Goal: Transaction & Acquisition: Obtain resource

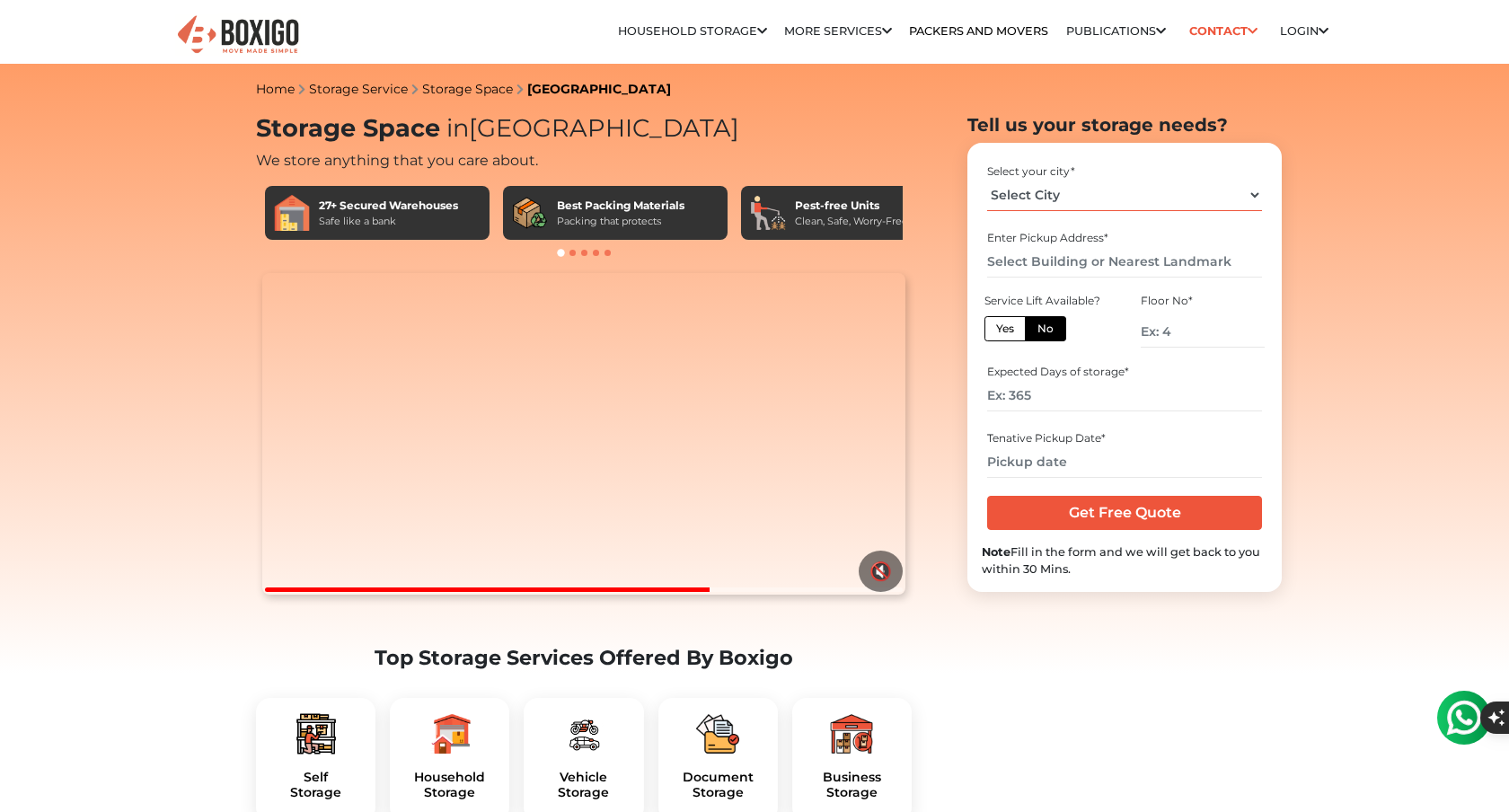
click at [1077, 194] on select "Select City [GEOGRAPHIC_DATA] [GEOGRAPHIC_DATA] [GEOGRAPHIC_DATA] [GEOGRAPHIC_D…" at bounding box center [1125, 195] width 274 height 32
select select "[GEOGRAPHIC_DATA]"
click at [987, 179] on select "Select City [GEOGRAPHIC_DATA] [GEOGRAPHIC_DATA] [GEOGRAPHIC_DATA] [GEOGRAPHIC_D…" at bounding box center [1125, 195] width 274 height 32
click at [1196, 332] on input "number" at bounding box center [1202, 332] width 124 height 32
type input "1"
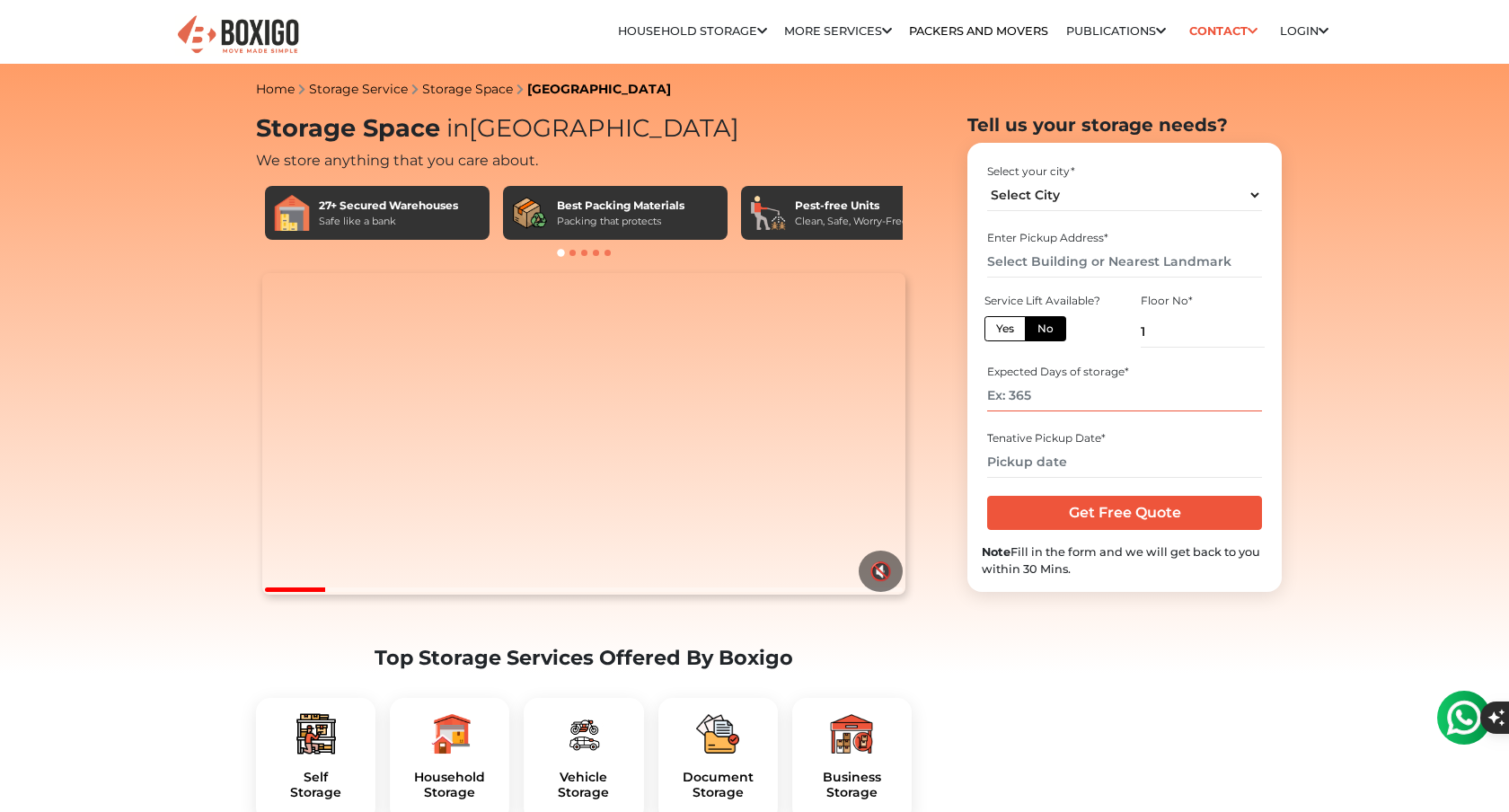
click at [1072, 399] on input "number" at bounding box center [1125, 395] width 274 height 32
type input "120"
click at [1048, 260] on input "text" at bounding box center [1125, 262] width 274 height 32
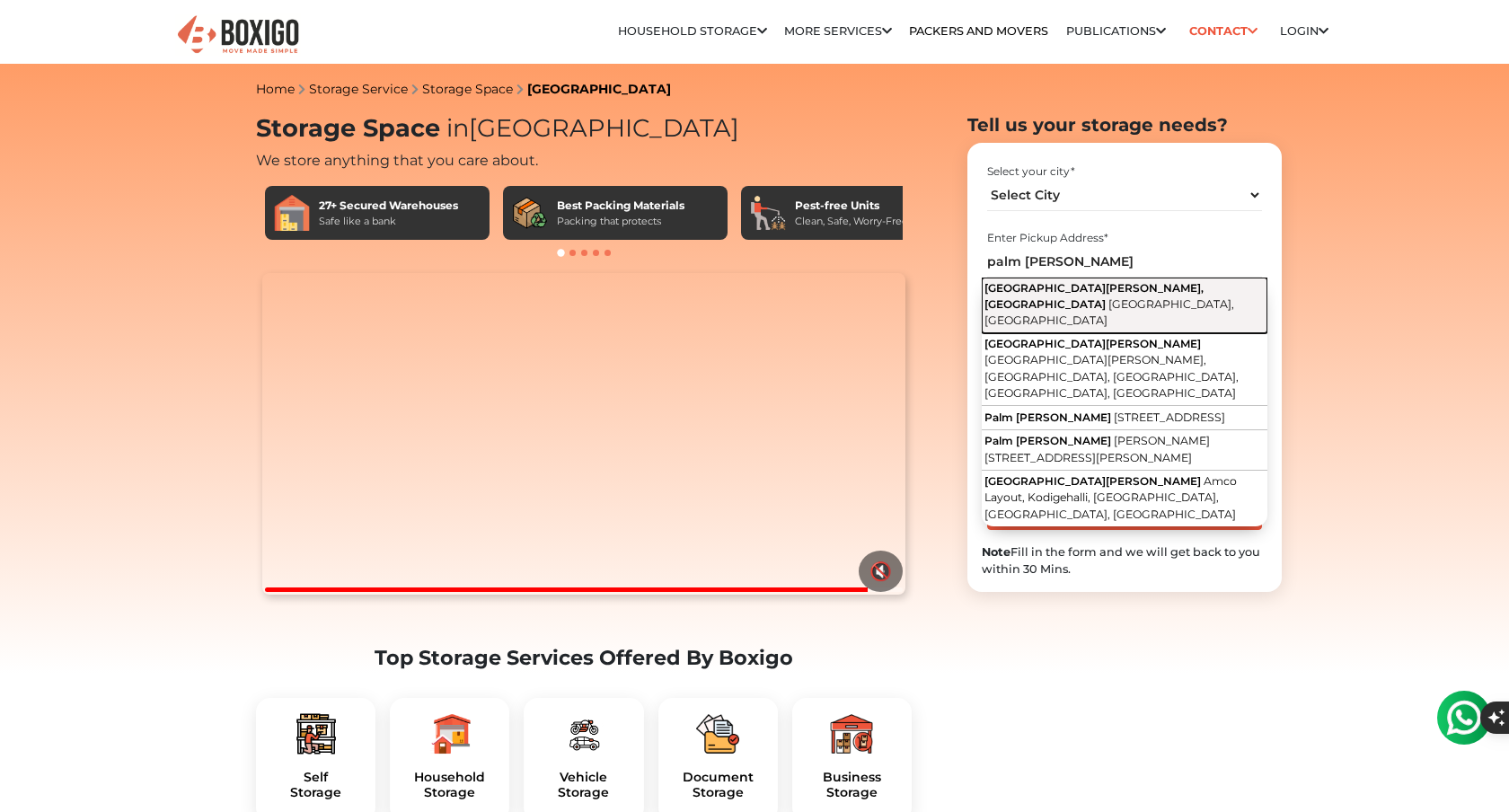
click at [1045, 288] on span "[GEOGRAPHIC_DATA][PERSON_NAME], [GEOGRAPHIC_DATA]" at bounding box center [1094, 295] width 220 height 30
type input "[GEOGRAPHIC_DATA], [GEOGRAPHIC_DATA], [GEOGRAPHIC_DATA], [GEOGRAPHIC_DATA]"
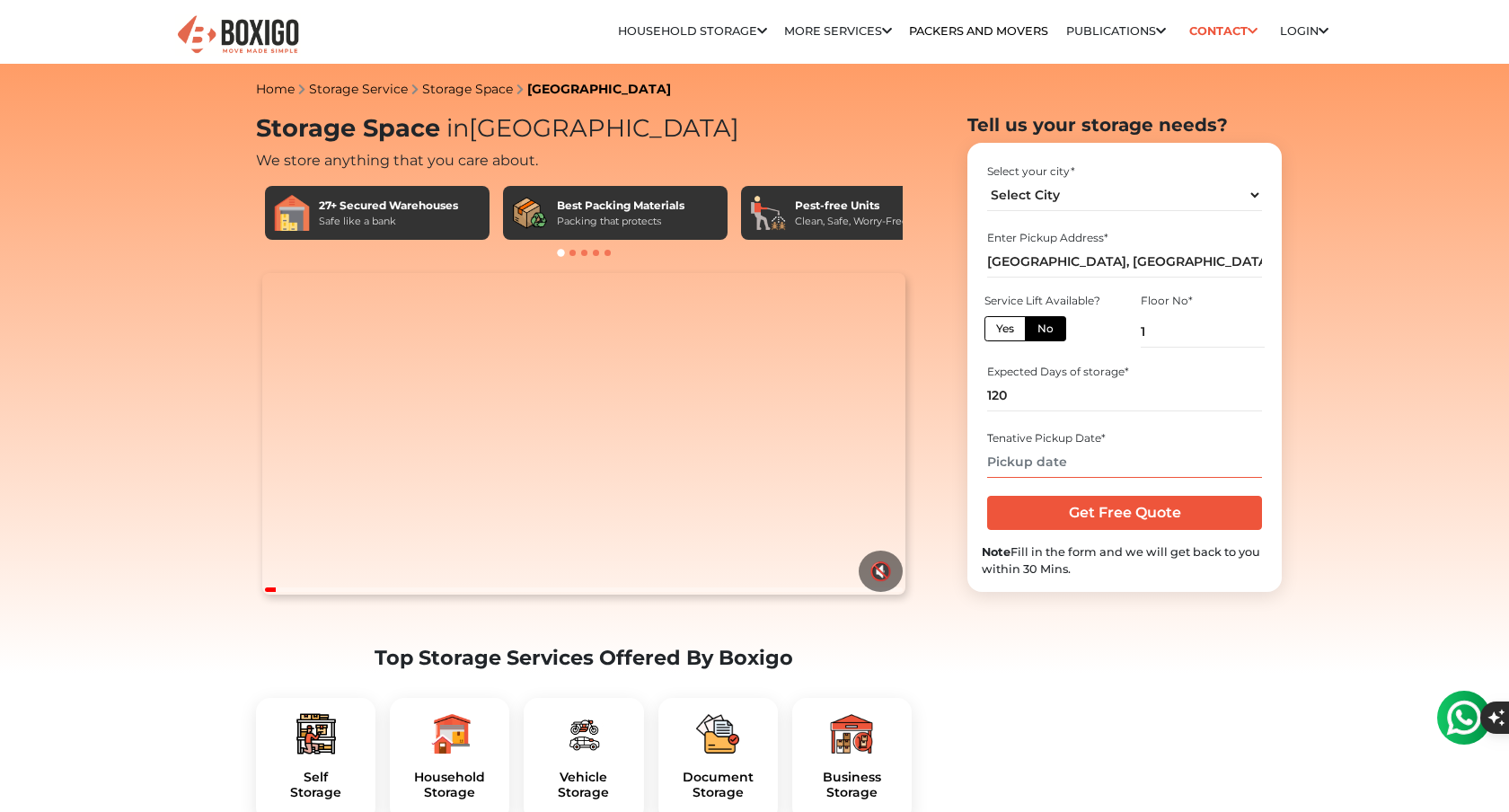
click at [1069, 463] on input "text" at bounding box center [1125, 462] width 274 height 32
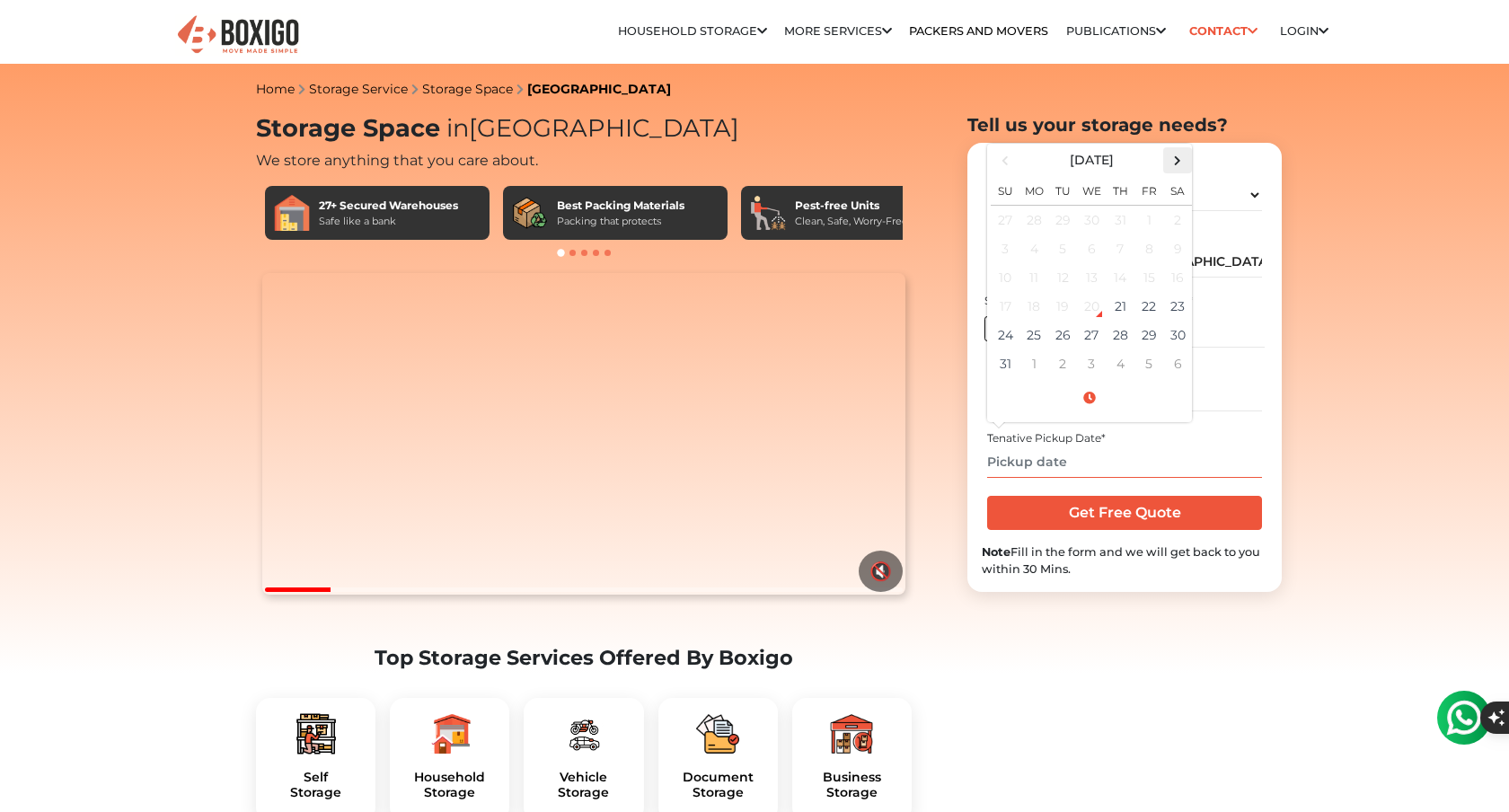
click at [1172, 166] on span at bounding box center [1177, 160] width 24 height 24
click at [1149, 277] on td "19" at bounding box center [1149, 278] width 29 height 29
type input "[DATE] 12:00 AM"
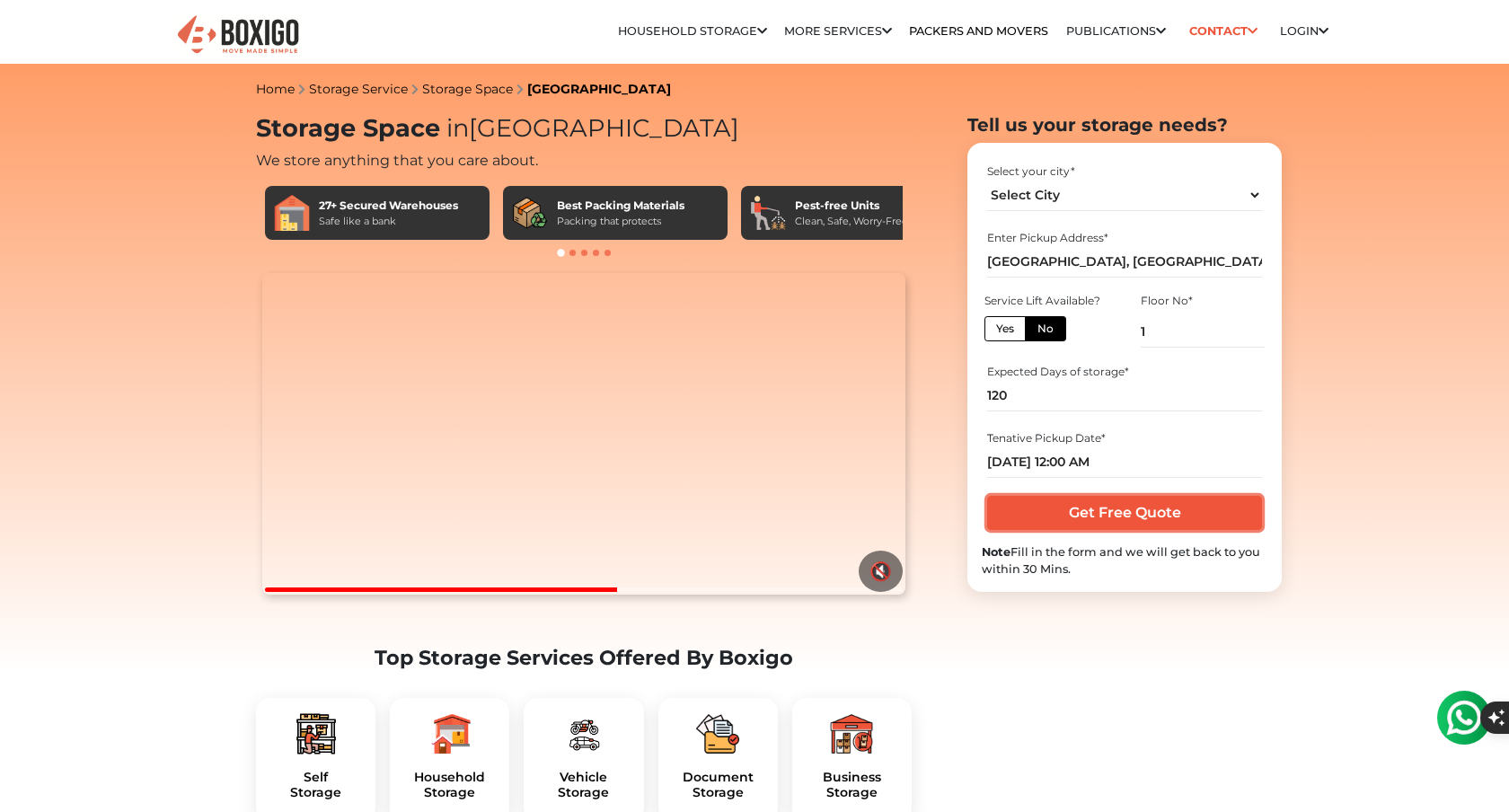
click at [1171, 510] on input "Get Free Quote" at bounding box center [1125, 513] width 274 height 35
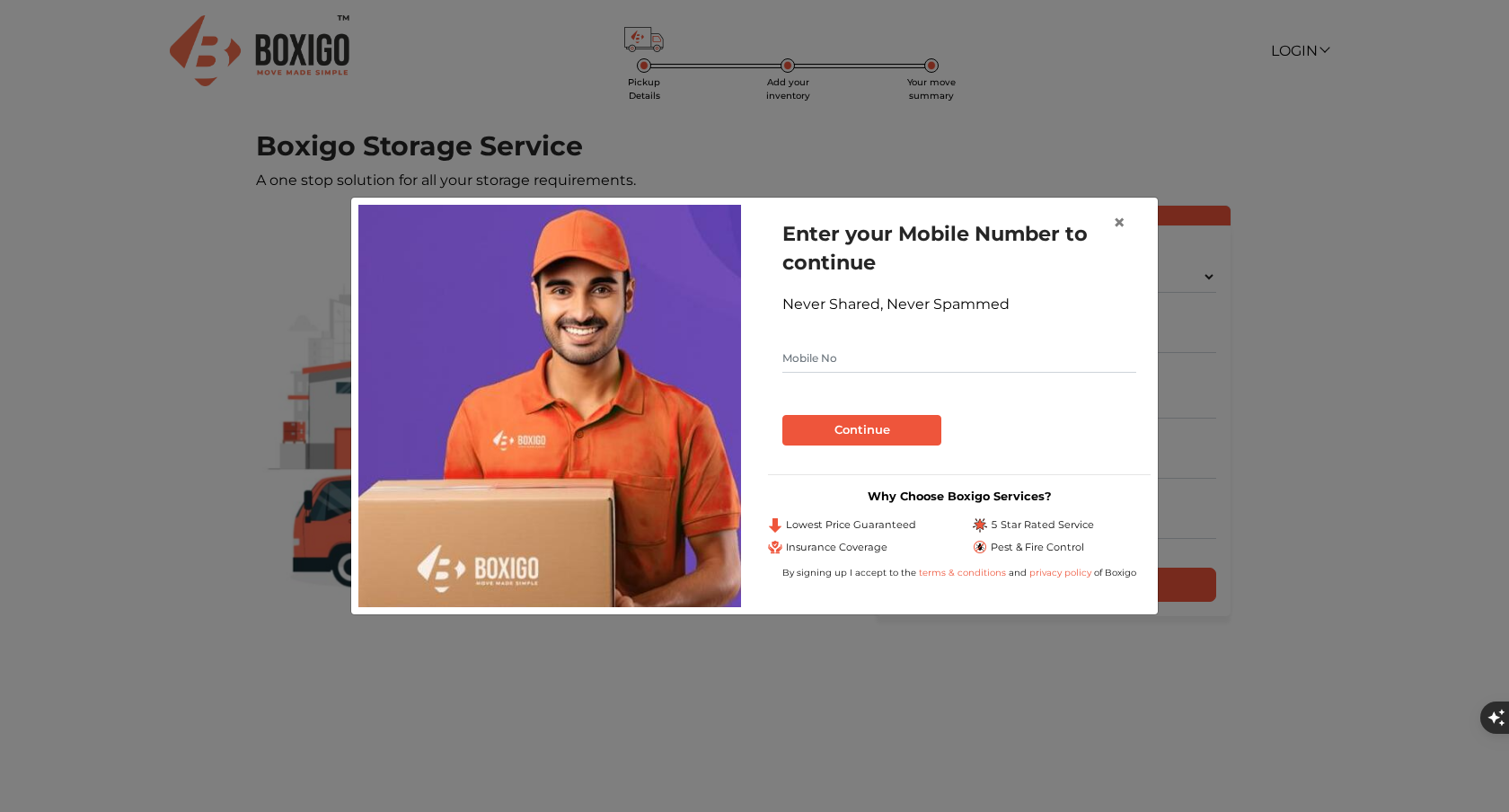
click at [861, 361] on input "text" at bounding box center [959, 359] width 354 height 29
type input "8779623487"
click at [847, 426] on button "Continue" at bounding box center [862, 430] width 159 height 31
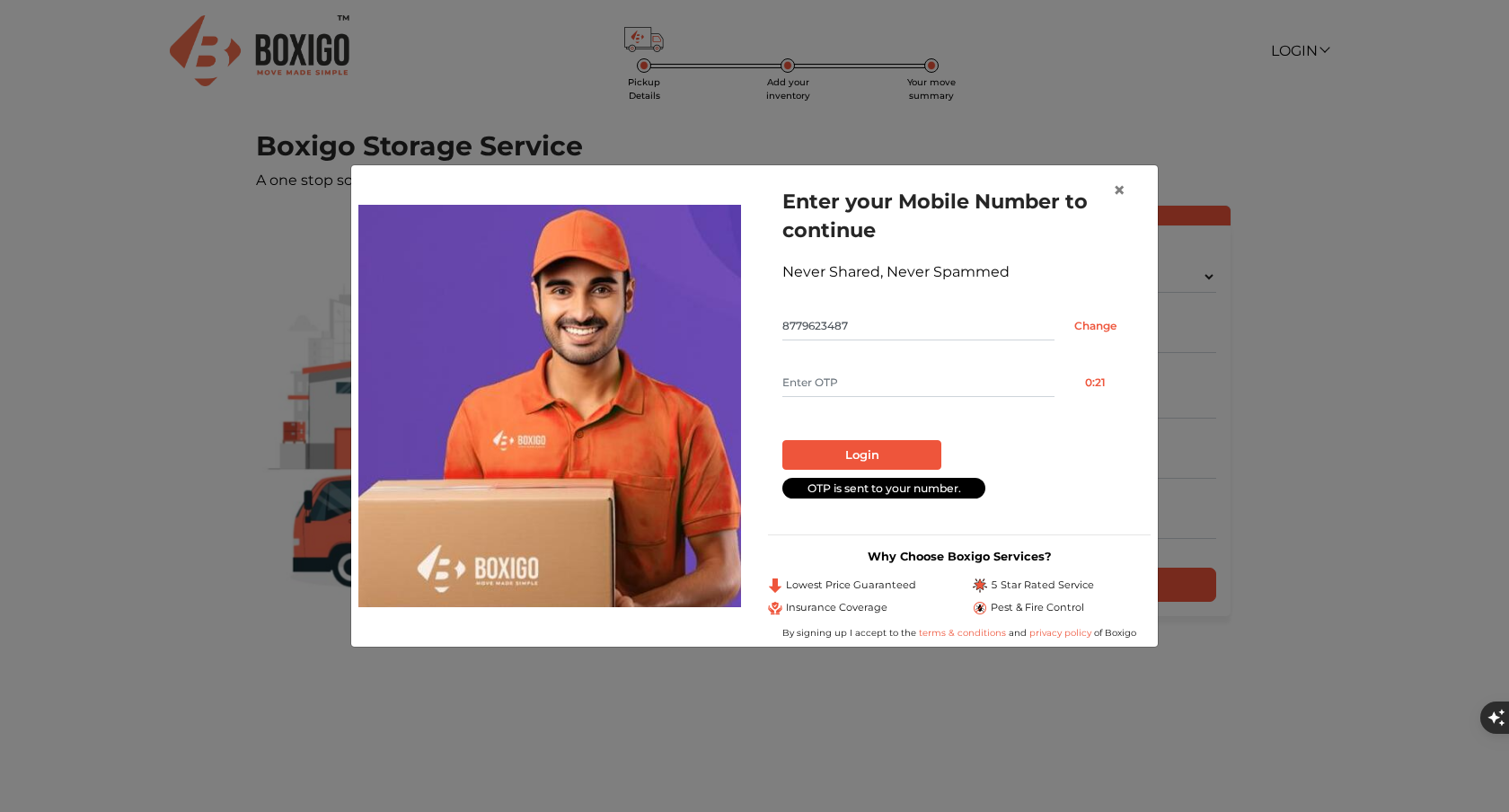
click at [859, 392] on input "text" at bounding box center [918, 383] width 272 height 29
type input "4727"
click at [836, 456] on button "Login" at bounding box center [862, 455] width 159 height 31
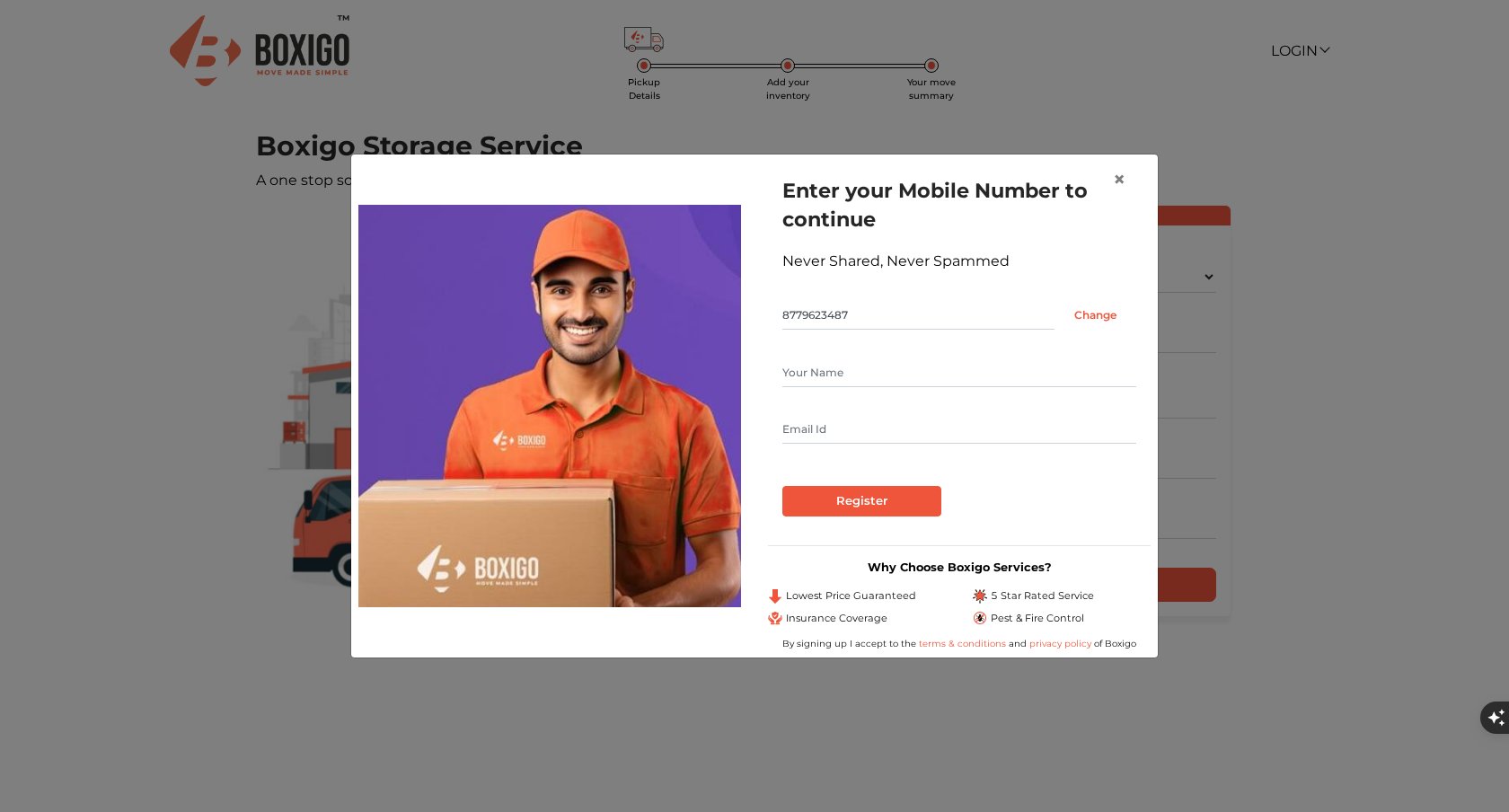
click at [857, 377] on input "text" at bounding box center [959, 373] width 354 height 29
type input "Madhurr Vermaa"
type input "madhurr.vermaa@gmail.com"
click at [871, 503] on input "Register" at bounding box center [862, 501] width 159 height 31
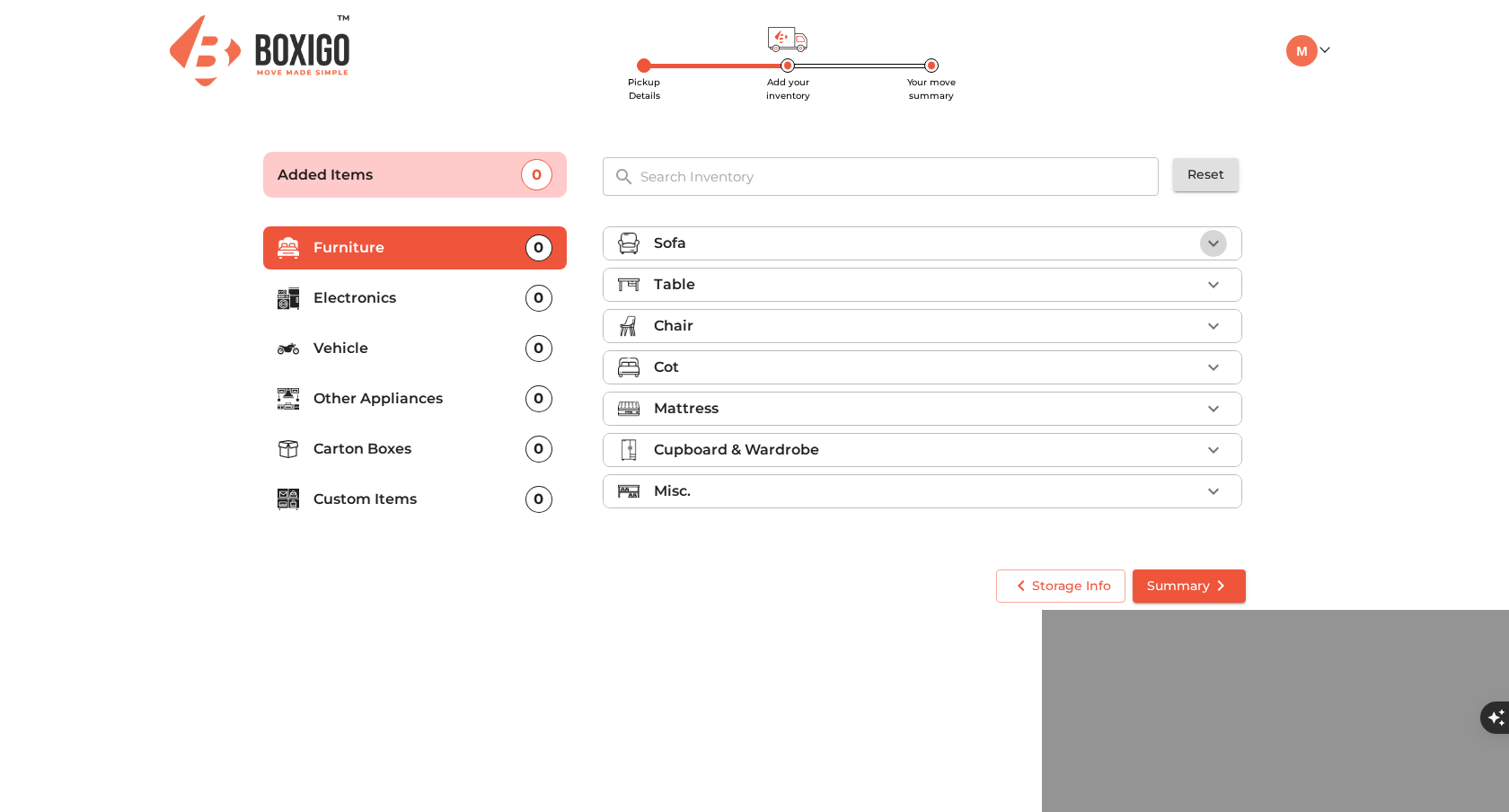
click at [1212, 242] on icon "button" at bounding box center [1214, 244] width 21 height 21
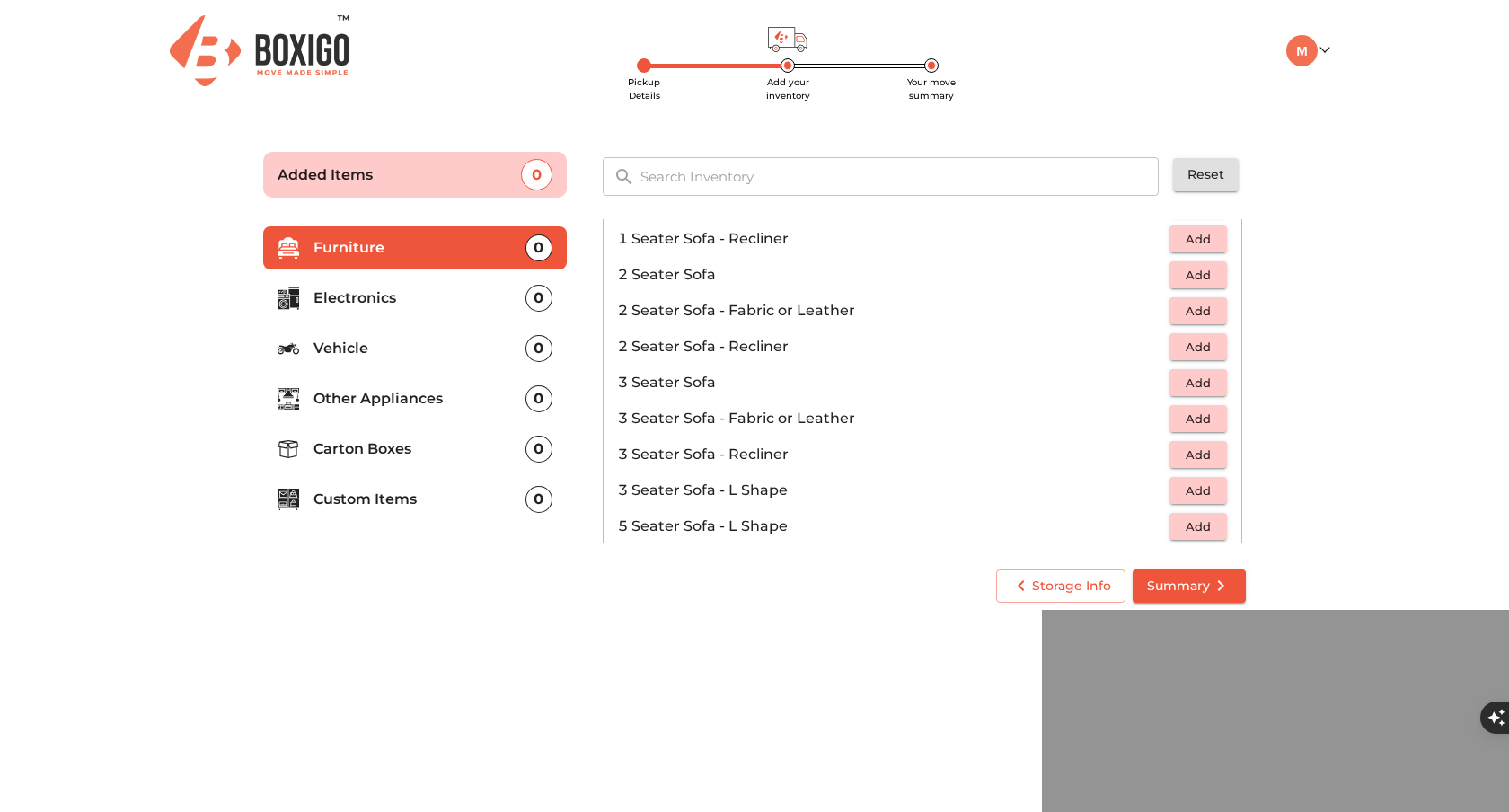
scroll to position [120, 0]
click at [1204, 450] on span "Add" at bounding box center [1197, 454] width 39 height 21
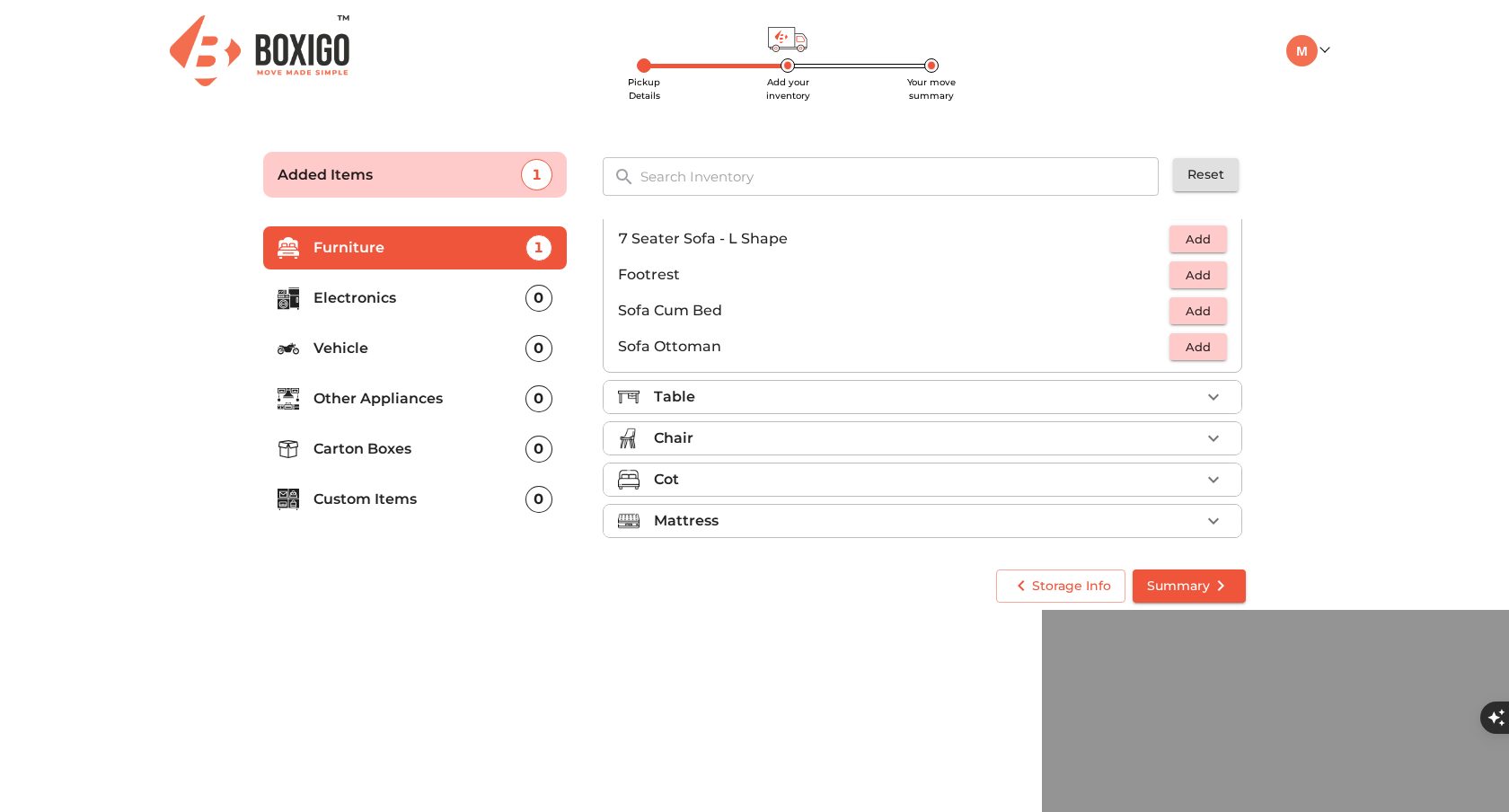
scroll to position [457, 0]
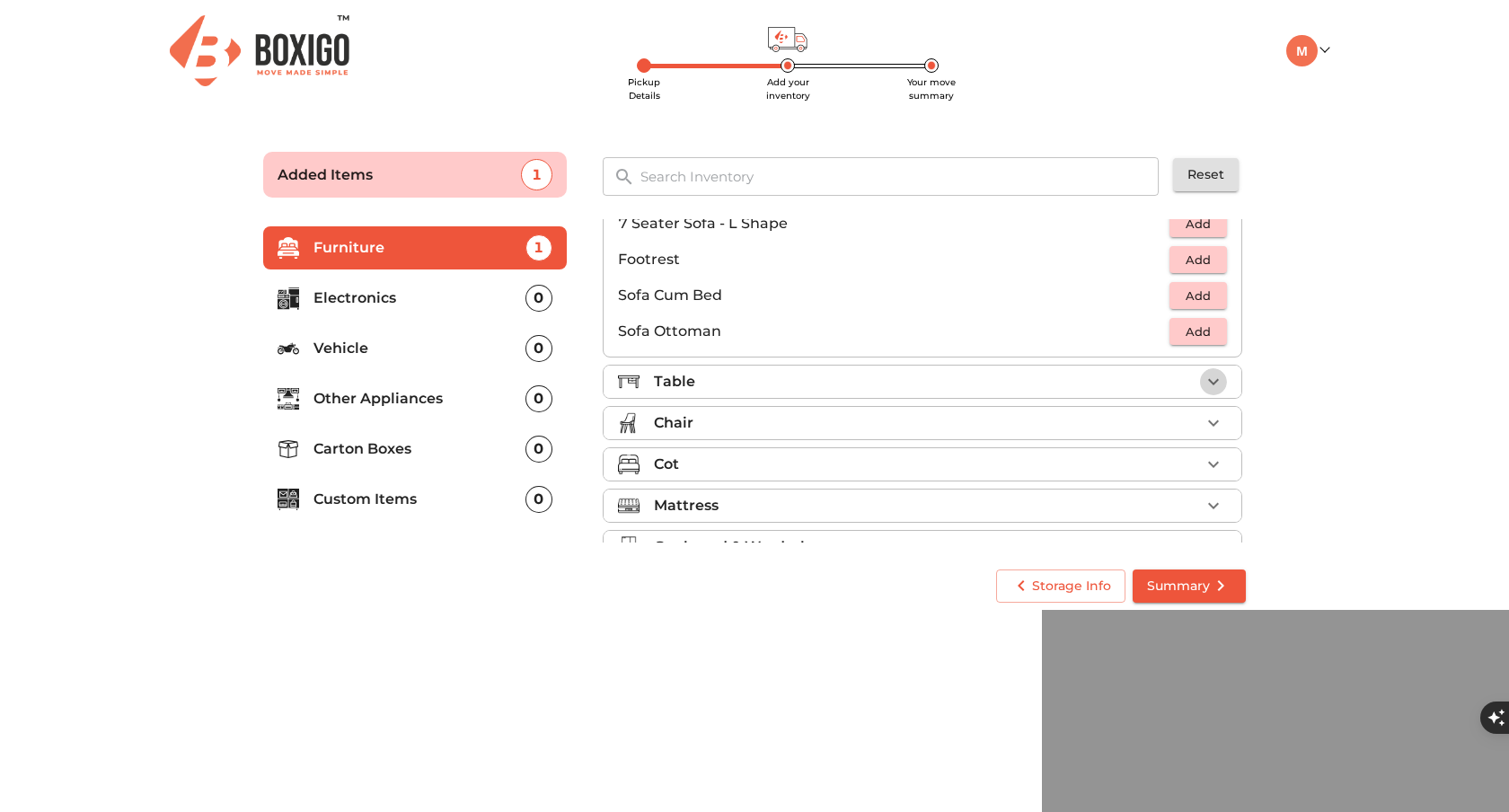
click at [1209, 386] on icon "button" at bounding box center [1214, 382] width 21 height 21
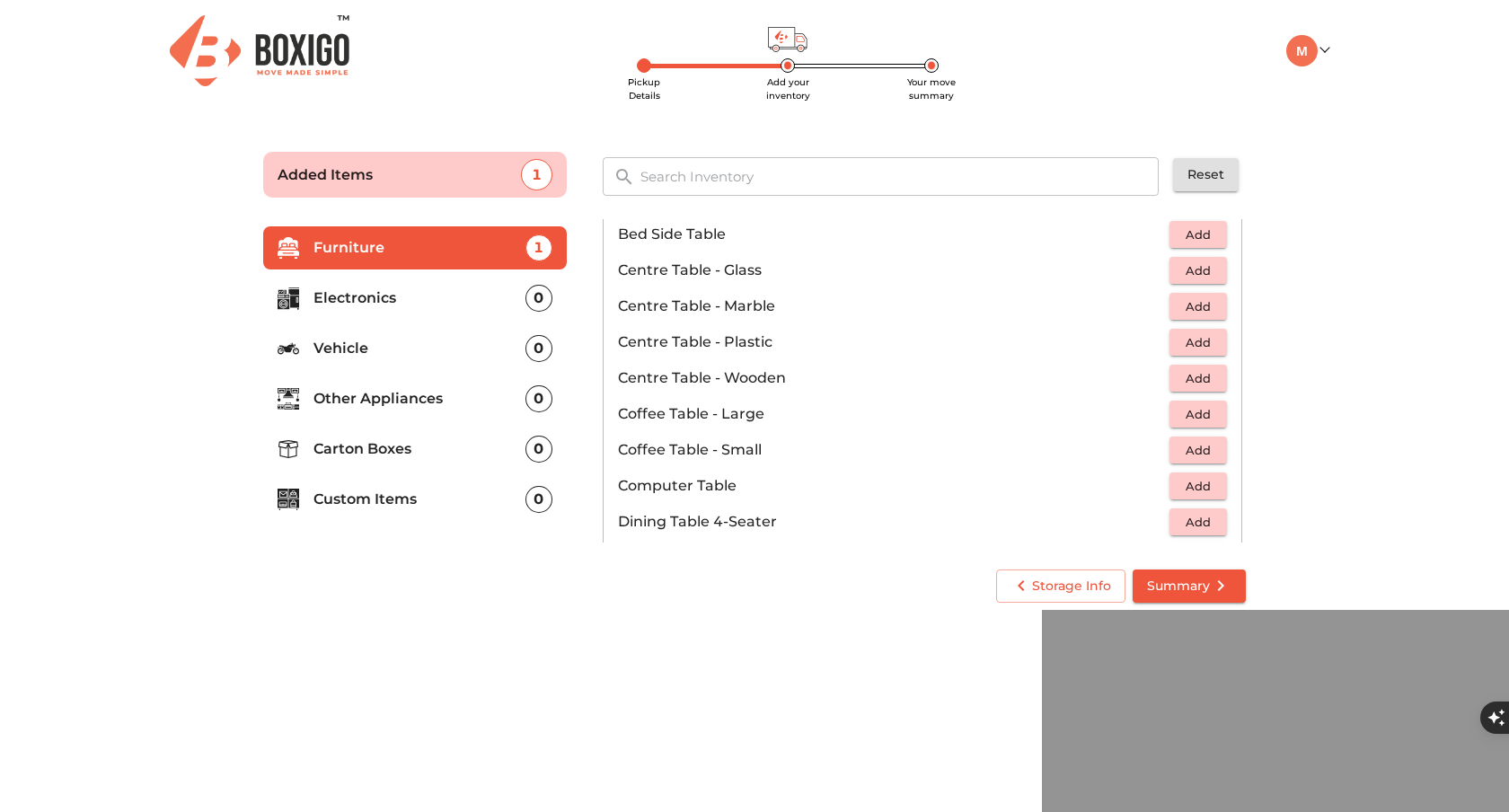
scroll to position [79, 0]
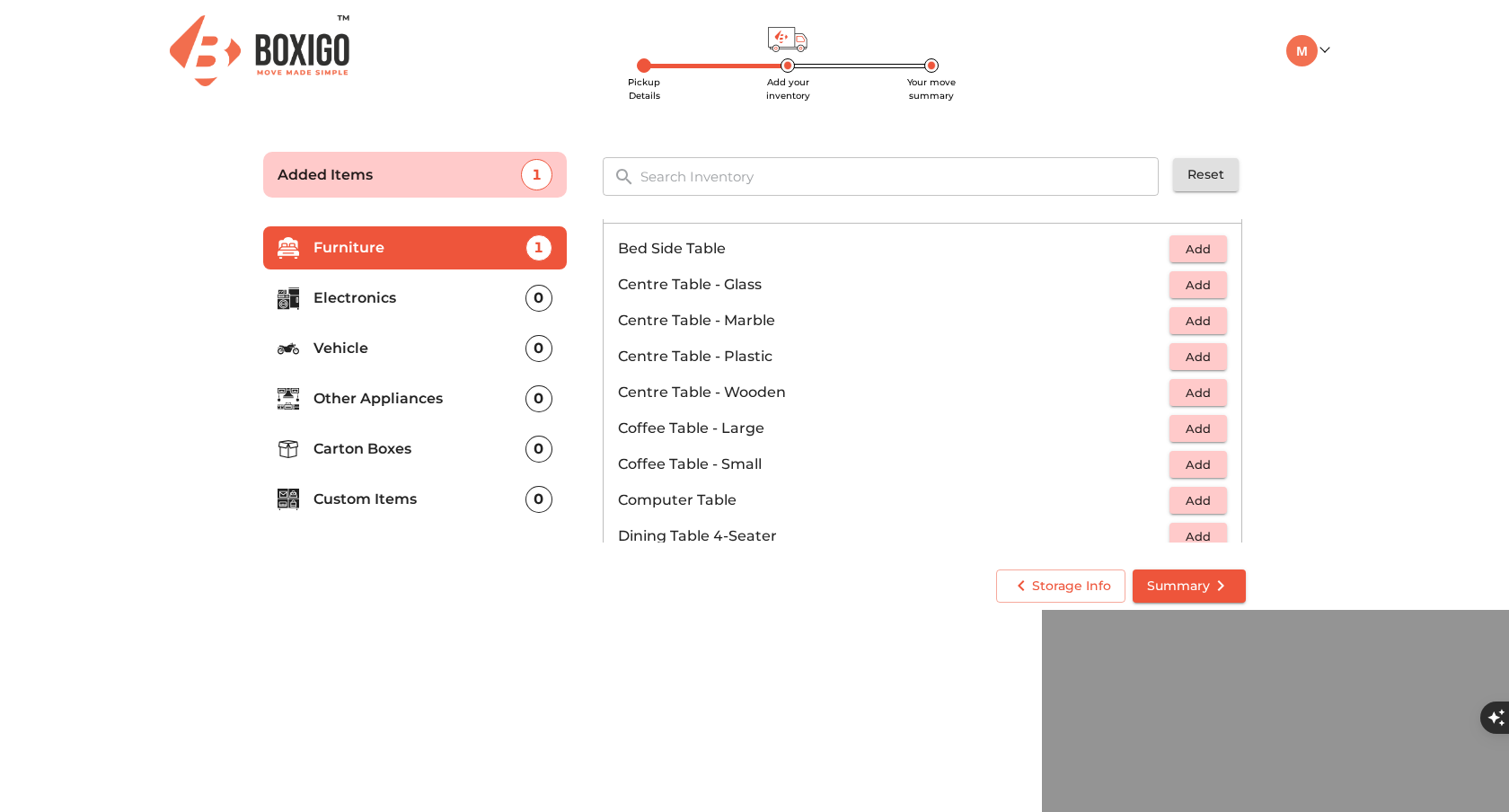
click at [1189, 282] on span "Add" at bounding box center [1197, 286] width 39 height 21
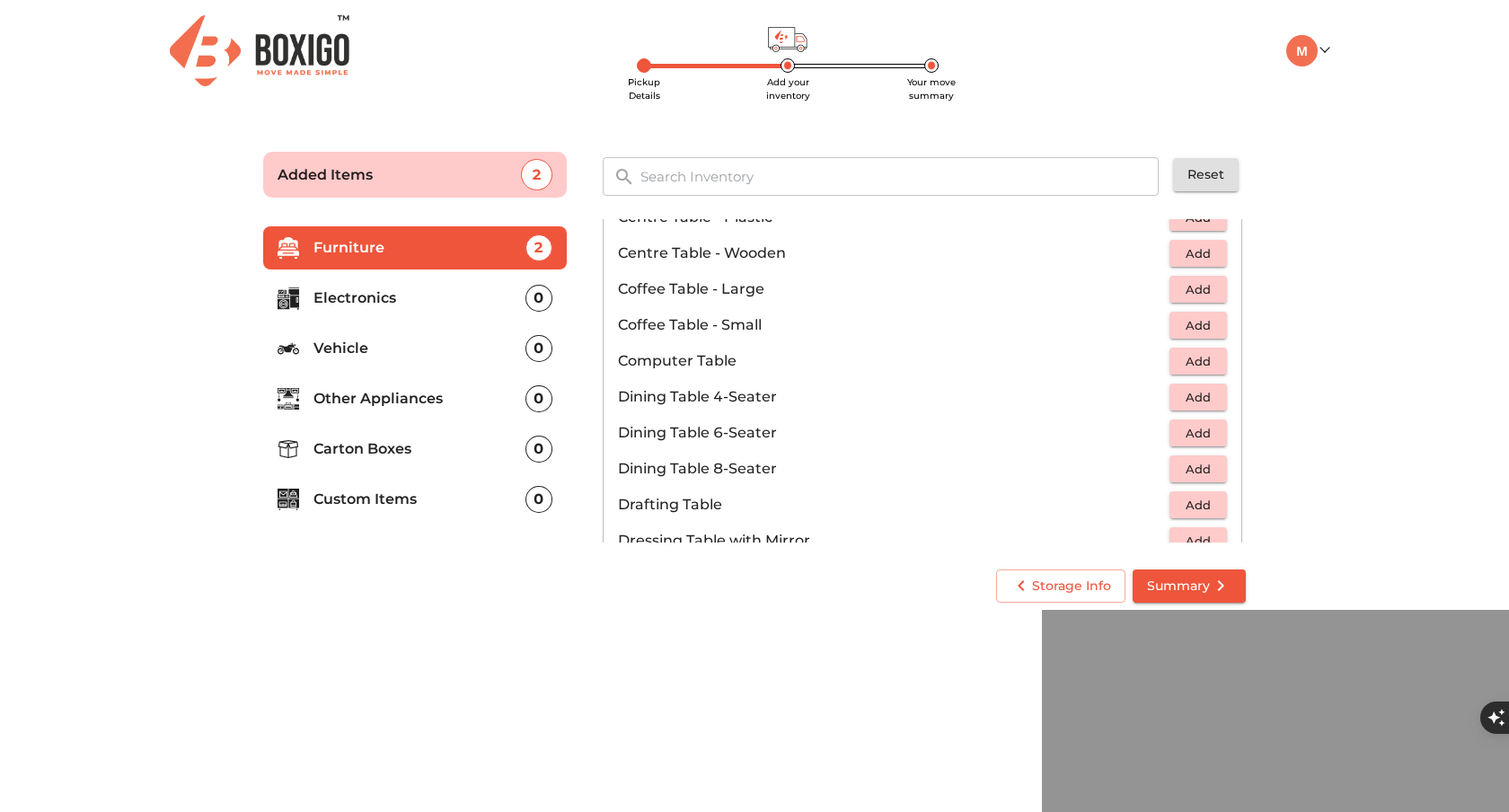
scroll to position [221, 0]
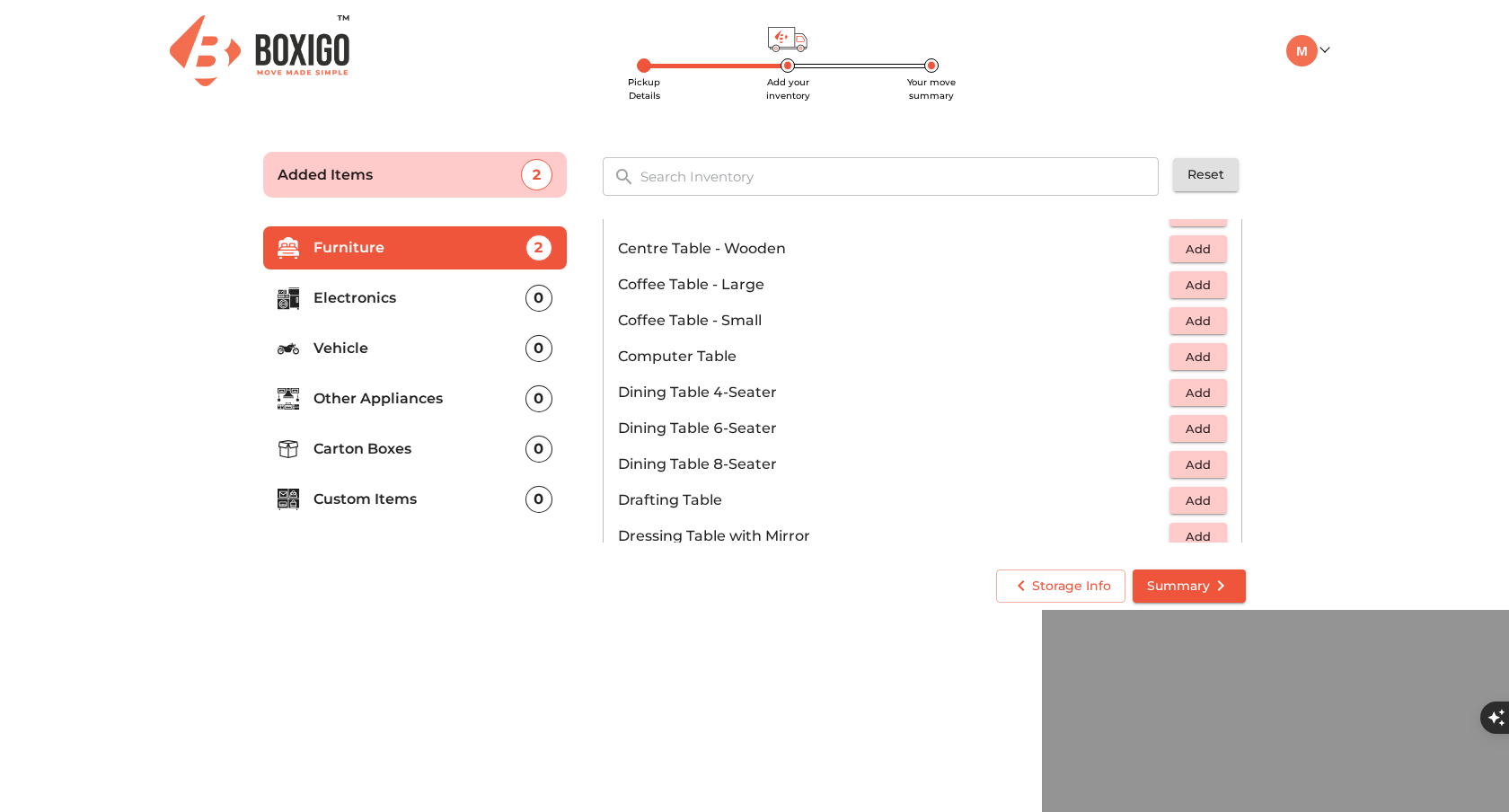
click at [1198, 428] on span "Add" at bounding box center [1197, 429] width 39 height 21
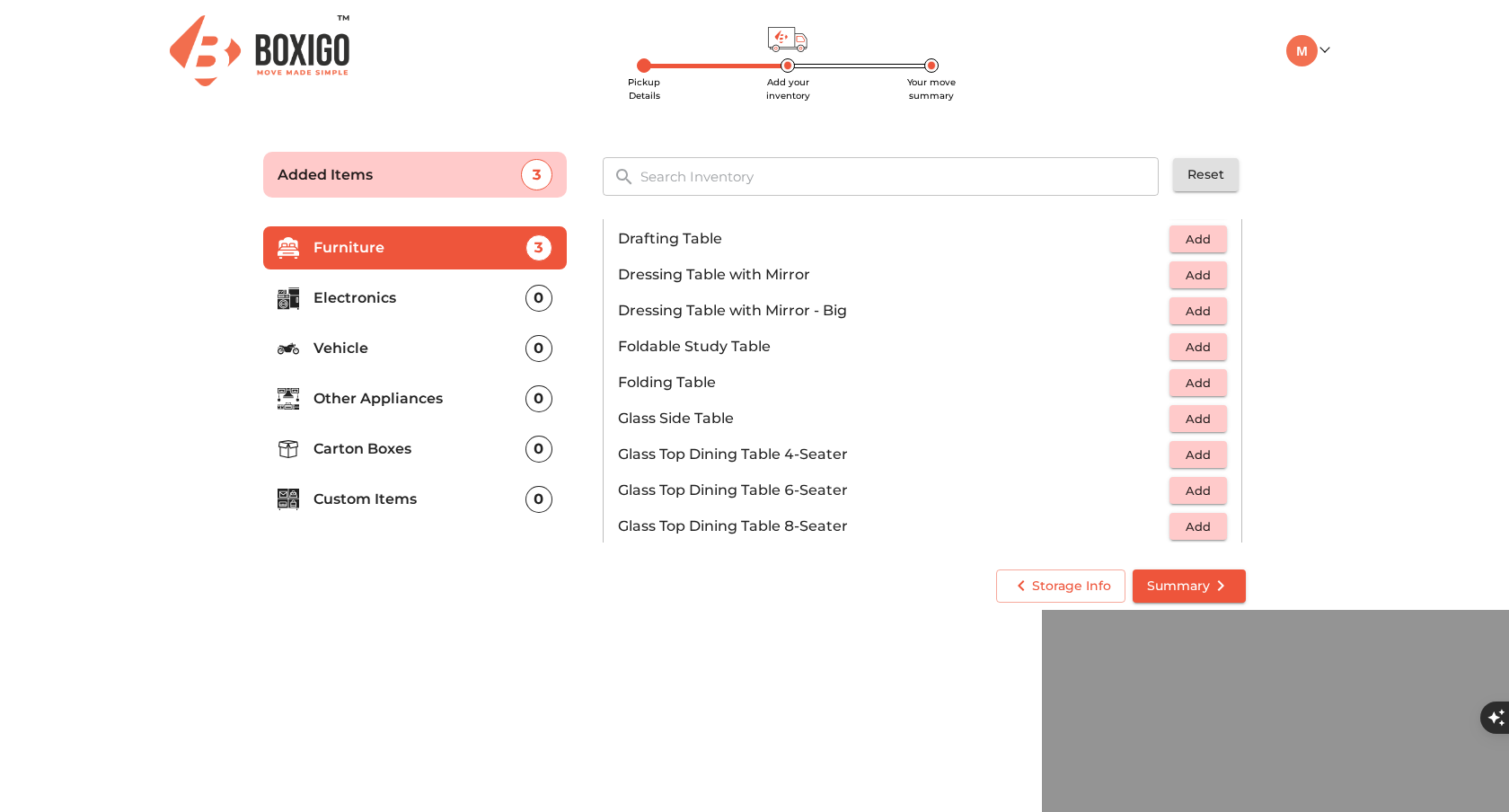
scroll to position [481, 0]
click at [1192, 420] on span "Add" at bounding box center [1197, 421] width 39 height 21
click at [1216, 421] on icon "button" at bounding box center [1213, 420] width 12 height 12
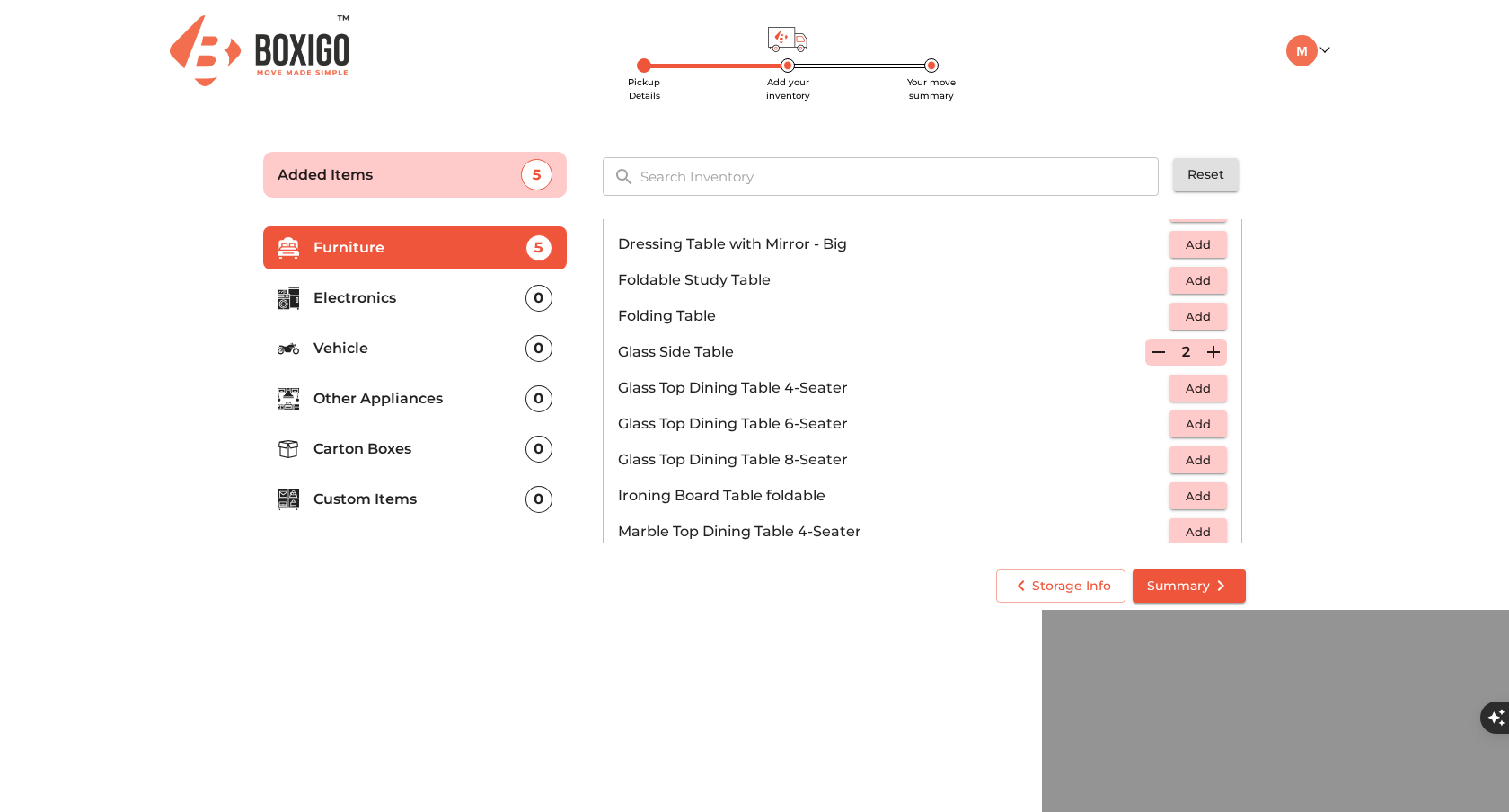
scroll to position [562, 0]
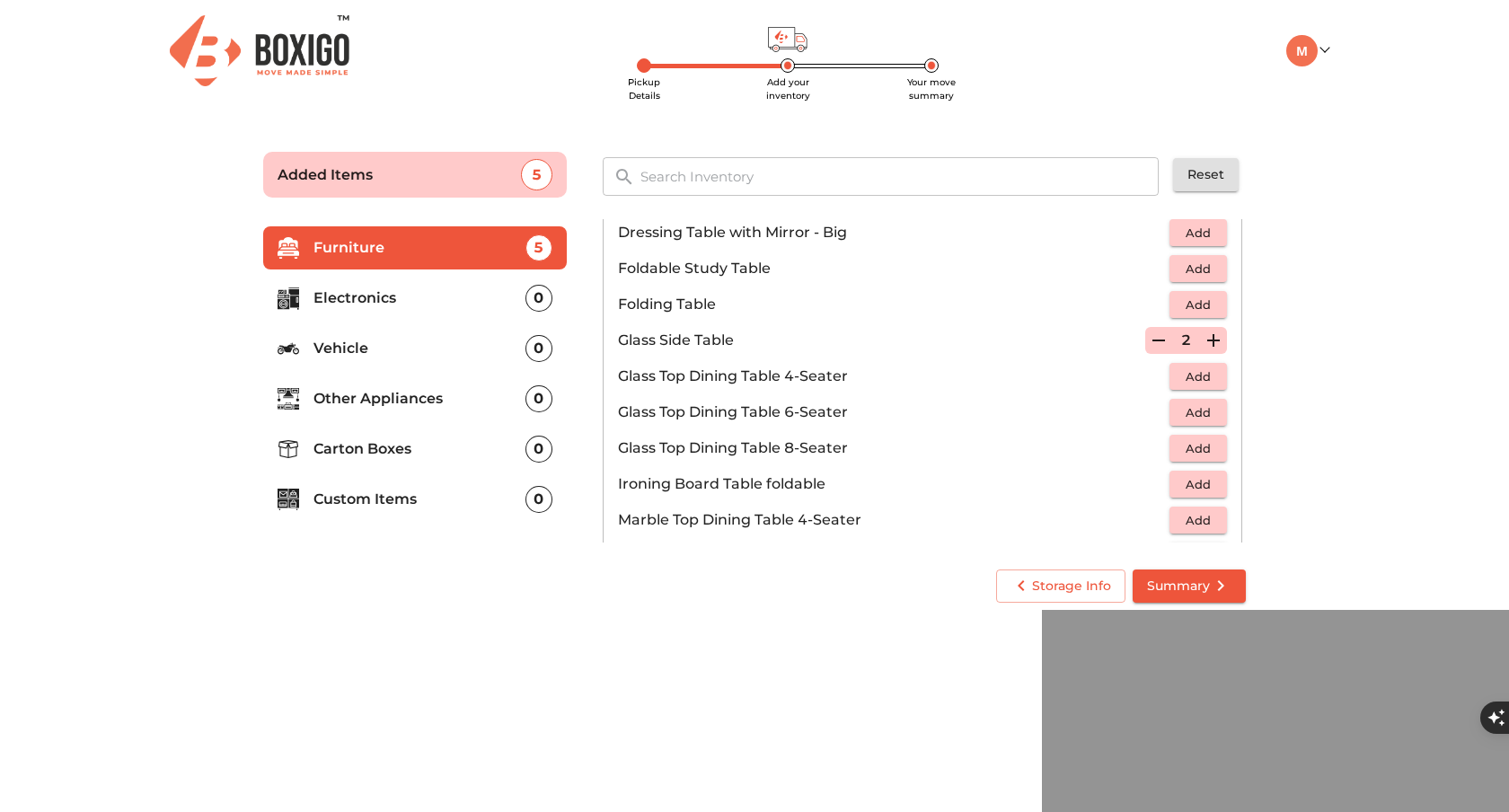
click at [1193, 414] on span "Add" at bounding box center [1197, 413] width 39 height 21
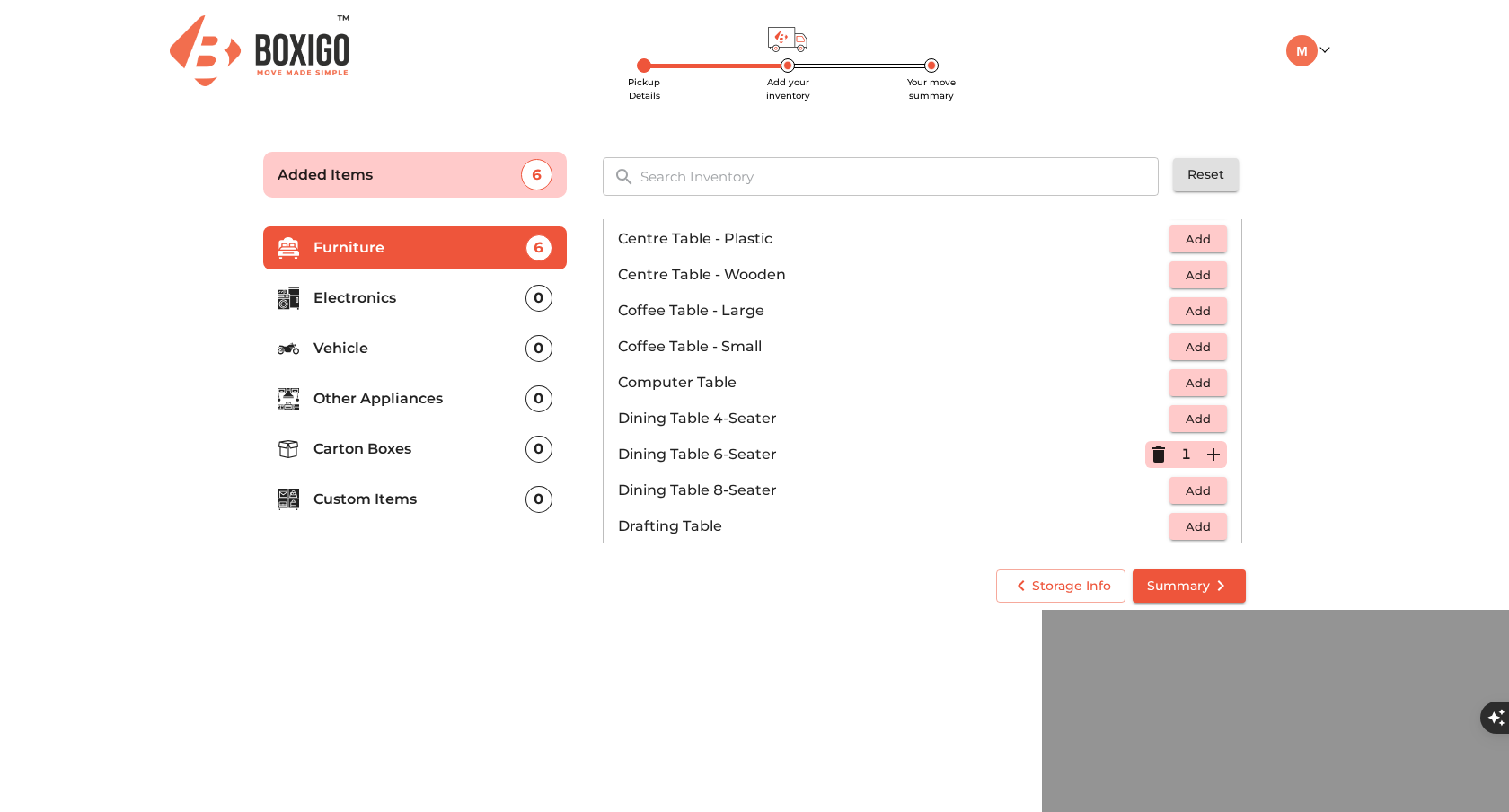
scroll to position [194, 0]
click at [1160, 456] on icon "button" at bounding box center [1158, 456] width 12 height 16
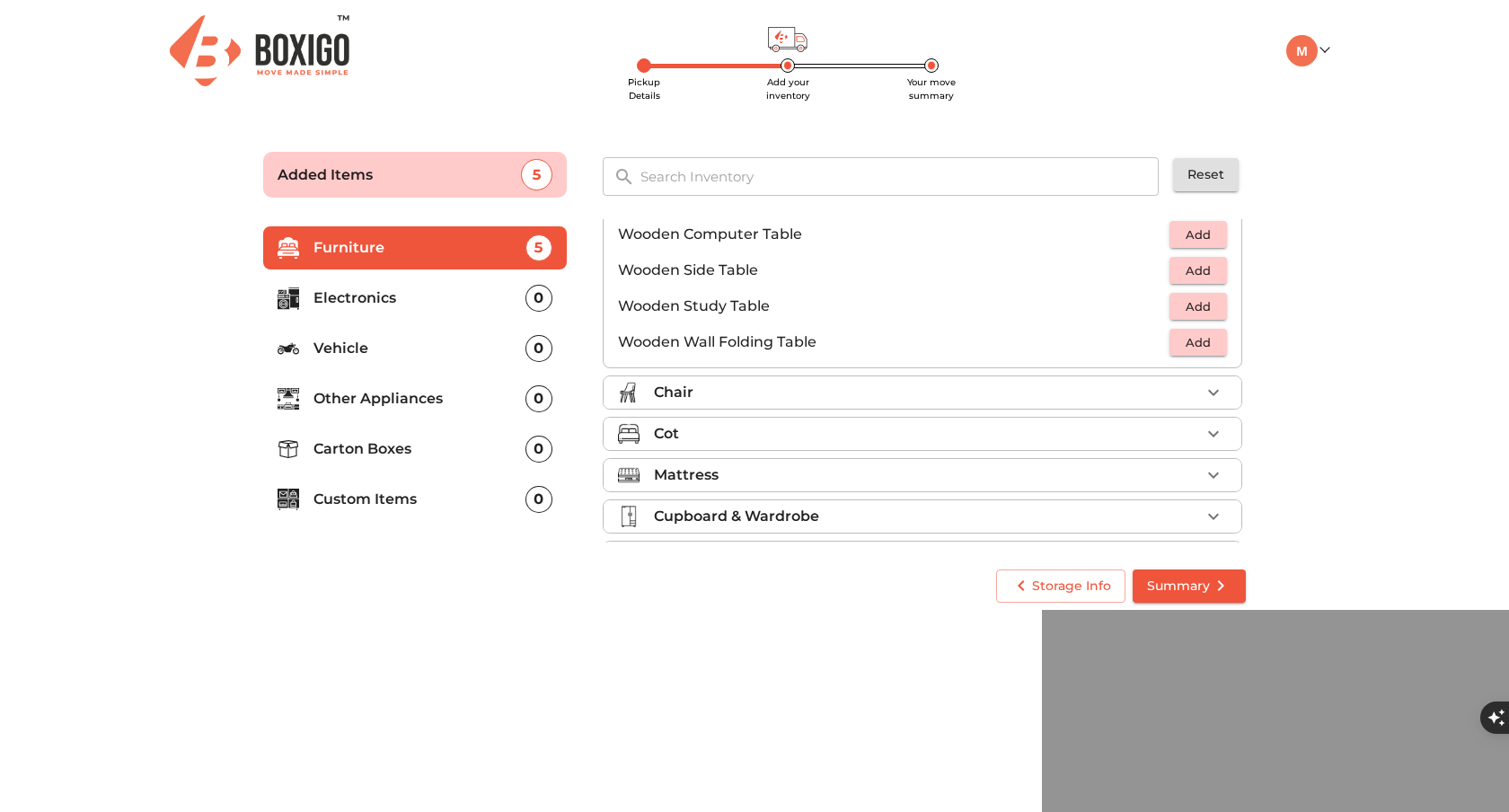
scroll to position [1253, 0]
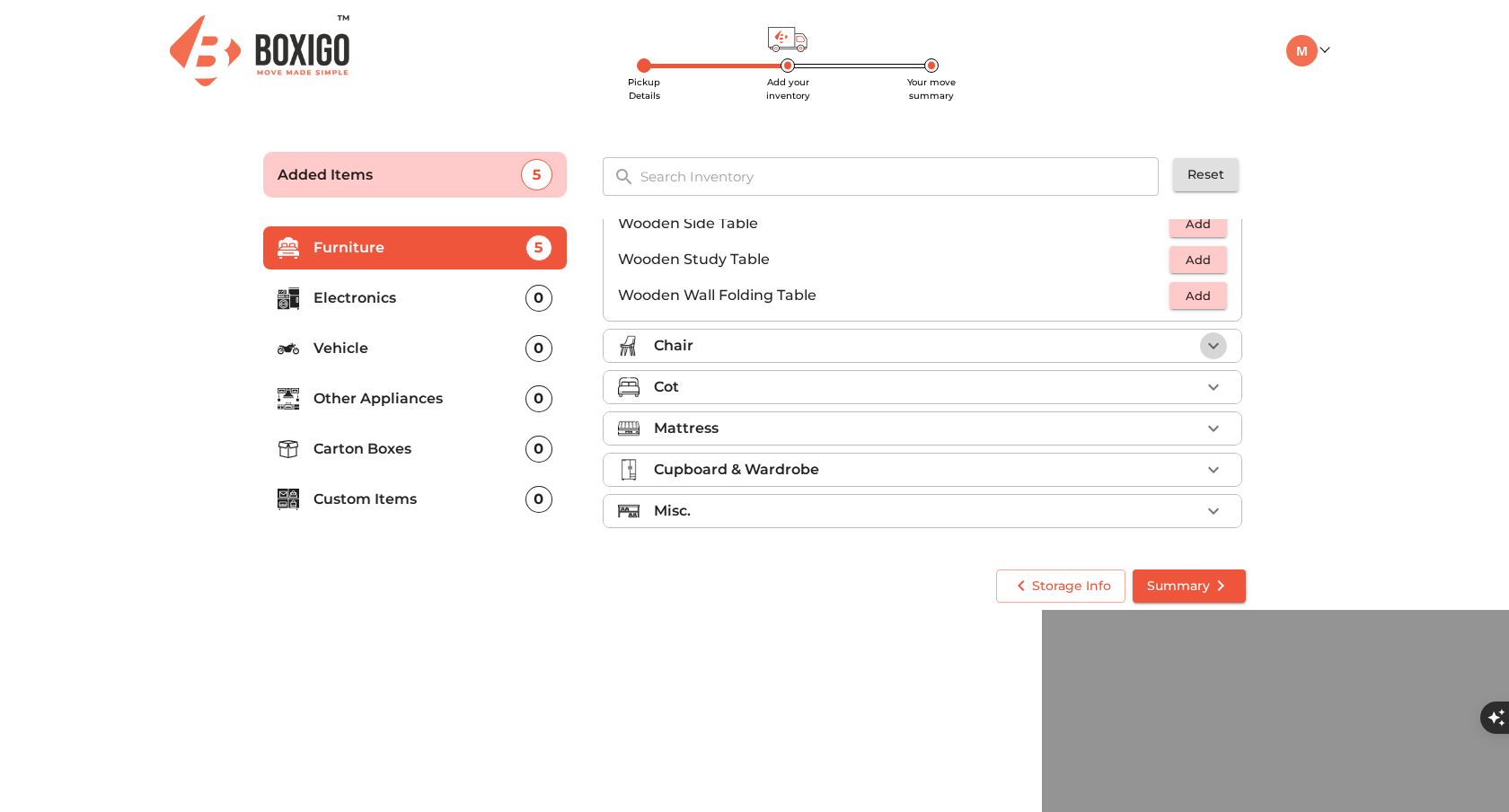
click at [1213, 342] on icon "button" at bounding box center [1214, 346] width 21 height 21
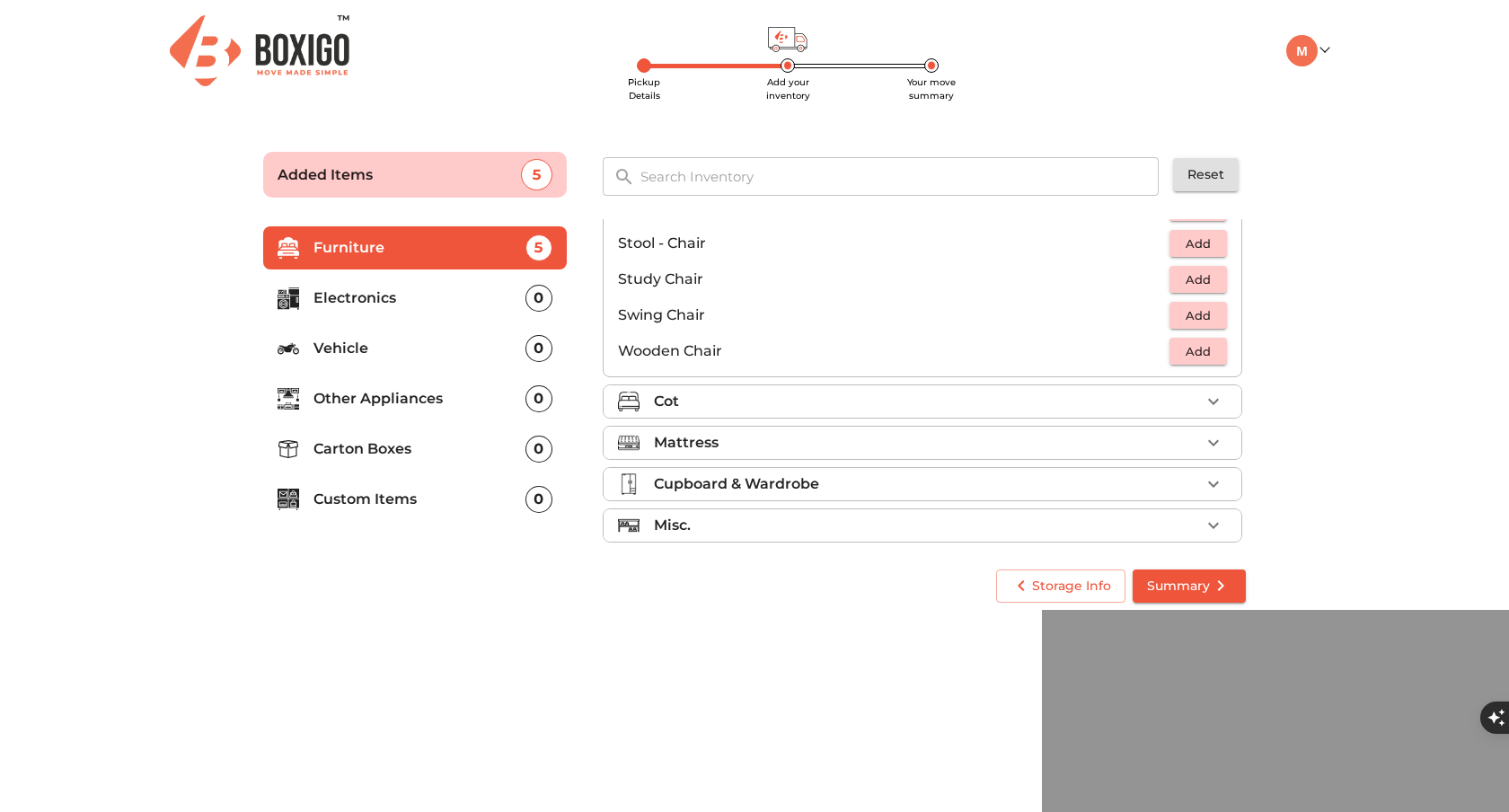
scroll to position [737, 0]
click at [1192, 348] on span "Add" at bounding box center [1197, 350] width 39 height 21
click at [805, 402] on div "Cot" at bounding box center [927, 400] width 546 height 21
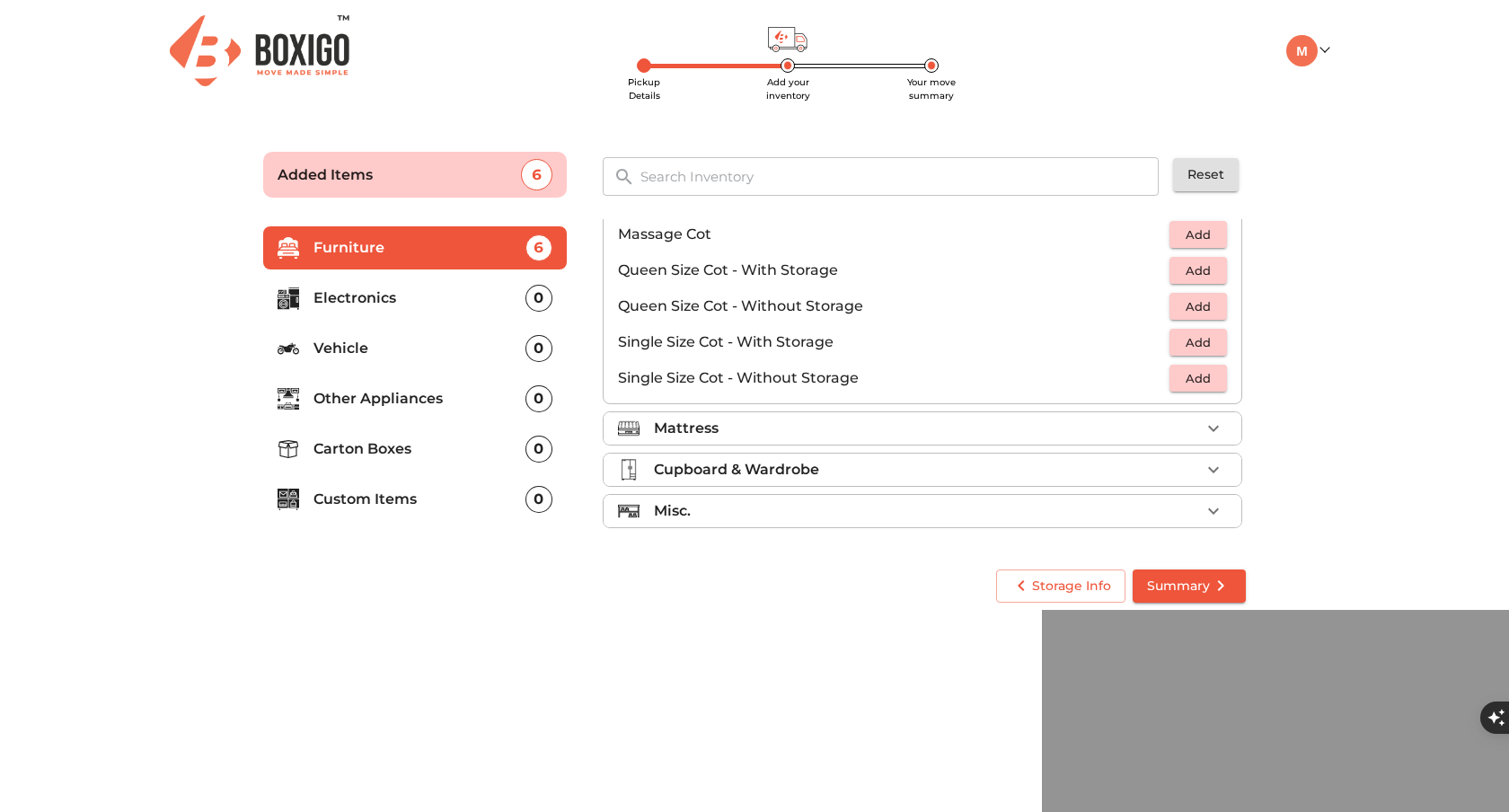
scroll to position [570, 0]
click at [1192, 299] on span "Add" at bounding box center [1197, 307] width 39 height 21
click at [829, 426] on div "Mattress" at bounding box center [927, 429] width 546 height 21
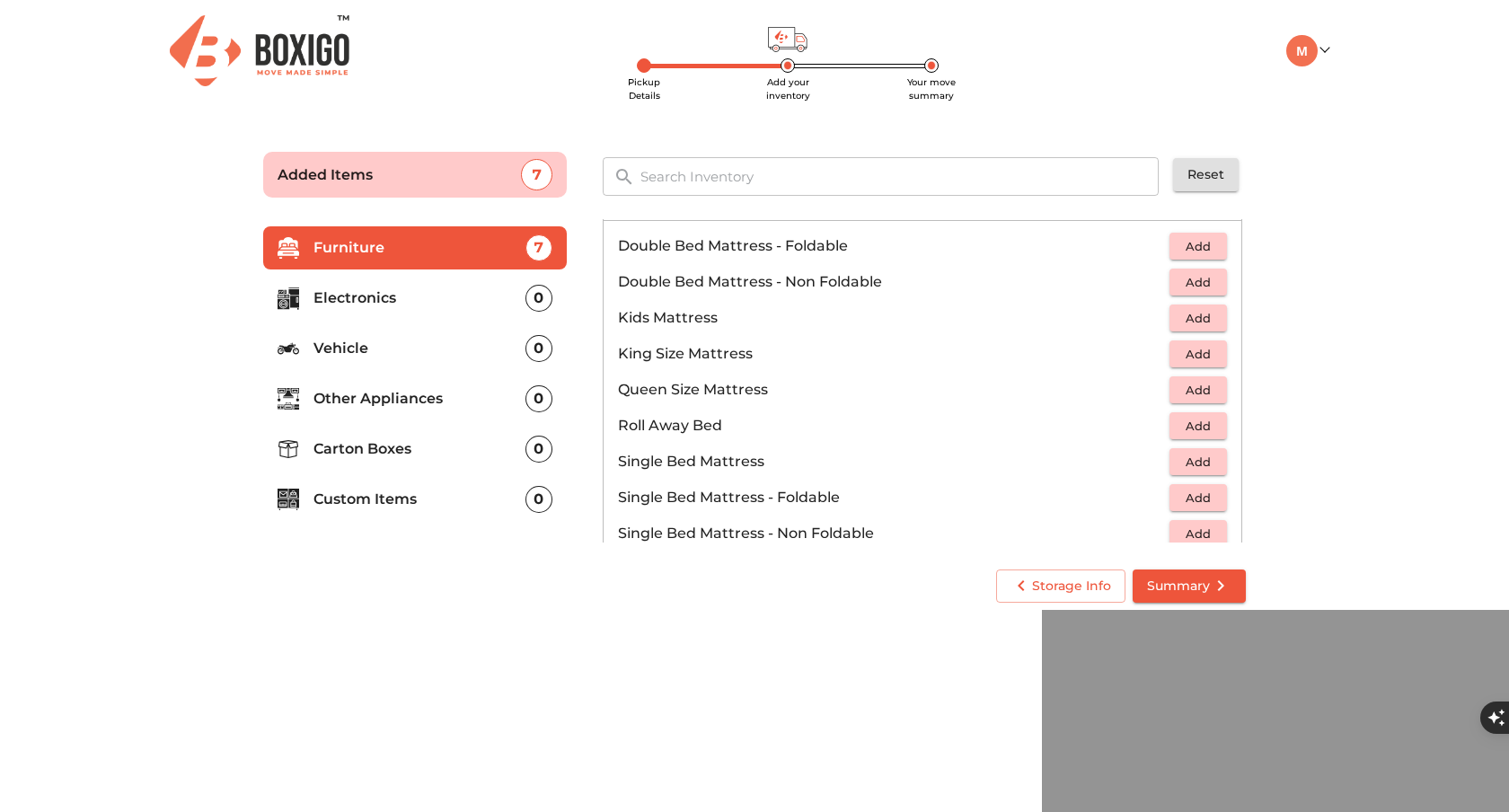
scroll to position [204, 0]
click at [1189, 390] on span "Add" at bounding box center [1197, 391] width 39 height 21
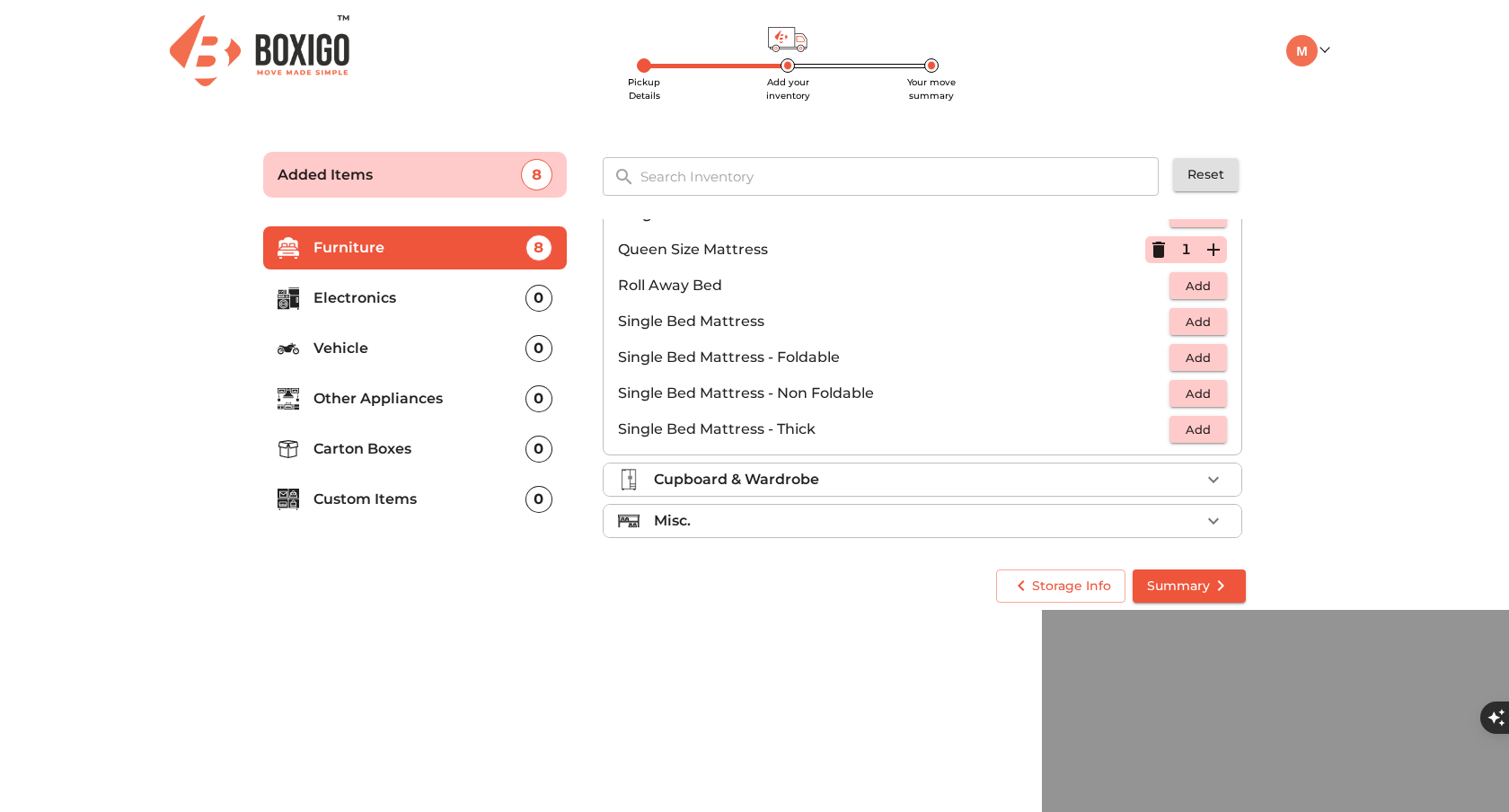
scroll to position [355, 0]
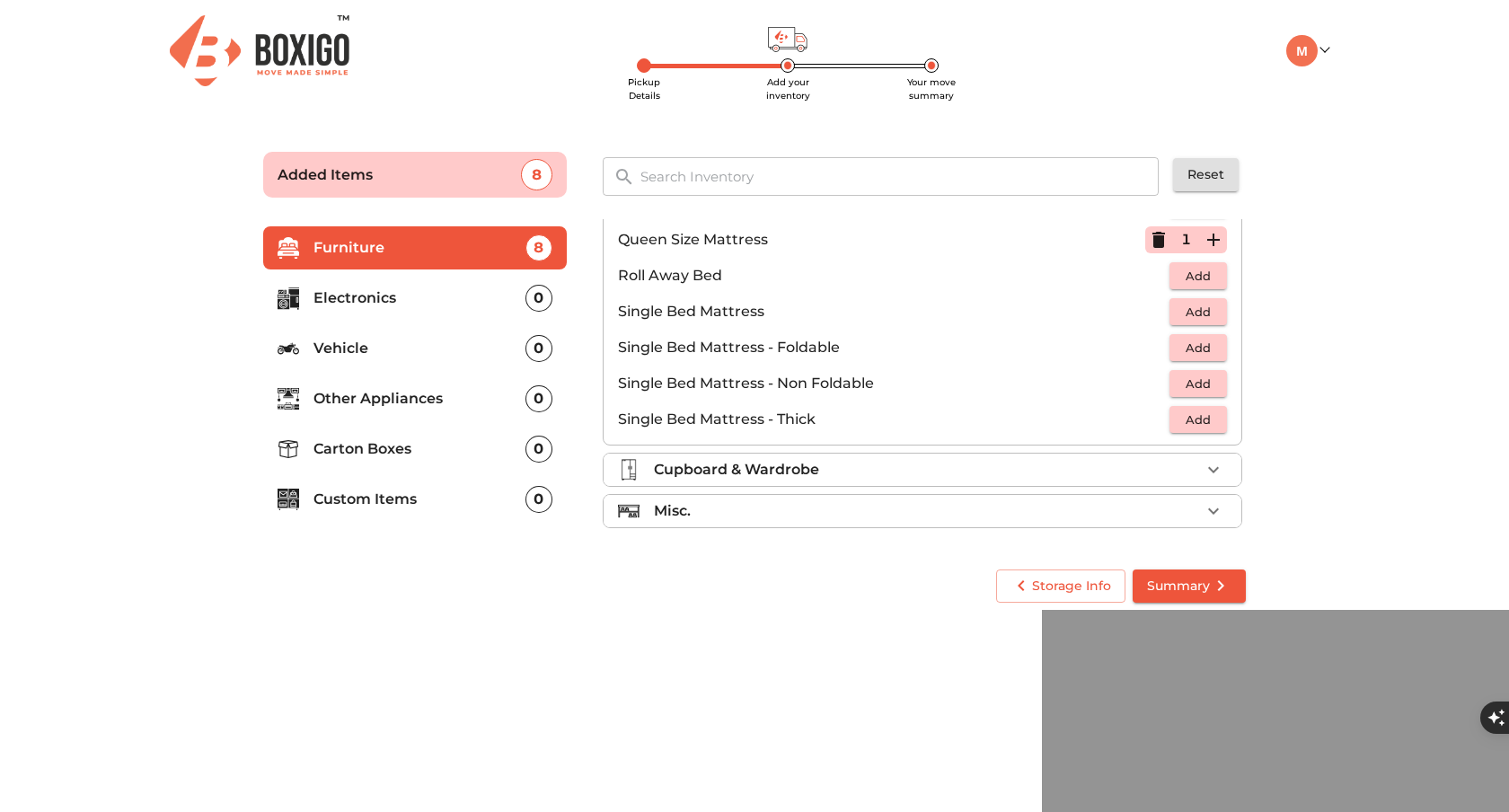
click at [863, 460] on div "Cupboard & Wardrobe" at bounding box center [927, 470] width 546 height 21
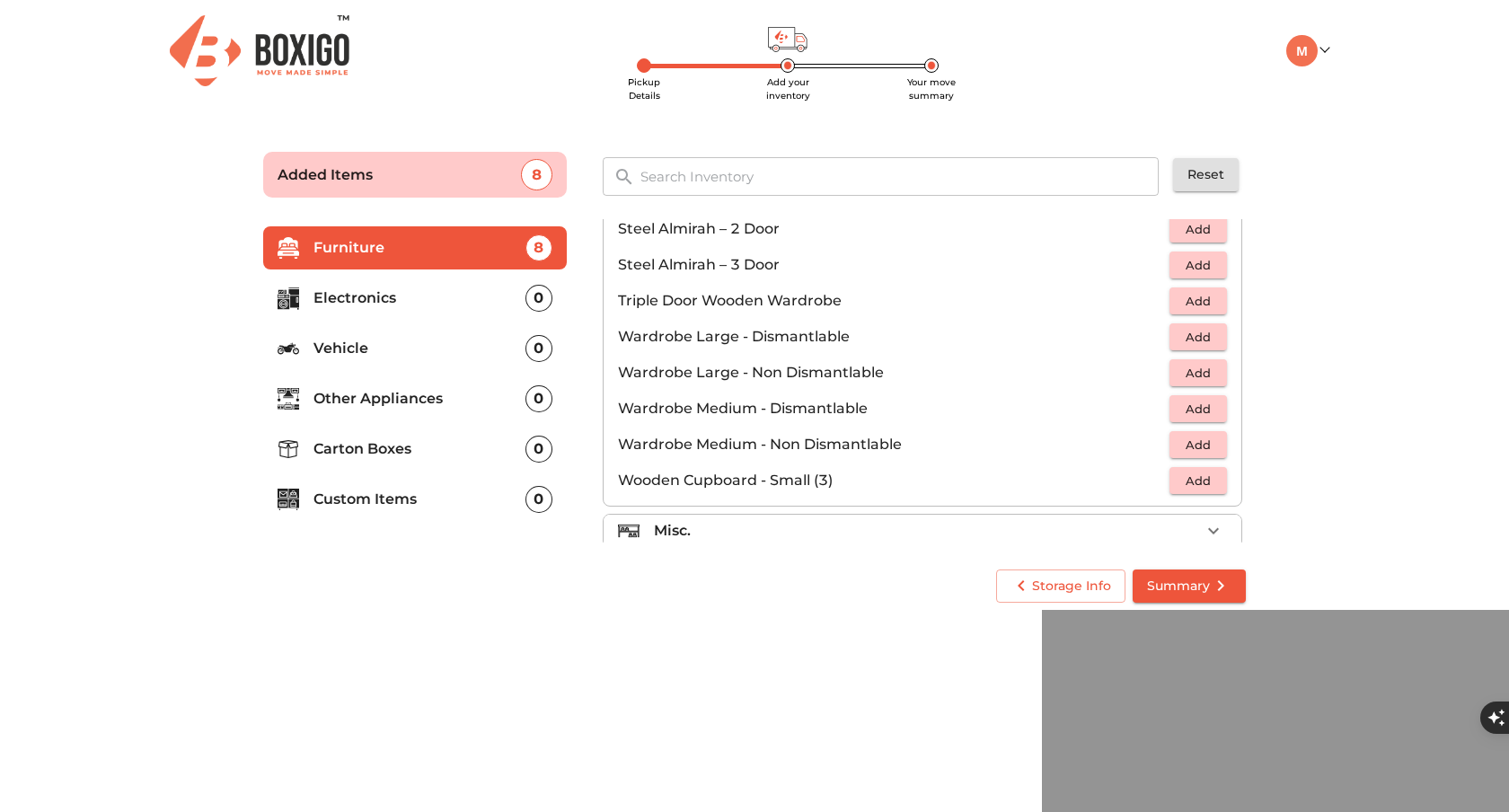
scroll to position [606, 0]
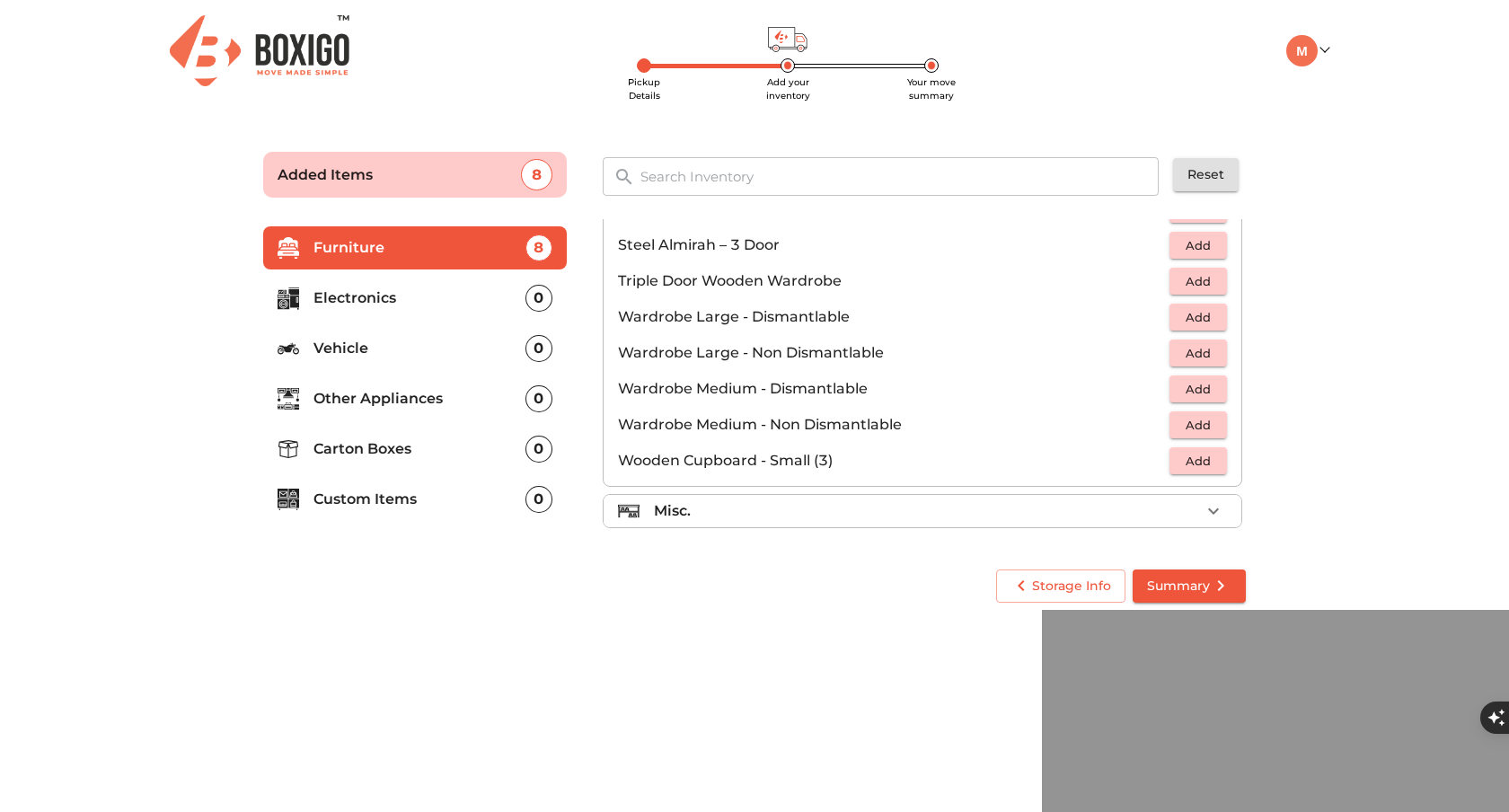
click at [812, 508] on div "Misc." at bounding box center [927, 511] width 546 height 21
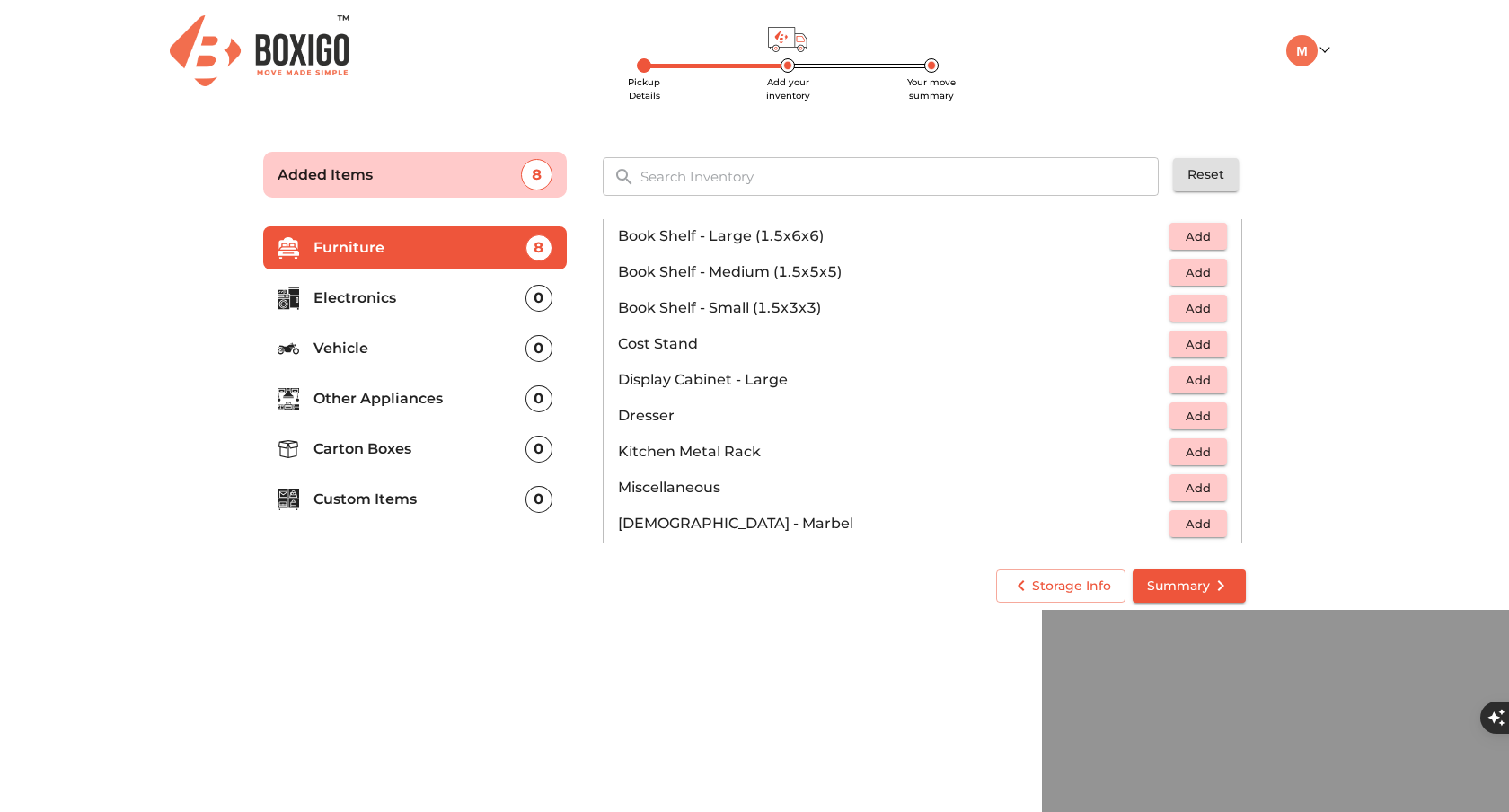
scroll to position [450, 0]
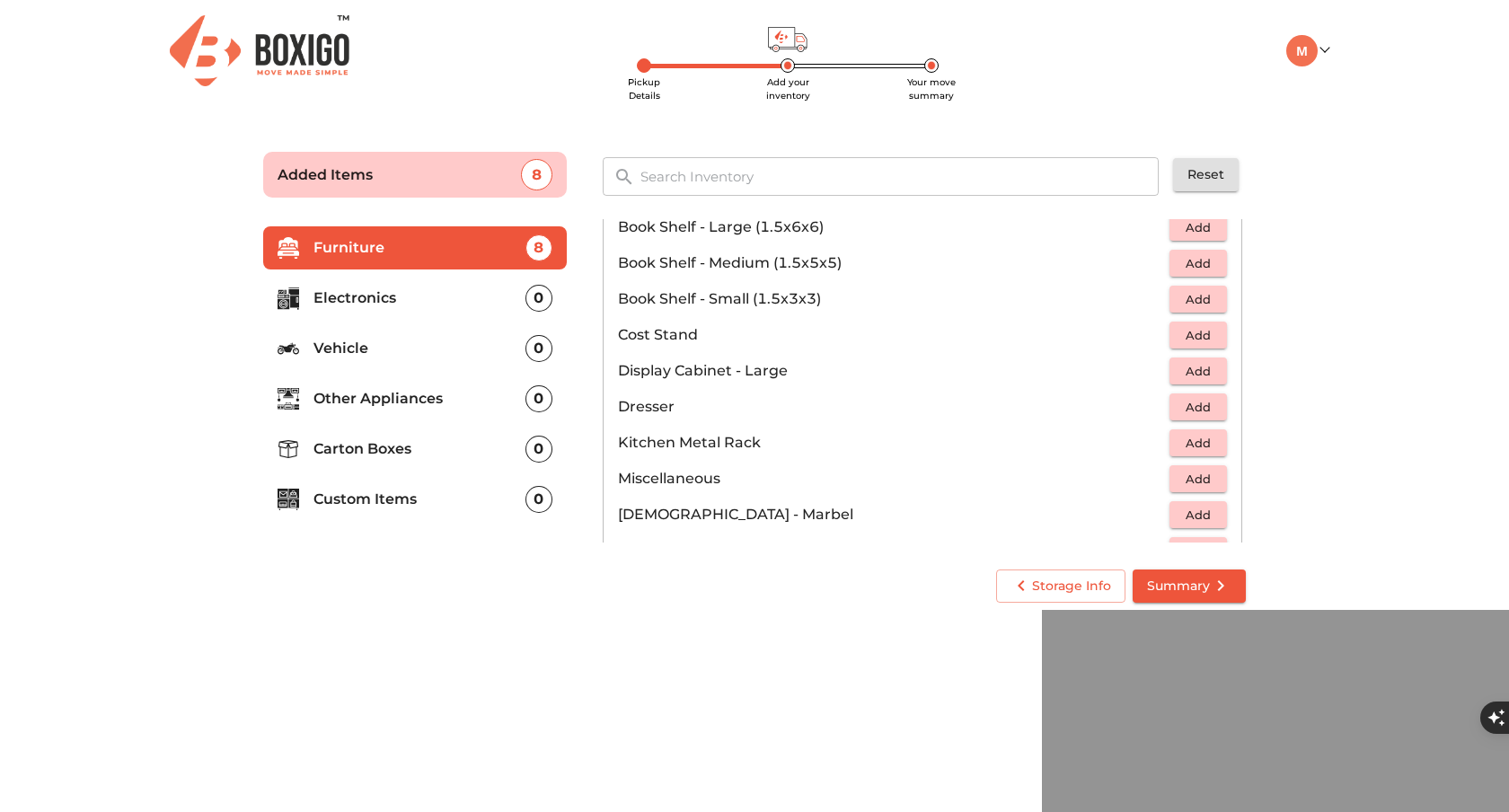
click at [1195, 361] on span "Add" at bounding box center [1197, 372] width 39 height 21
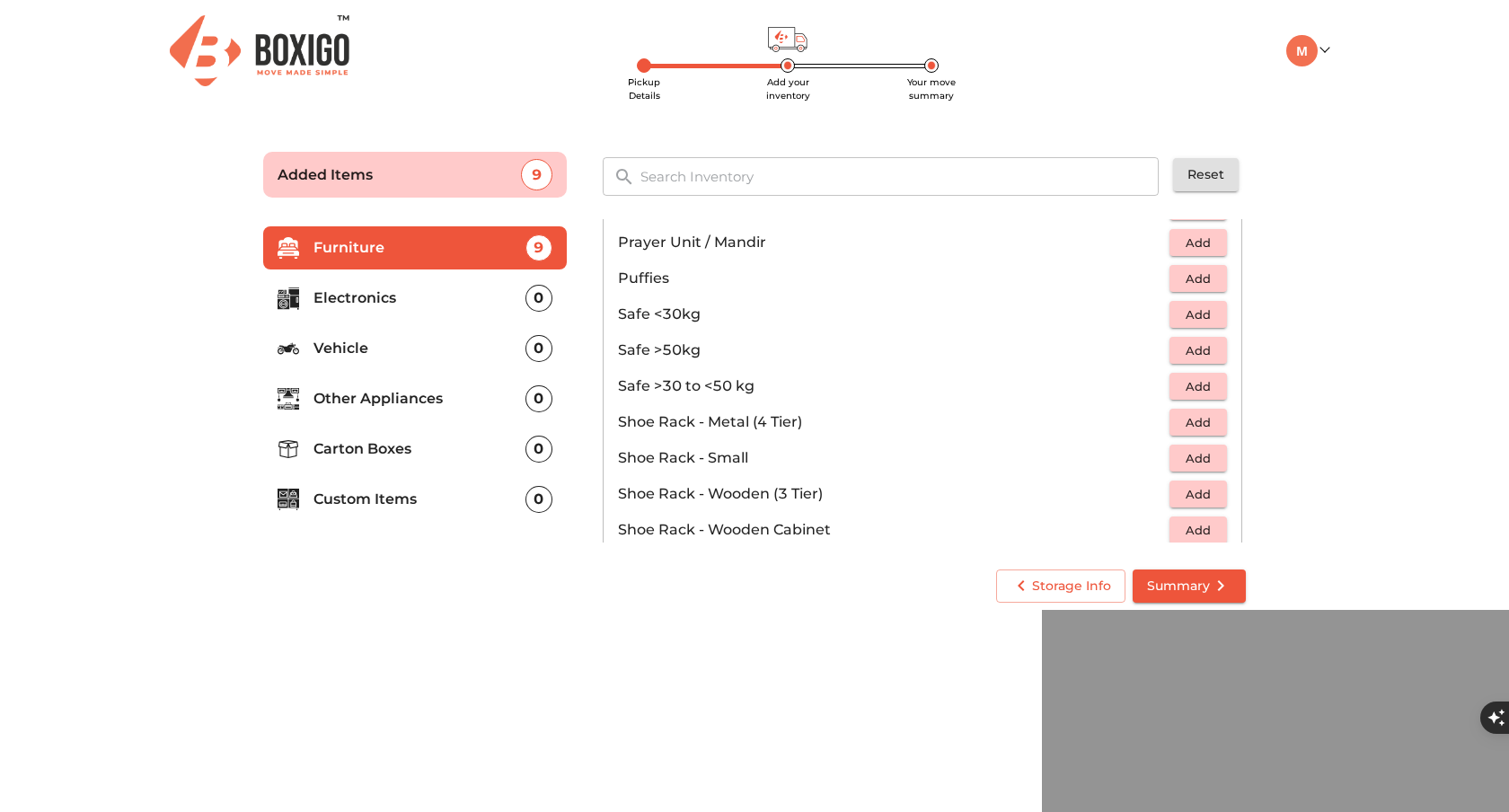
scroll to position [803, 0]
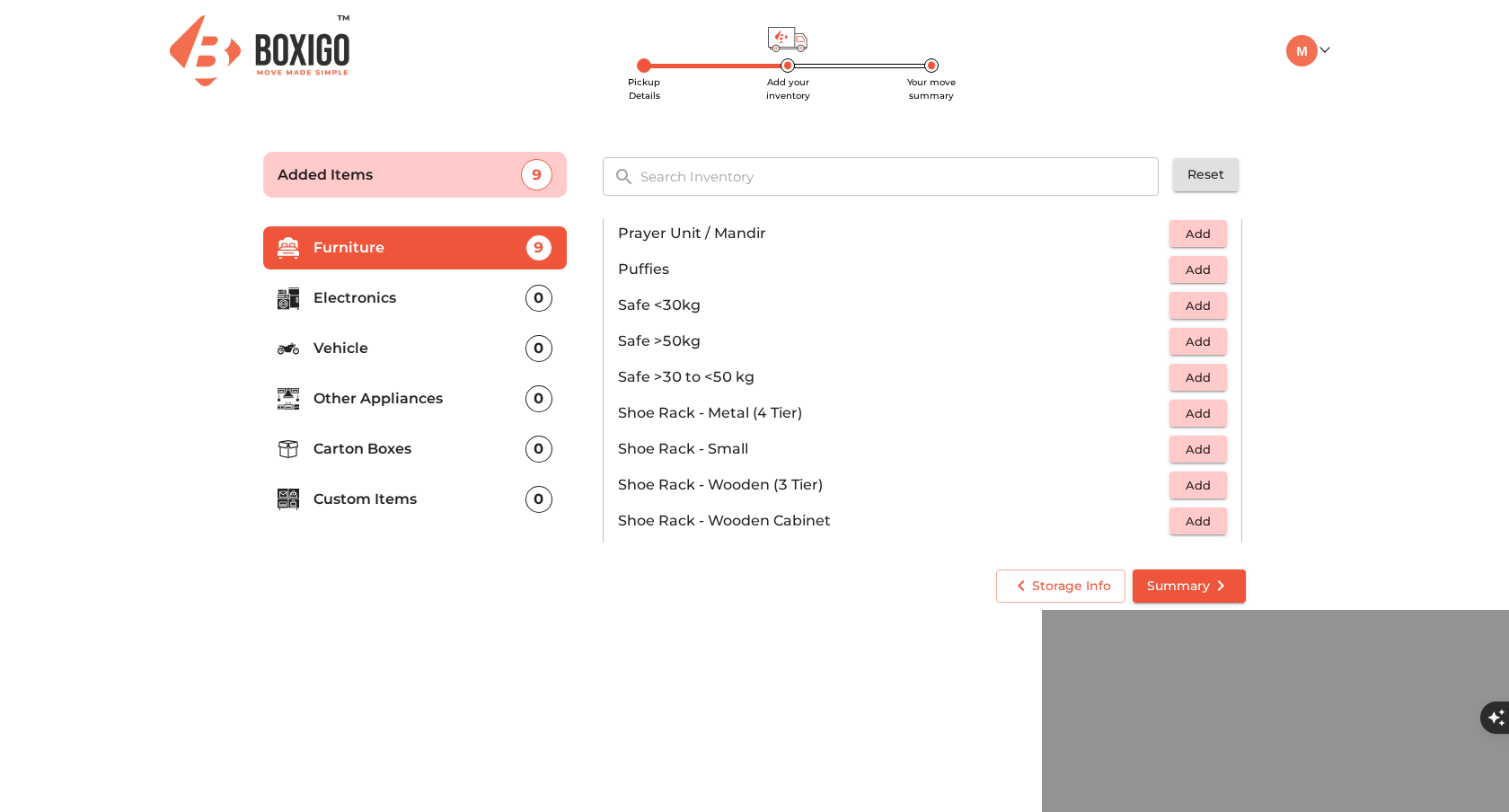
click at [431, 299] on p "Electronics" at bounding box center [419, 298] width 212 height 21
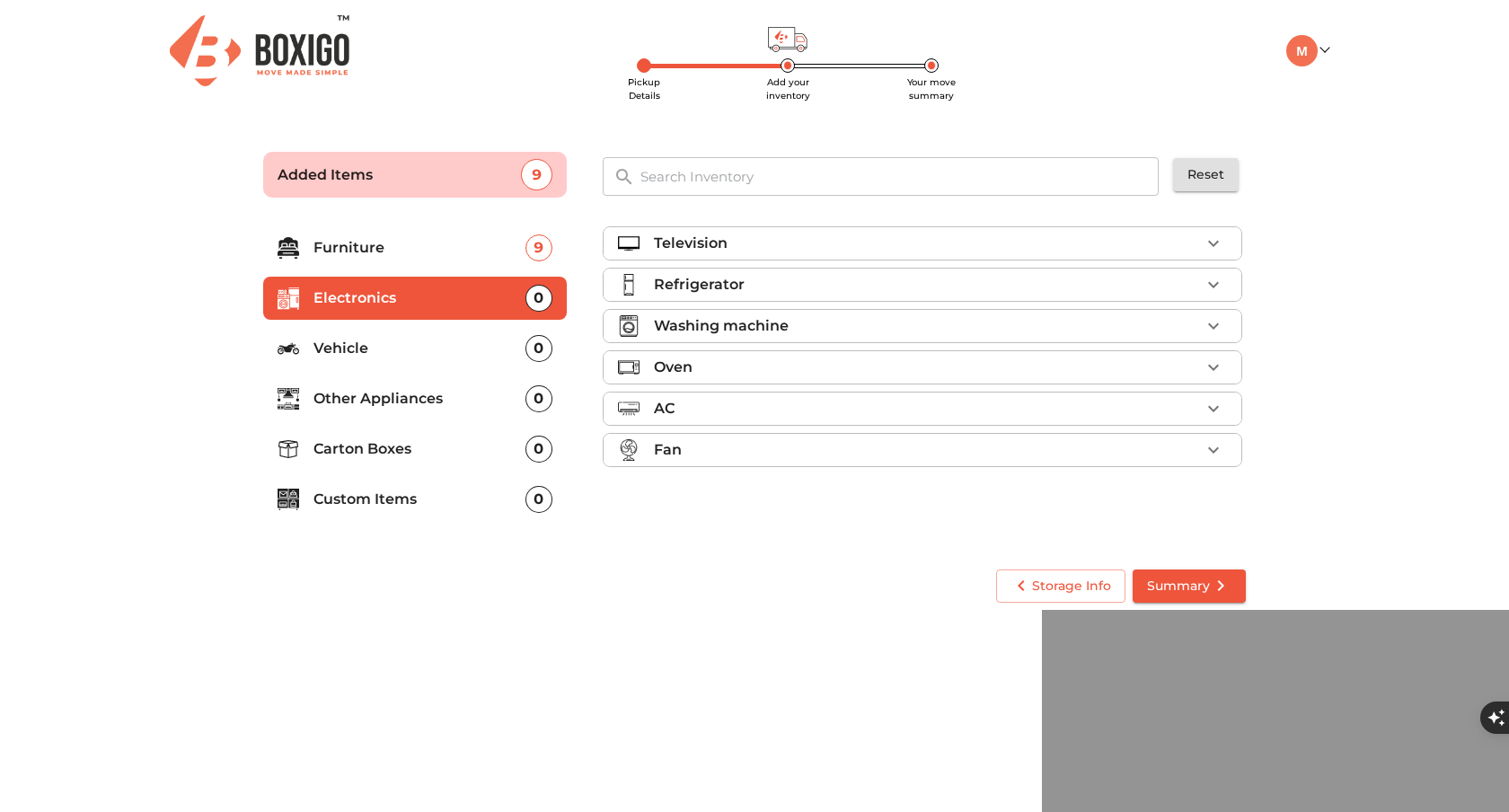
click at [886, 235] on div "Television" at bounding box center [927, 244] width 546 height 21
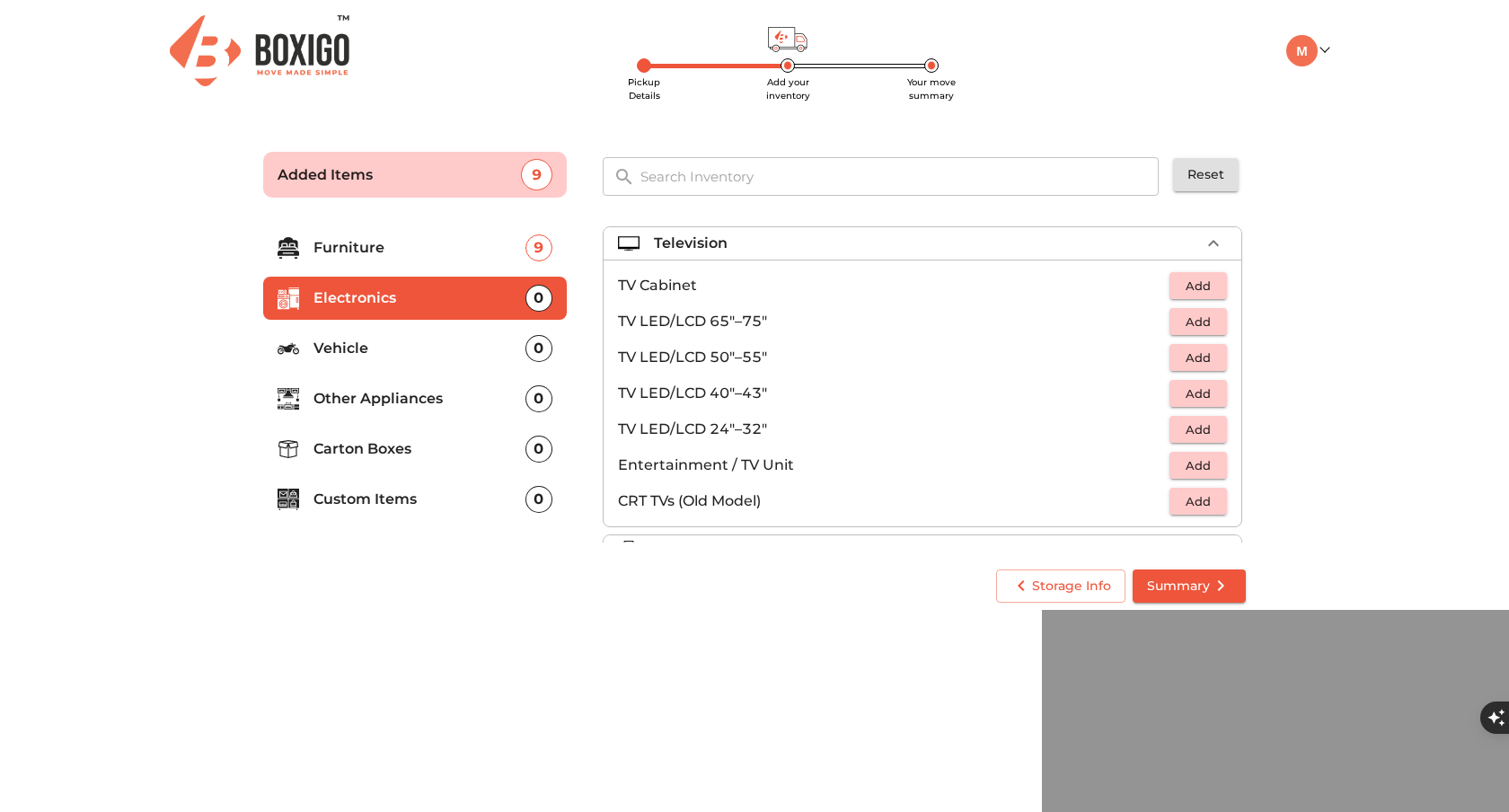
click at [1219, 356] on button "Add" at bounding box center [1198, 358] width 58 height 28
click at [1215, 321] on span "Add" at bounding box center [1197, 322] width 39 height 21
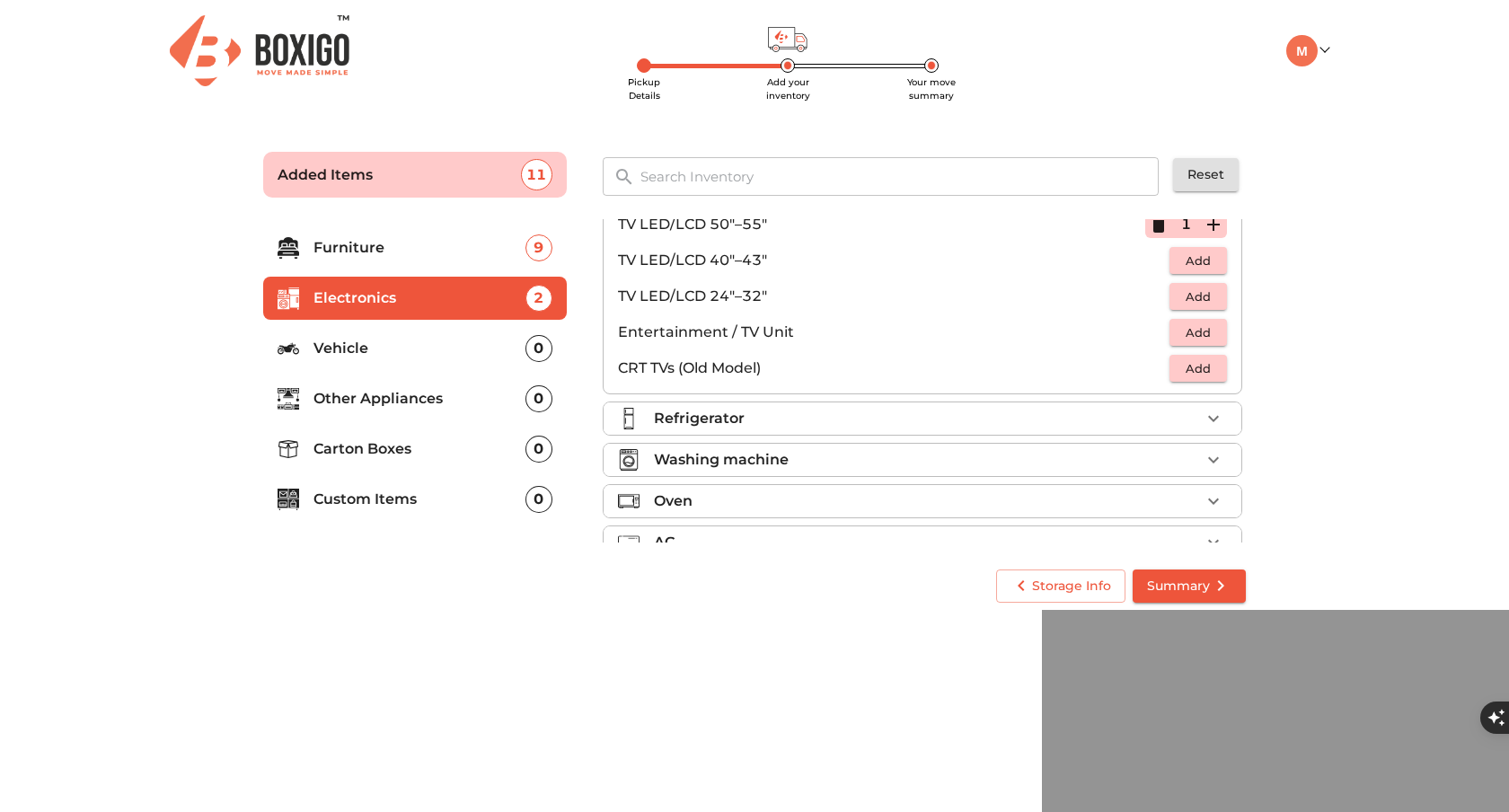
scroll to position [153, 0]
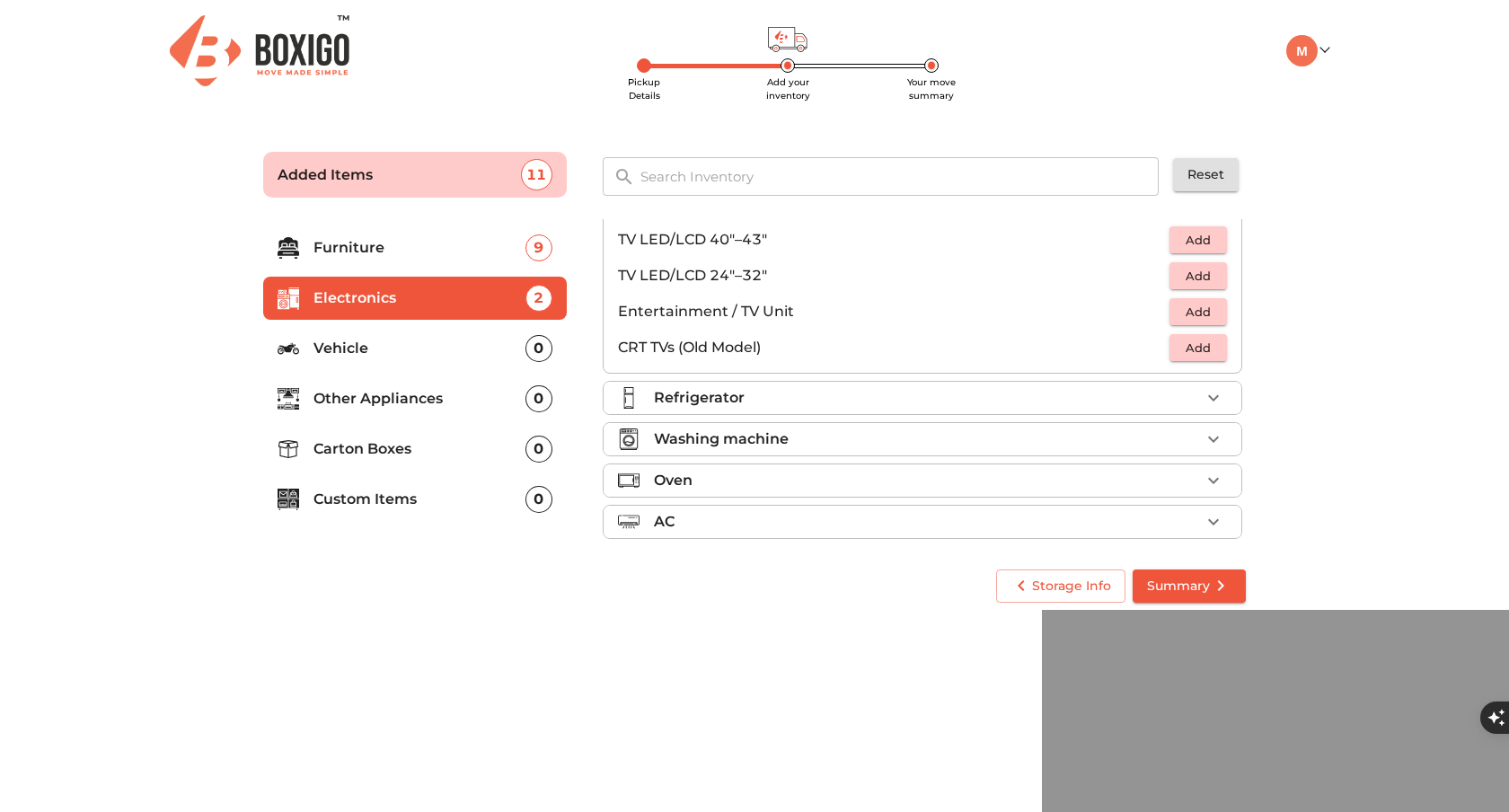
click at [869, 390] on div "Refrigerator" at bounding box center [927, 398] width 546 height 21
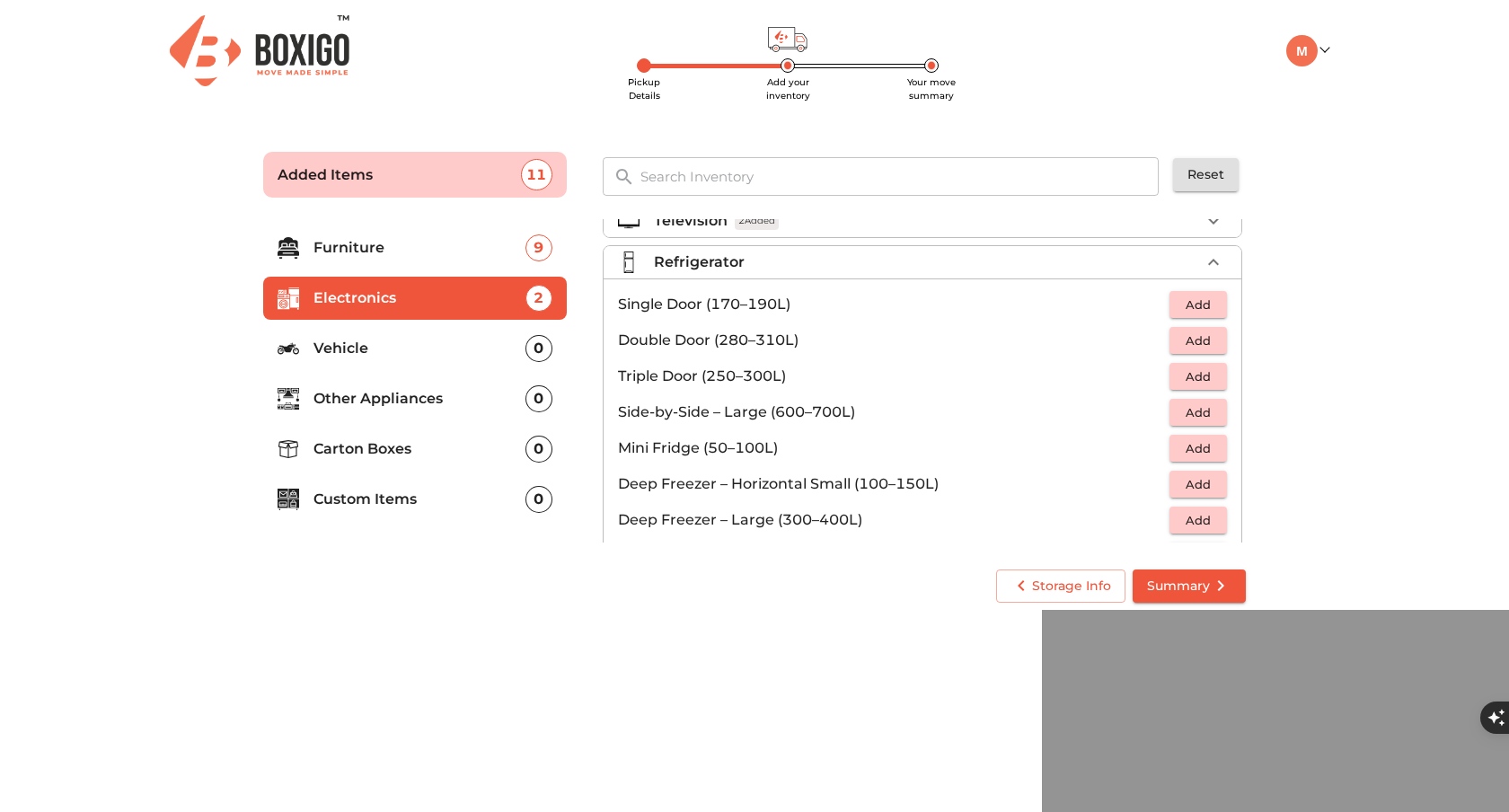
scroll to position [32, 0]
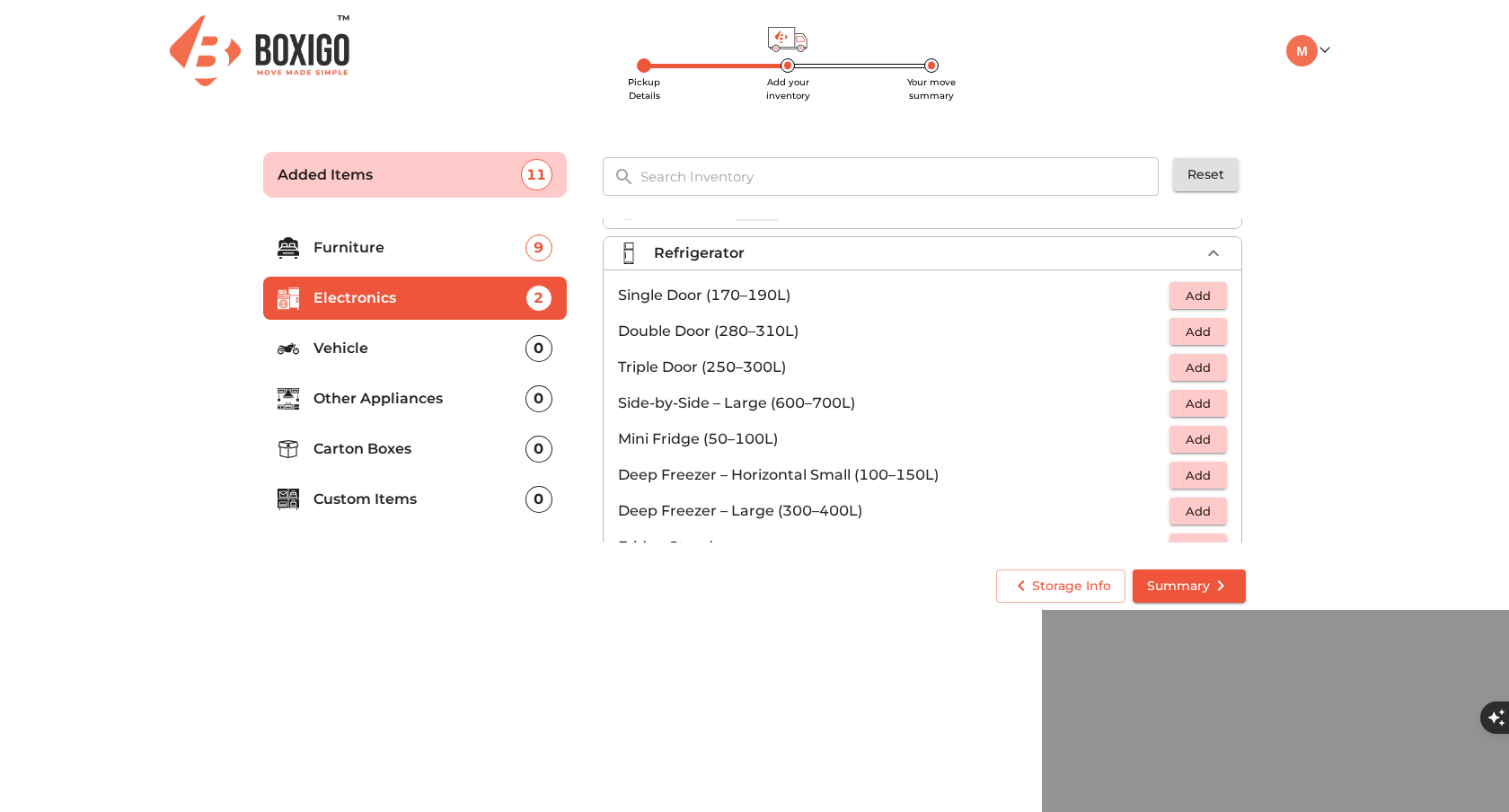
click at [1179, 332] on span "Add" at bounding box center [1197, 332] width 39 height 21
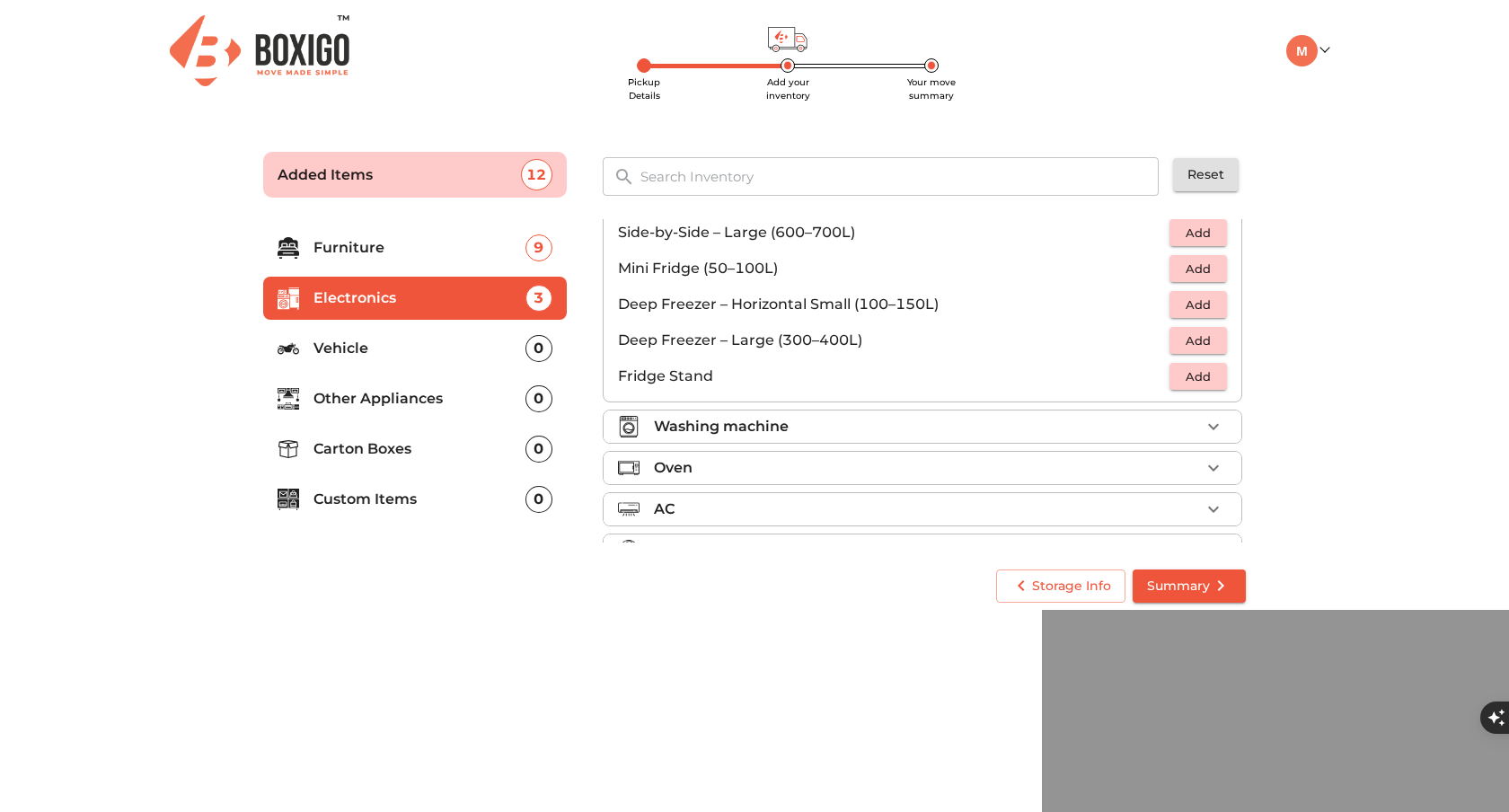
scroll to position [206, 0]
click at [863, 417] on div "Washing machine" at bounding box center [927, 423] width 546 height 21
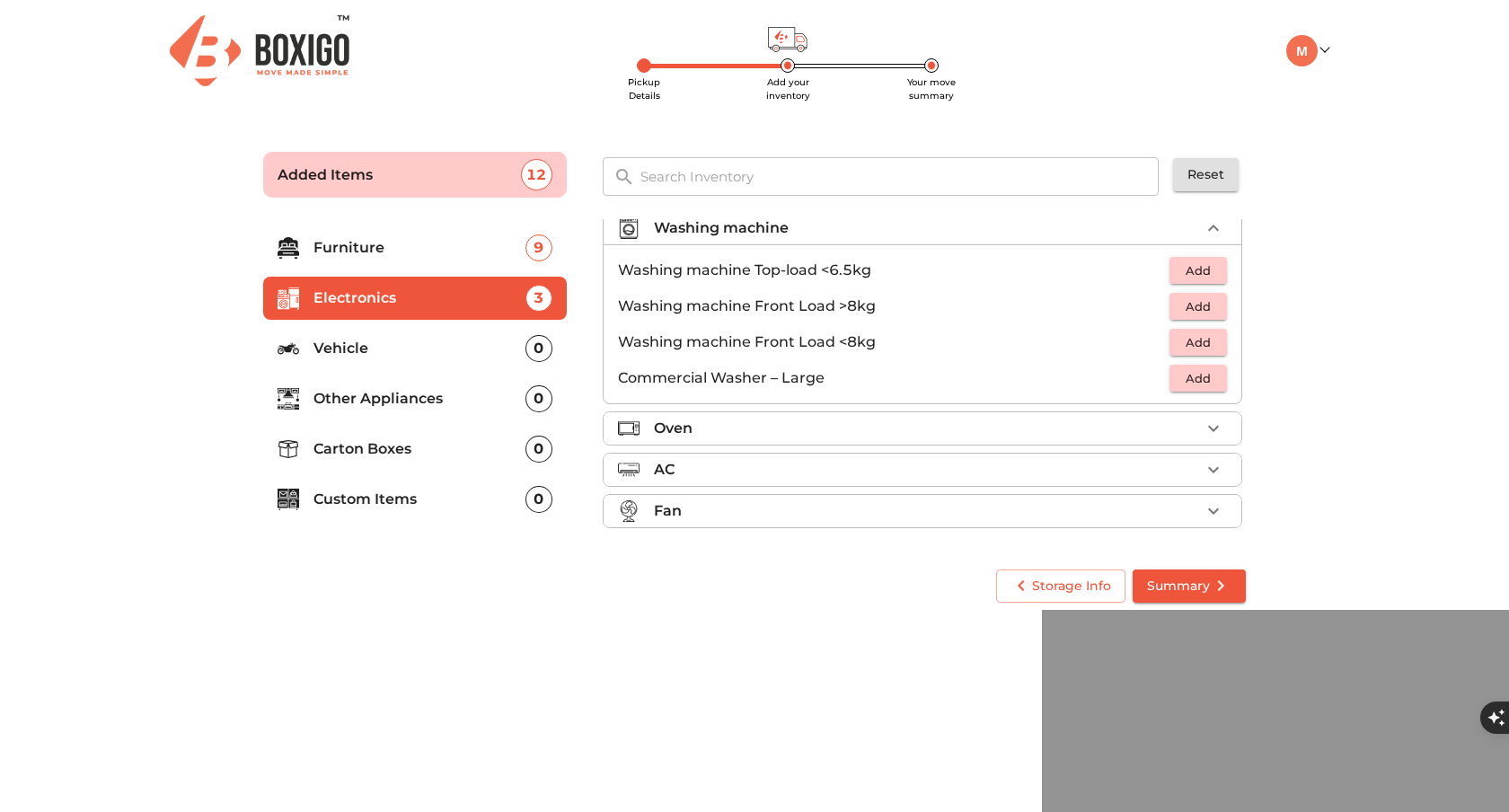
scroll to position [85, 0]
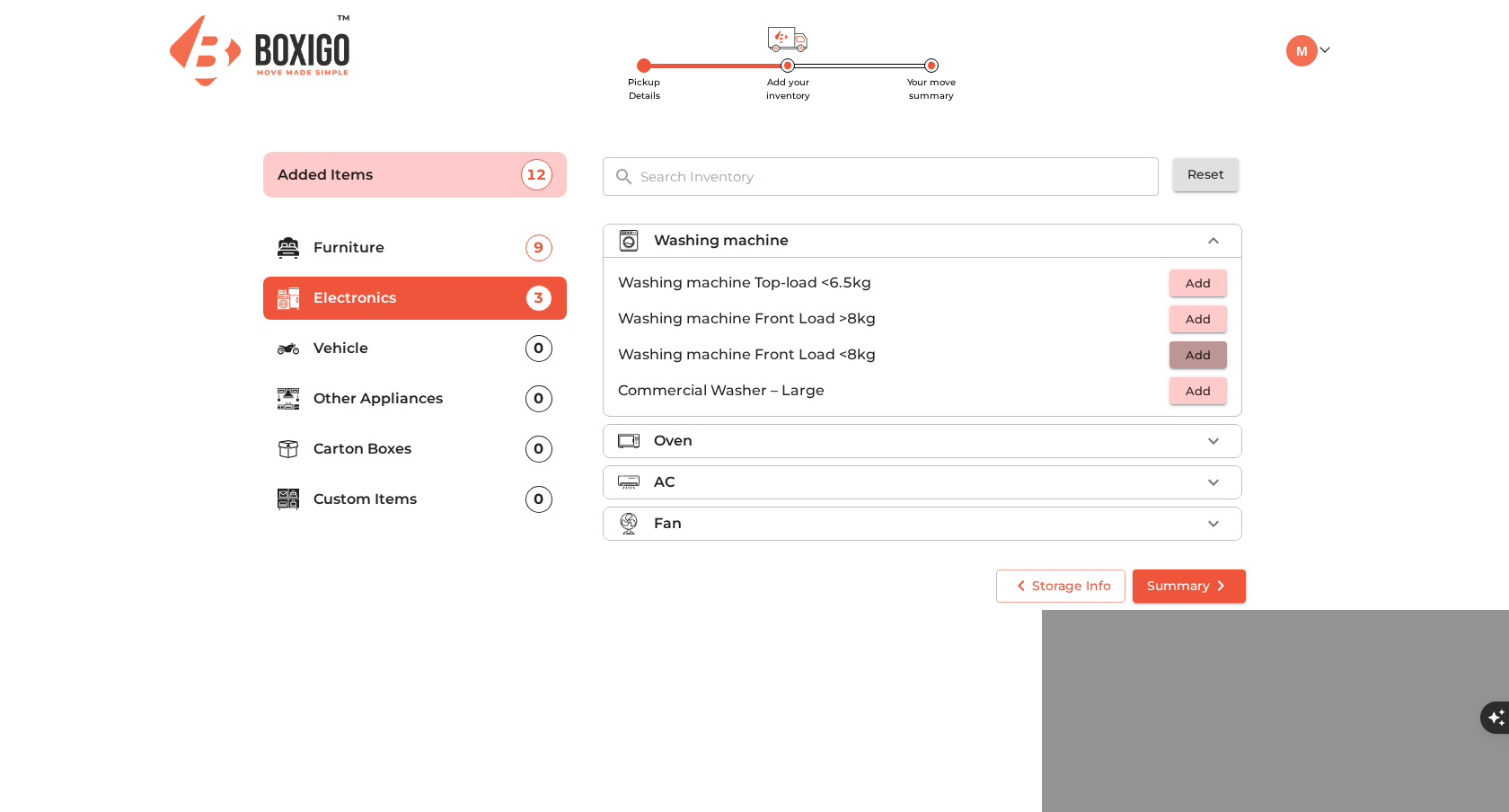
click at [1183, 351] on span "Add" at bounding box center [1197, 356] width 39 height 21
click at [845, 435] on div "Oven" at bounding box center [927, 441] width 546 height 21
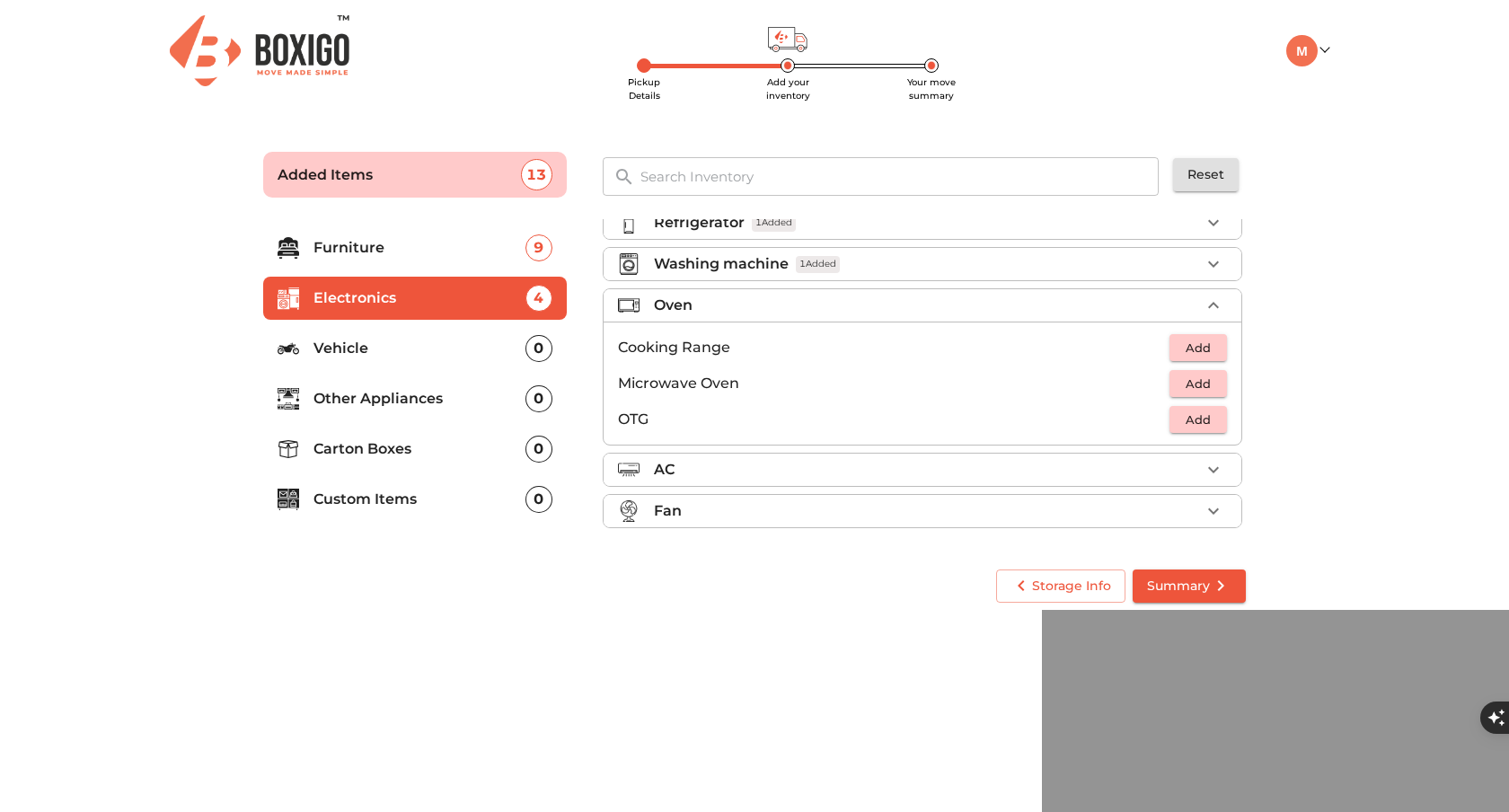
scroll to position [62, 0]
click at [1212, 414] on span "Add" at bounding box center [1197, 420] width 39 height 21
click at [358, 390] on p "Other Appliances" at bounding box center [419, 399] width 212 height 21
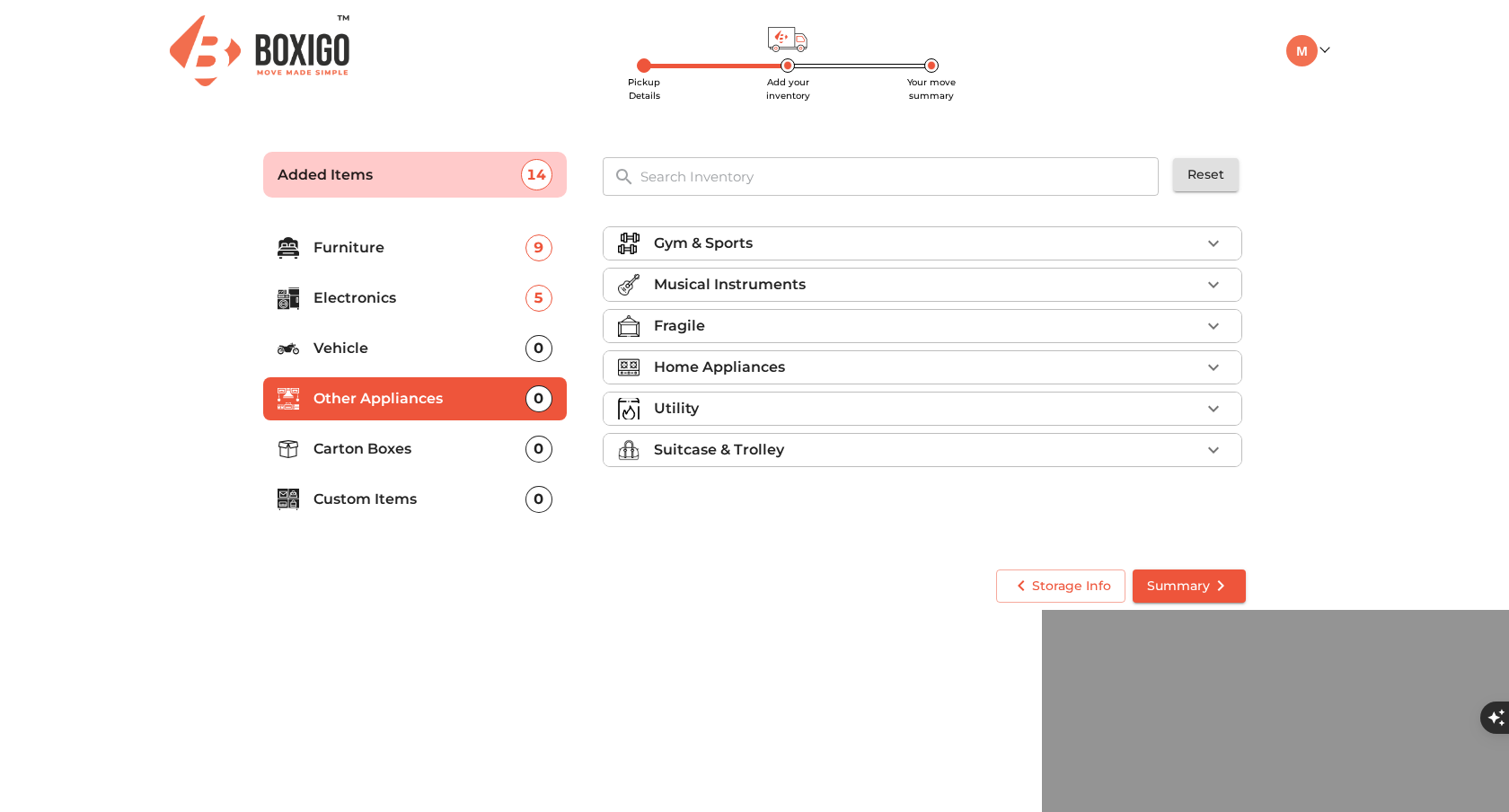
scroll to position [0, 0]
click at [765, 249] on div "Gym & Sports" at bounding box center [927, 244] width 546 height 21
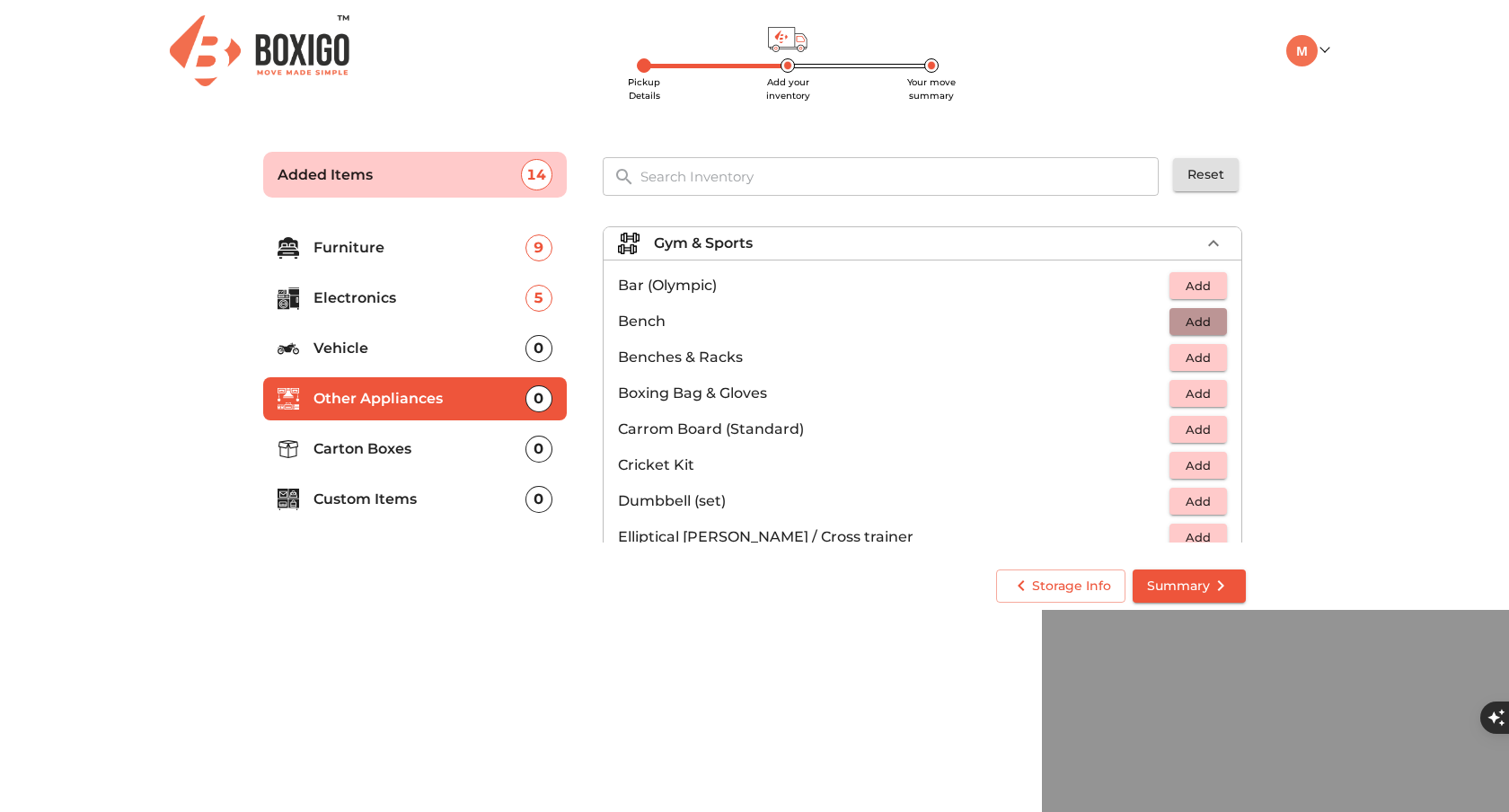
click at [1203, 316] on span "Add" at bounding box center [1197, 322] width 39 height 21
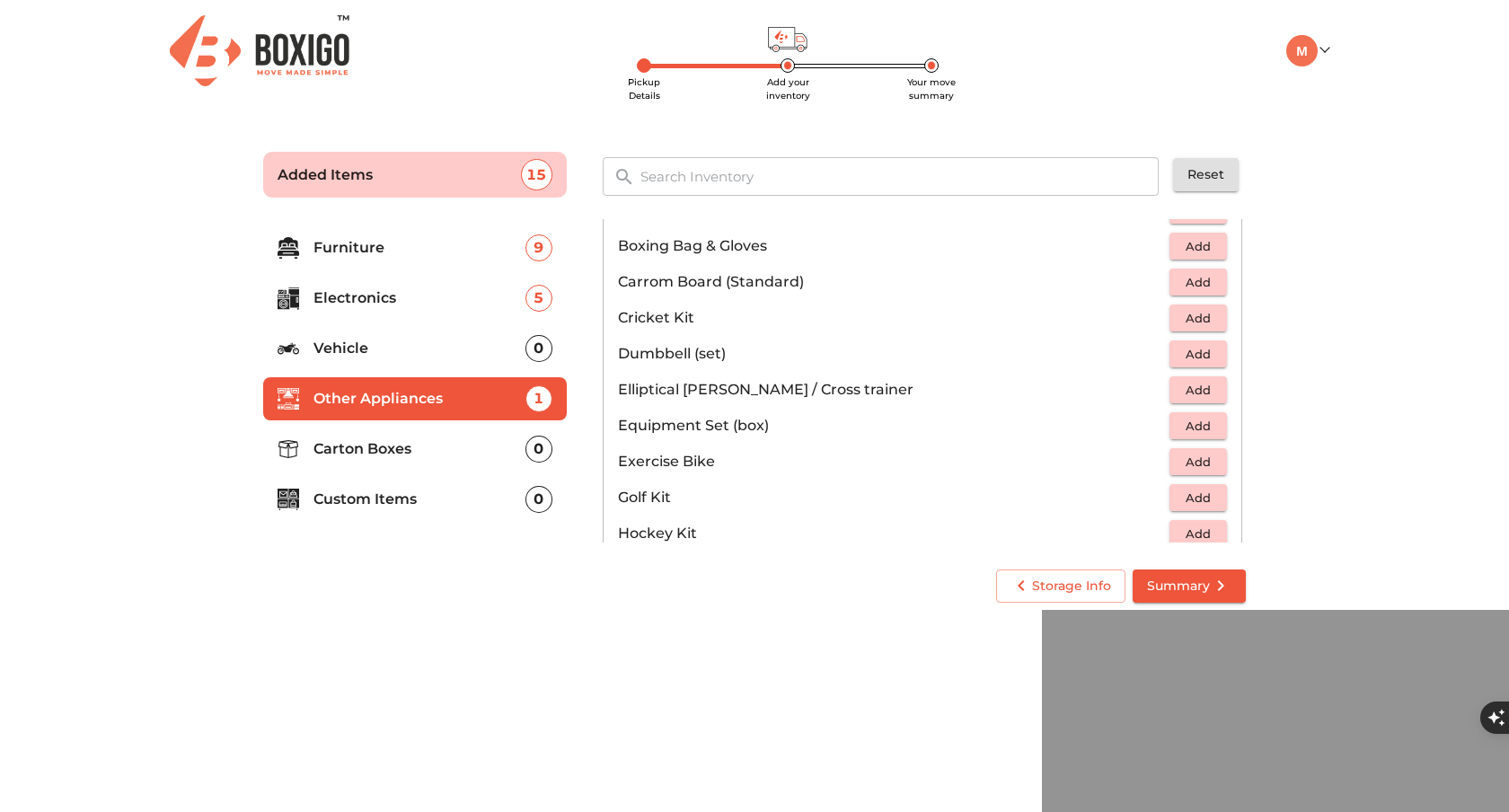
scroll to position [146, 0]
click at [1205, 350] on span "Add" at bounding box center [1197, 357] width 39 height 21
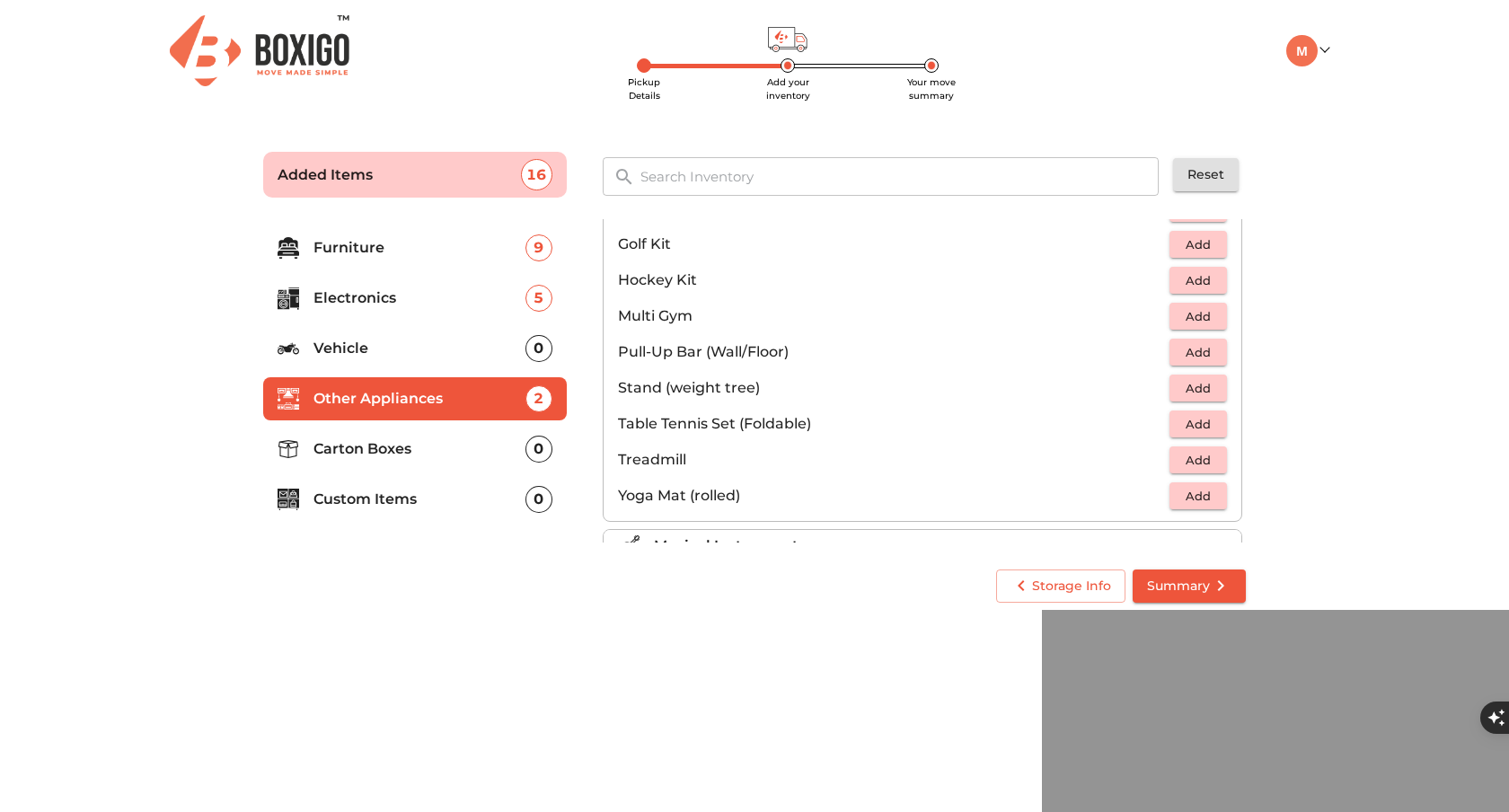
scroll to position [403, 0]
click at [386, 347] on p "Vehicle" at bounding box center [419, 348] width 212 height 21
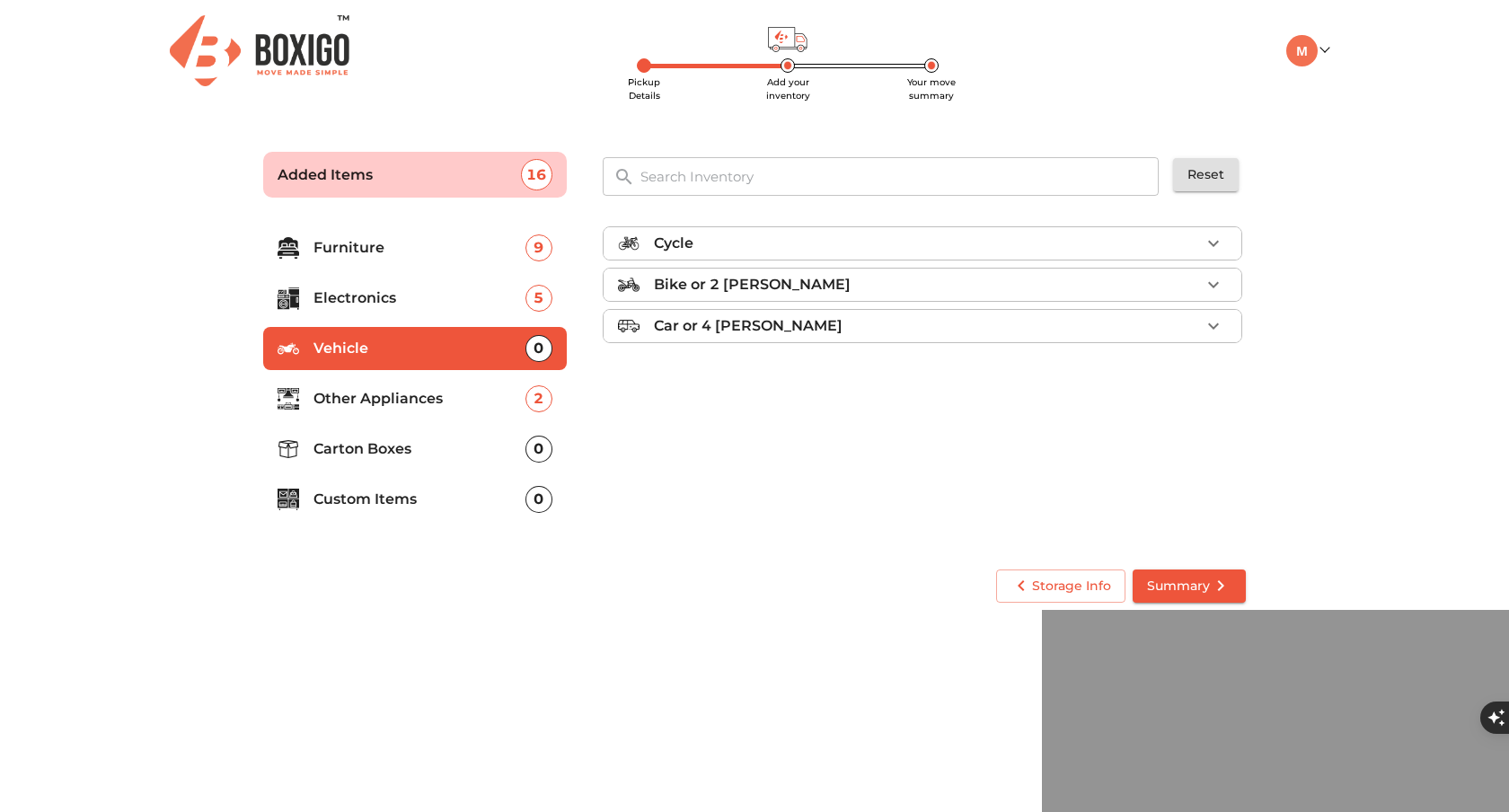
click at [773, 246] on div "Cycle" at bounding box center [927, 244] width 546 height 21
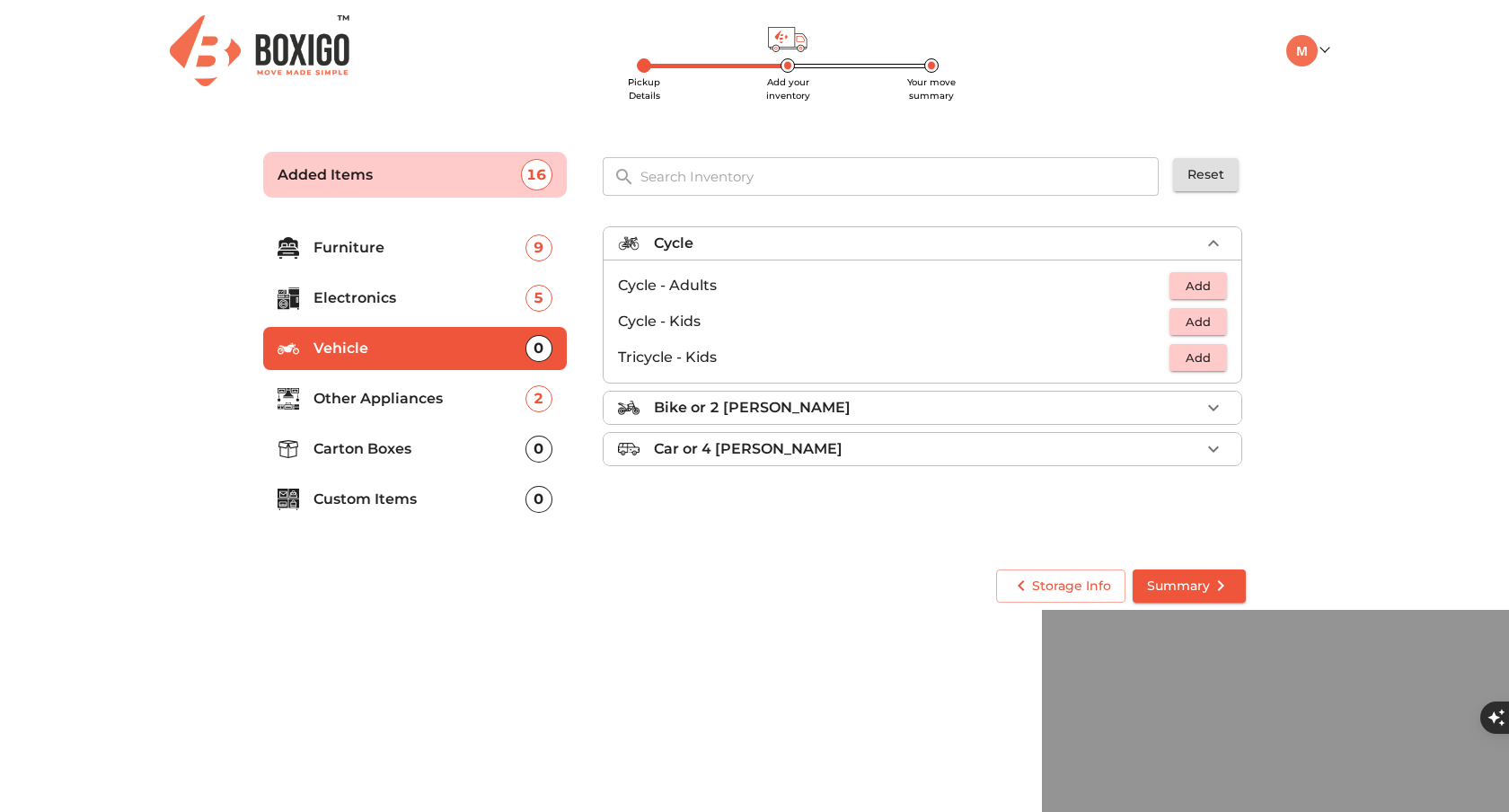
click at [1200, 287] on span "Add" at bounding box center [1197, 287] width 39 height 21
click at [1213, 282] on icon "button" at bounding box center [1213, 285] width 12 height 12
click at [406, 403] on p "Other Appliances" at bounding box center [419, 399] width 212 height 21
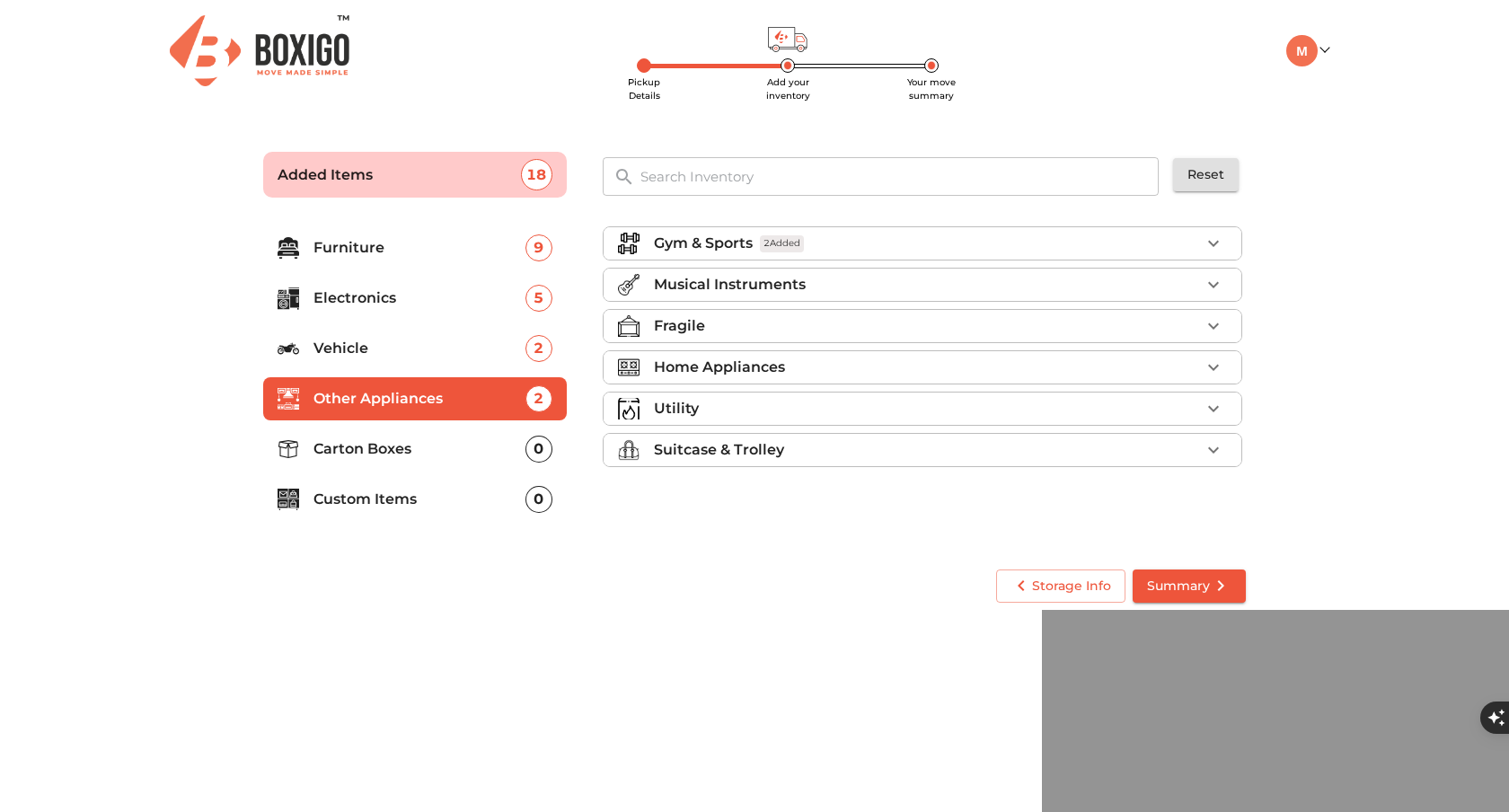
click at [783, 290] on p "Musical Instruments" at bounding box center [730, 285] width 151 height 21
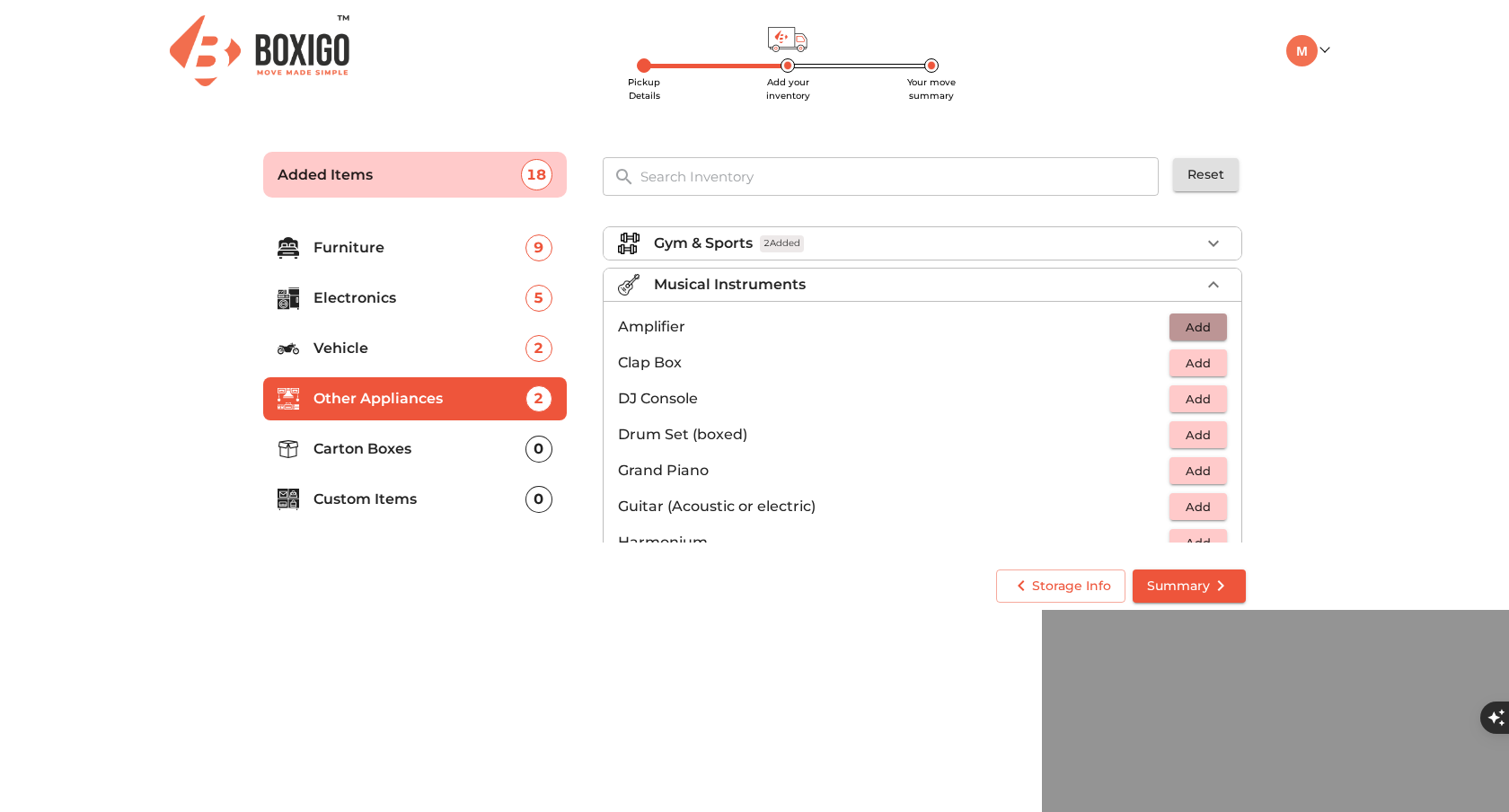
click at [1198, 324] on span "Add" at bounding box center [1197, 328] width 39 height 21
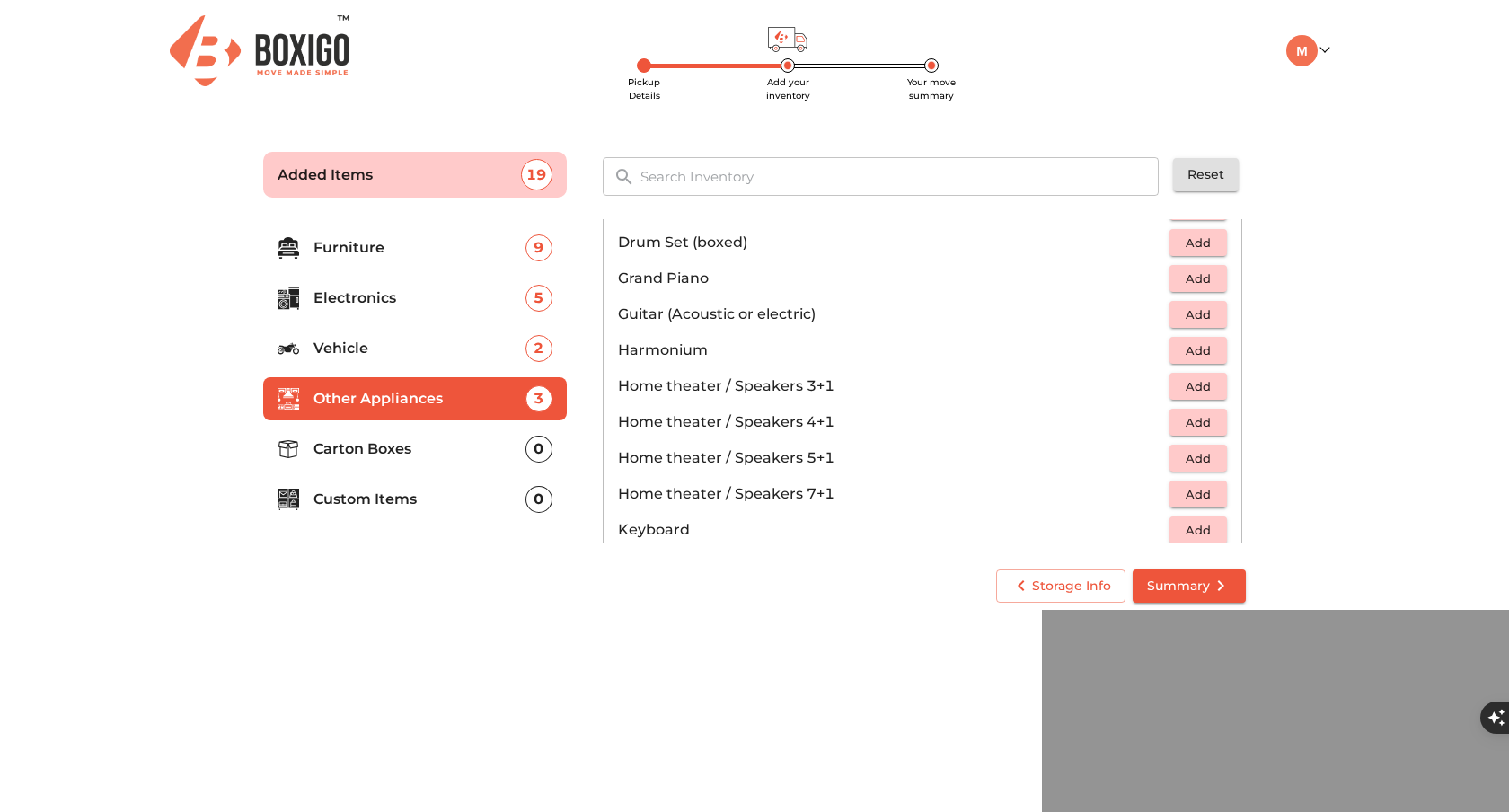
scroll to position [195, 0]
click at [1053, 431] on li "Home theater / Speakers 4+1 Add" at bounding box center [922, 419] width 638 height 35
click at [1185, 383] on span "Add" at bounding box center [1197, 384] width 39 height 21
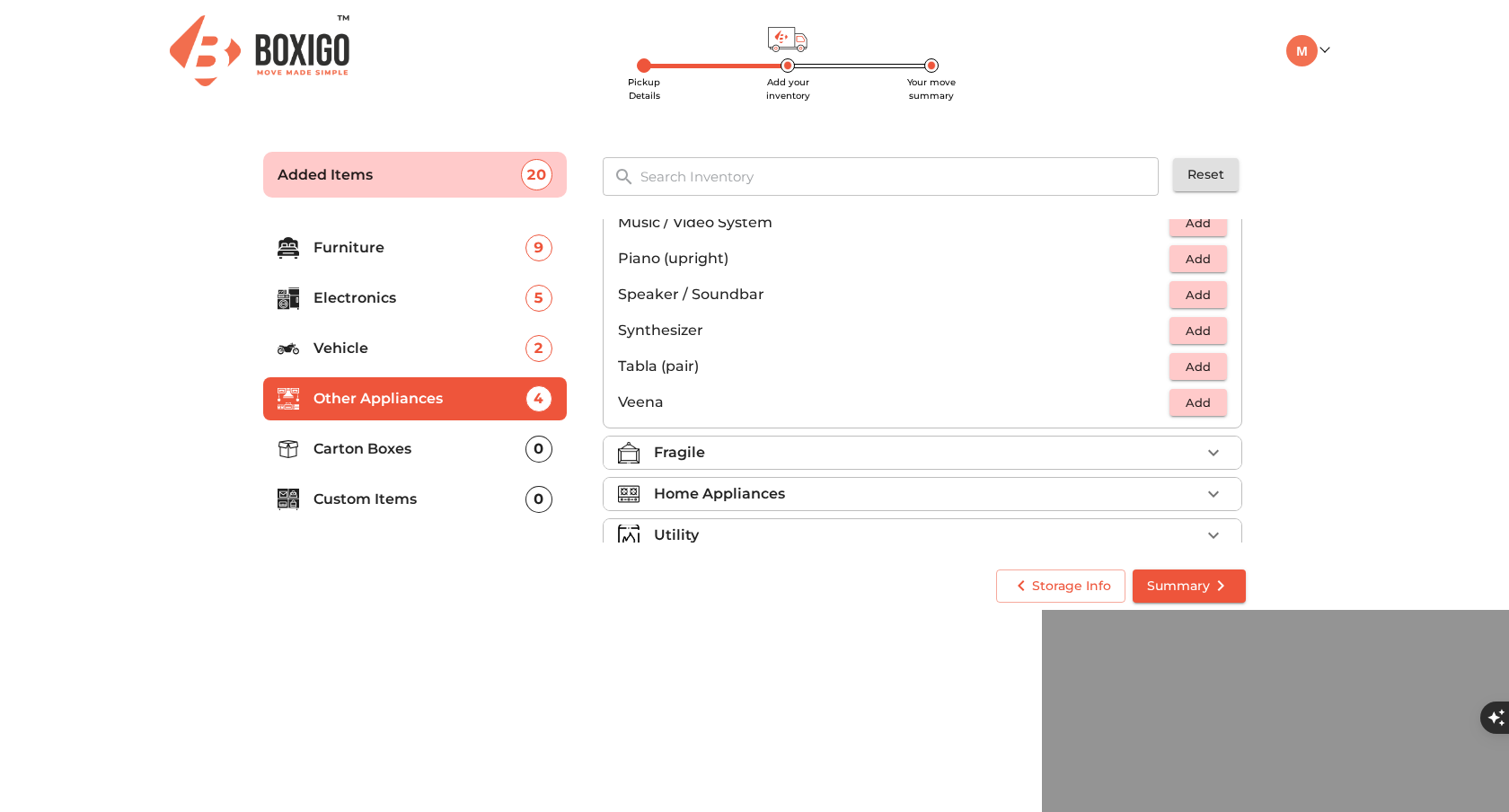
scroll to position [637, 0]
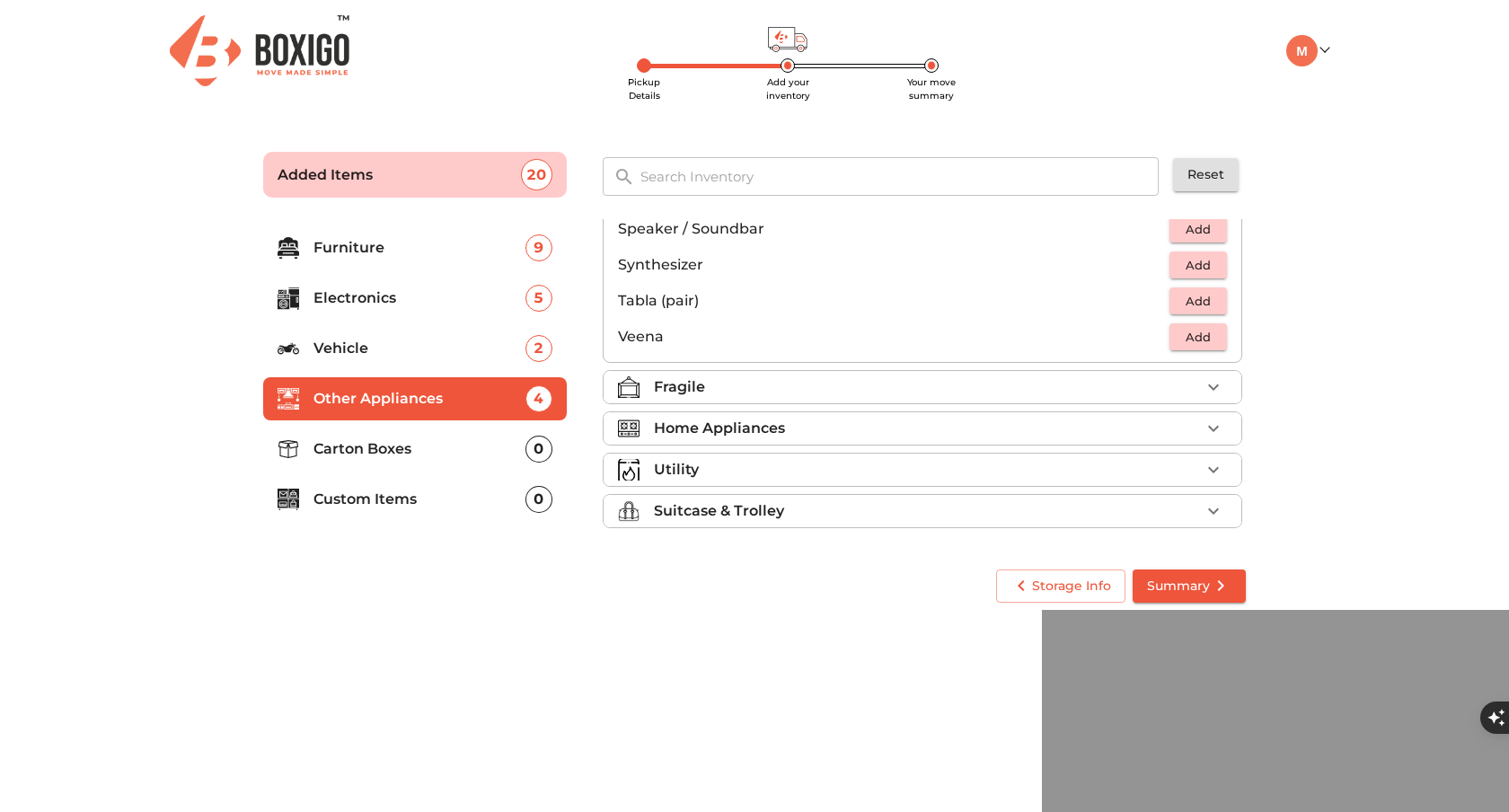
click at [969, 397] on div "Fragile" at bounding box center [927, 387] width 546 height 21
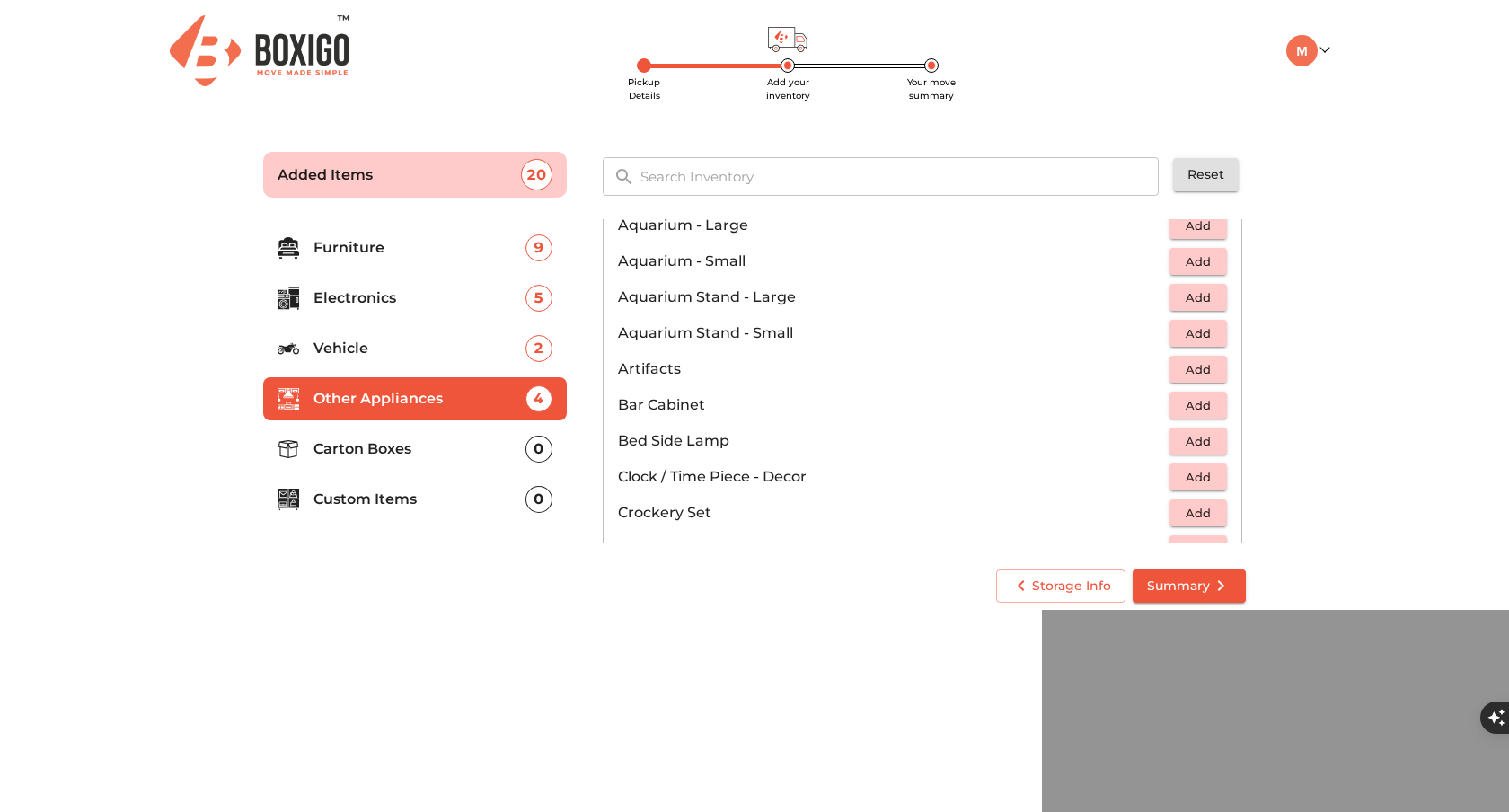
scroll to position [149, 0]
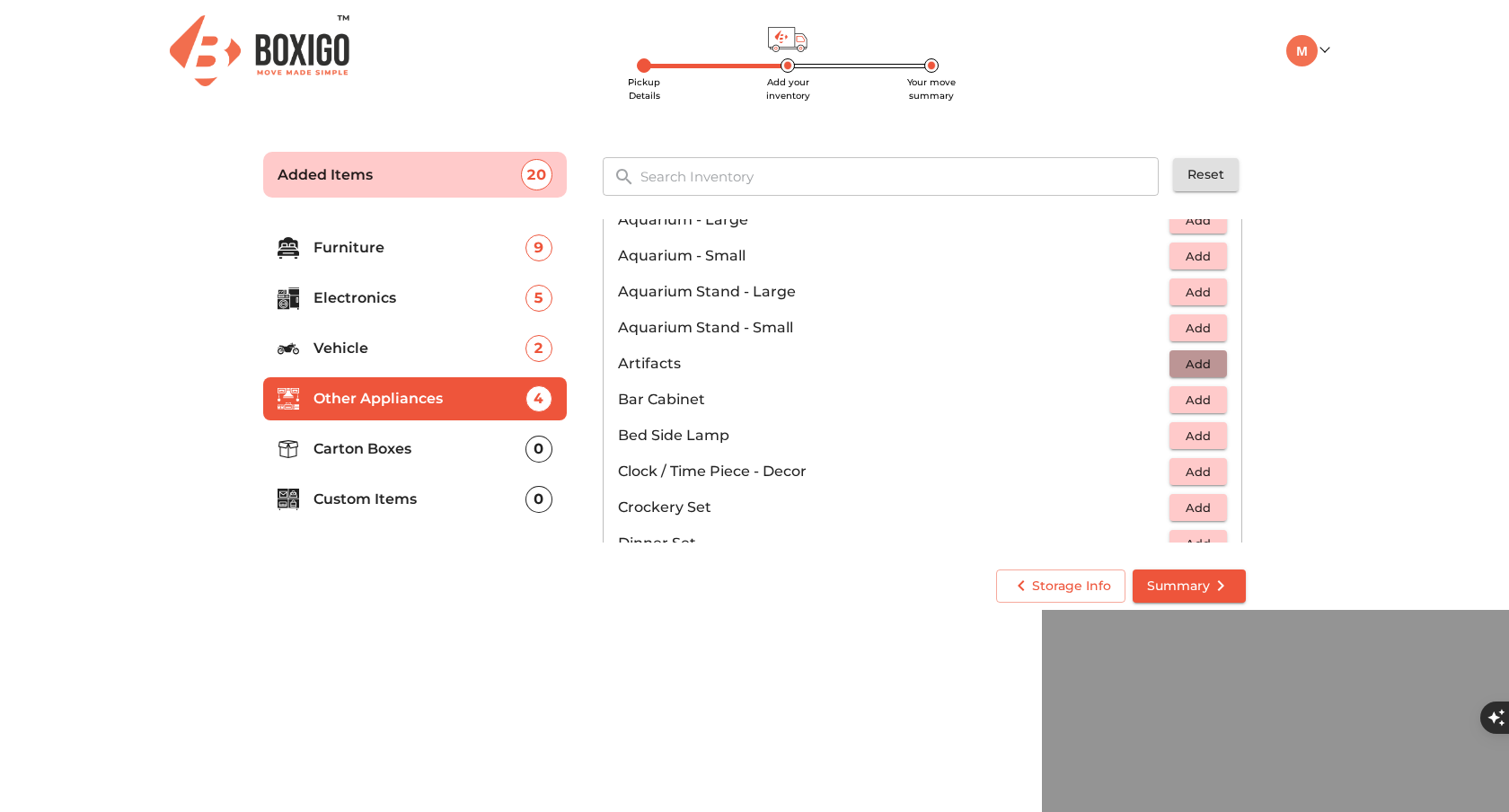
click at [1181, 363] on span "Add" at bounding box center [1197, 364] width 39 height 21
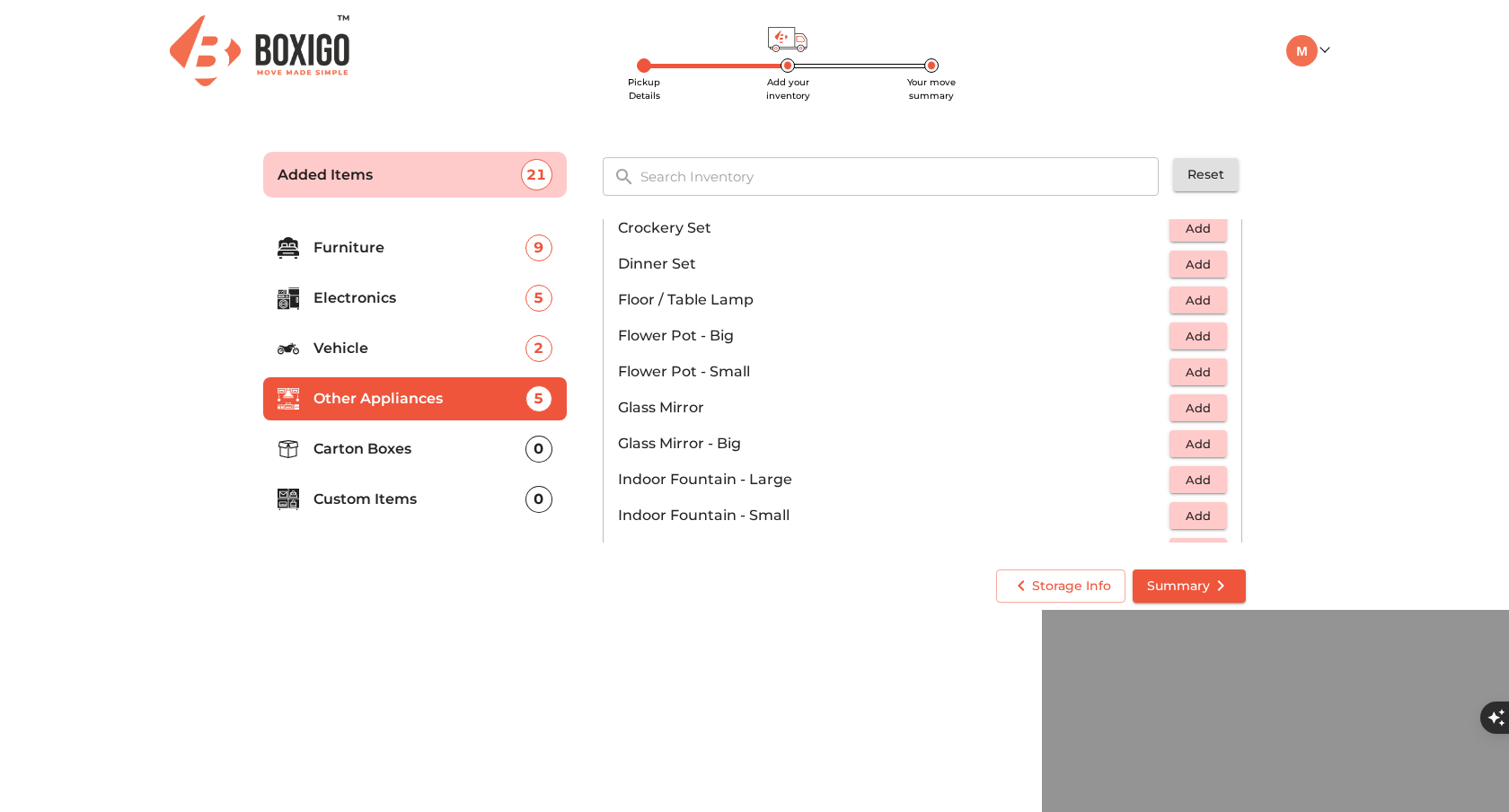
scroll to position [435, 0]
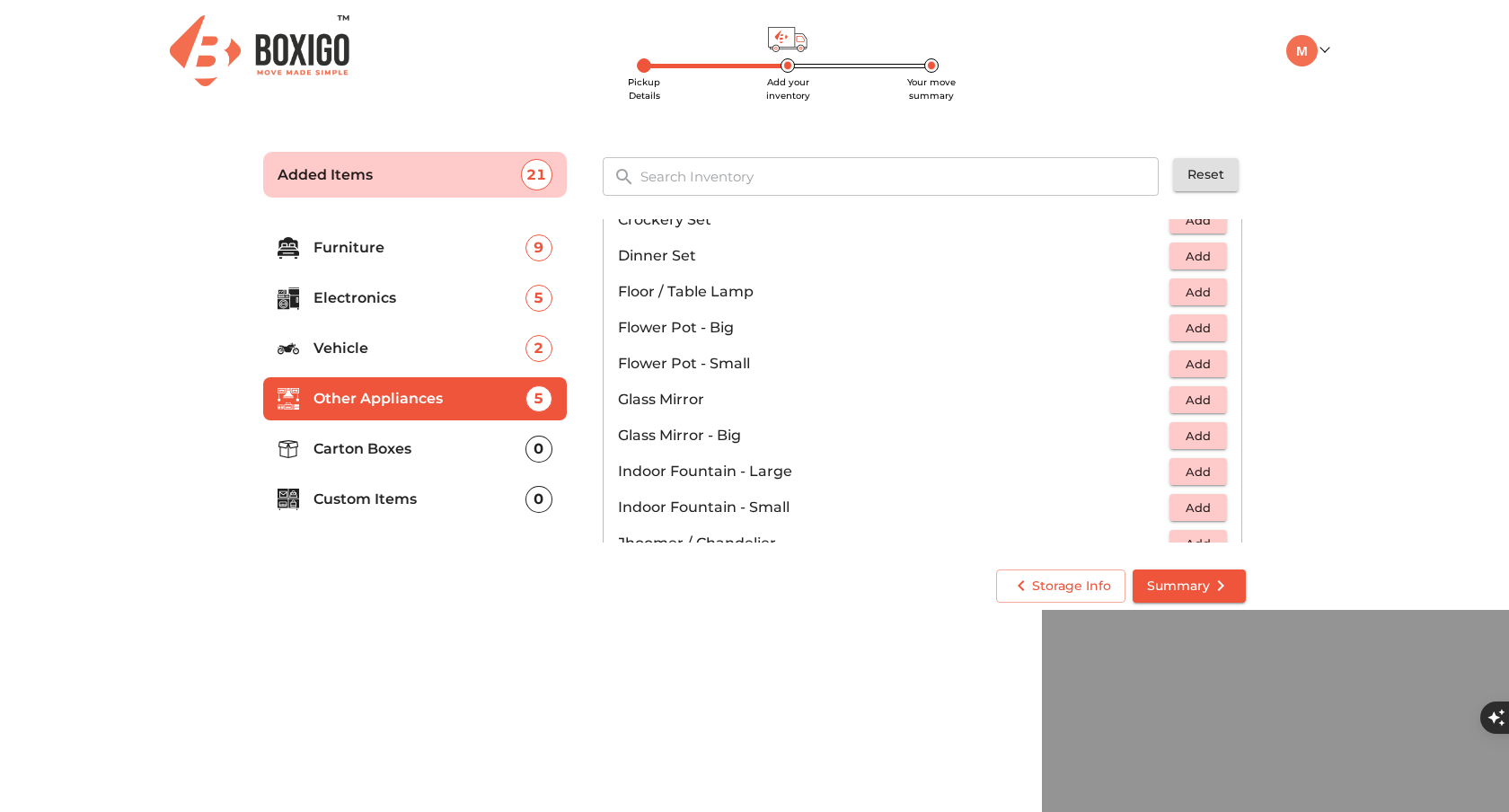
click at [1187, 252] on span "Add" at bounding box center [1197, 257] width 39 height 21
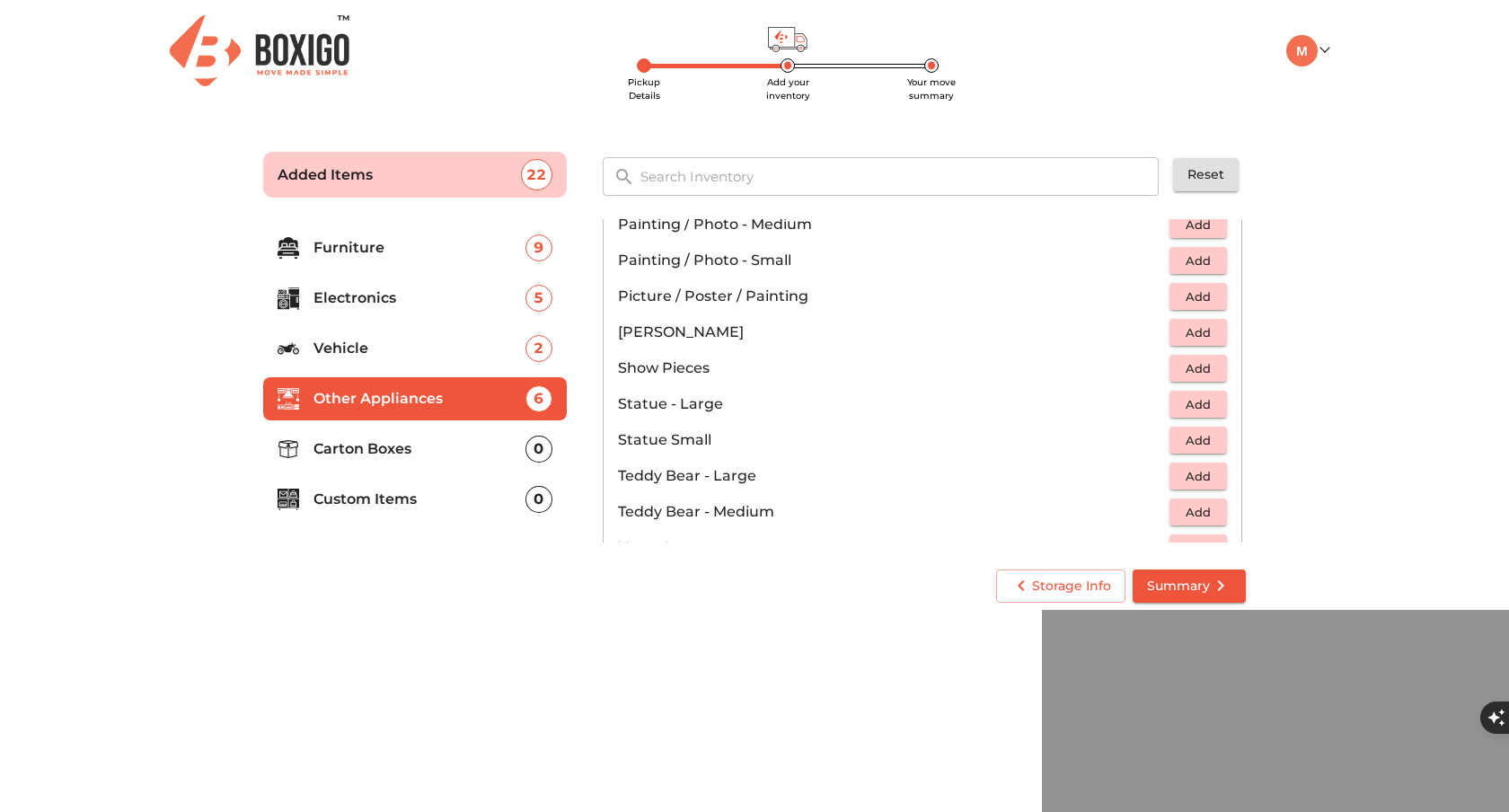
scroll to position [870, 0]
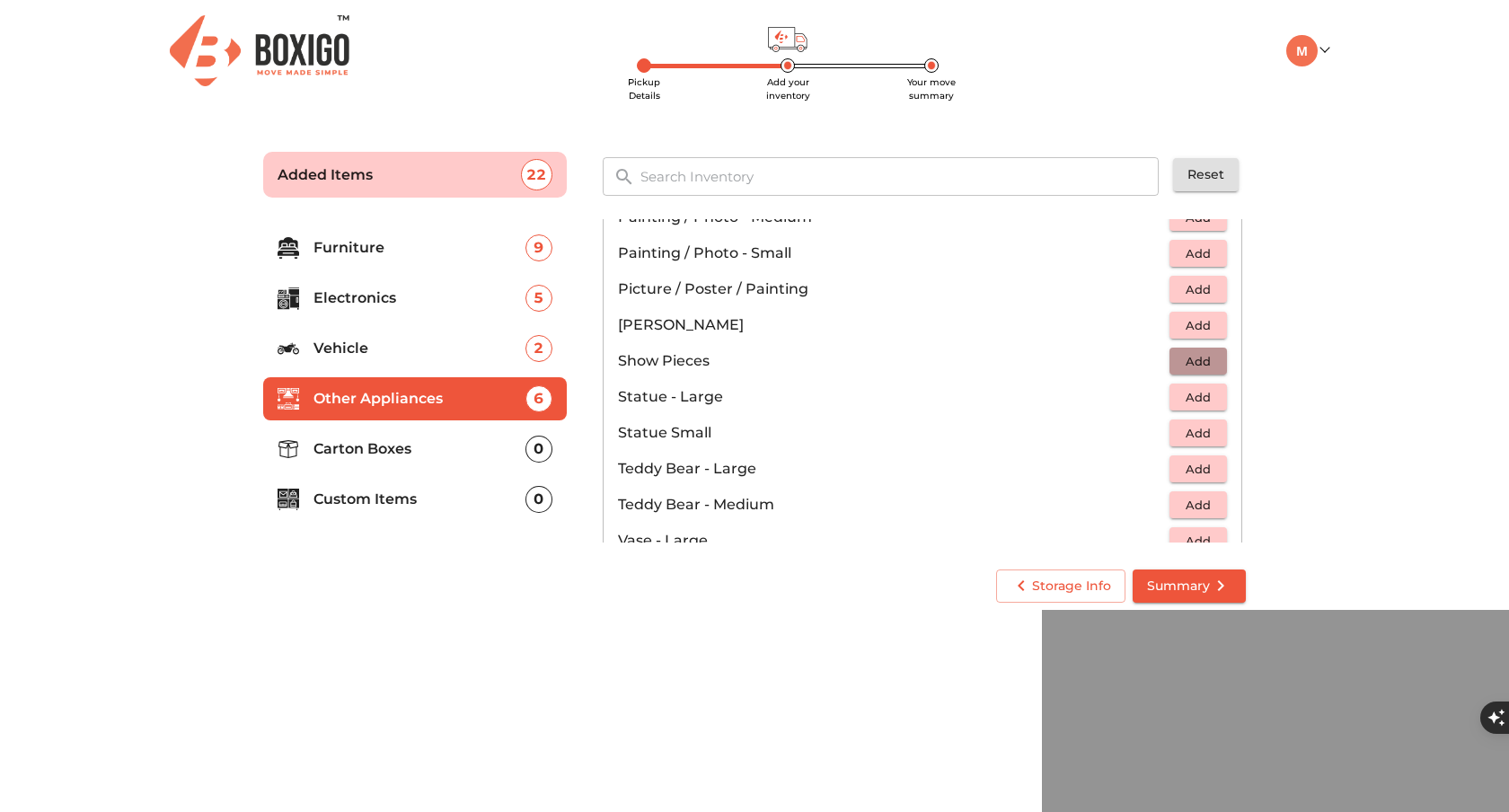
click at [1193, 361] on span "Add" at bounding box center [1197, 361] width 39 height 21
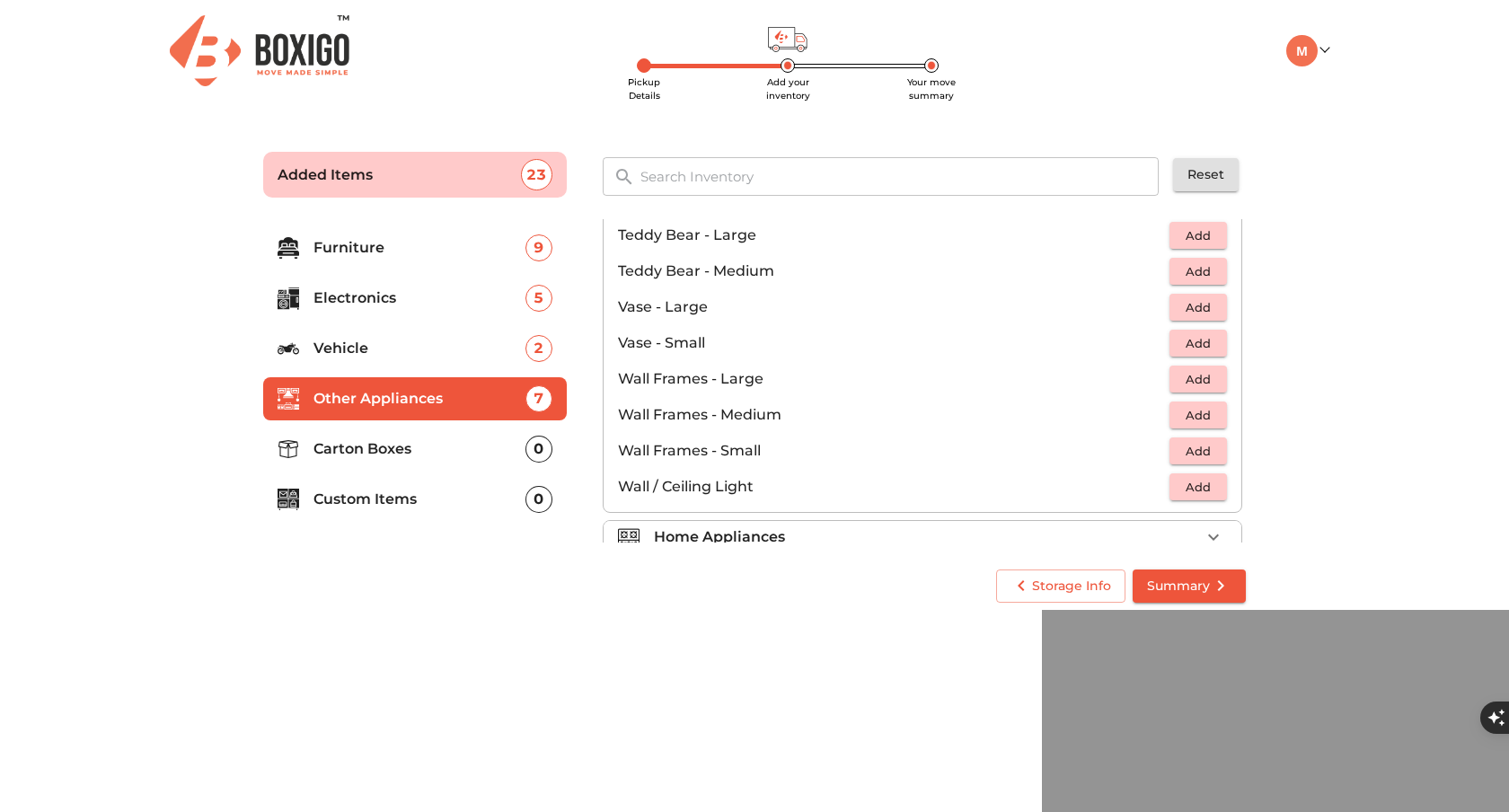
scroll to position [1106, 0]
click at [364, 446] on p "Carton Boxes" at bounding box center [419, 449] width 212 height 21
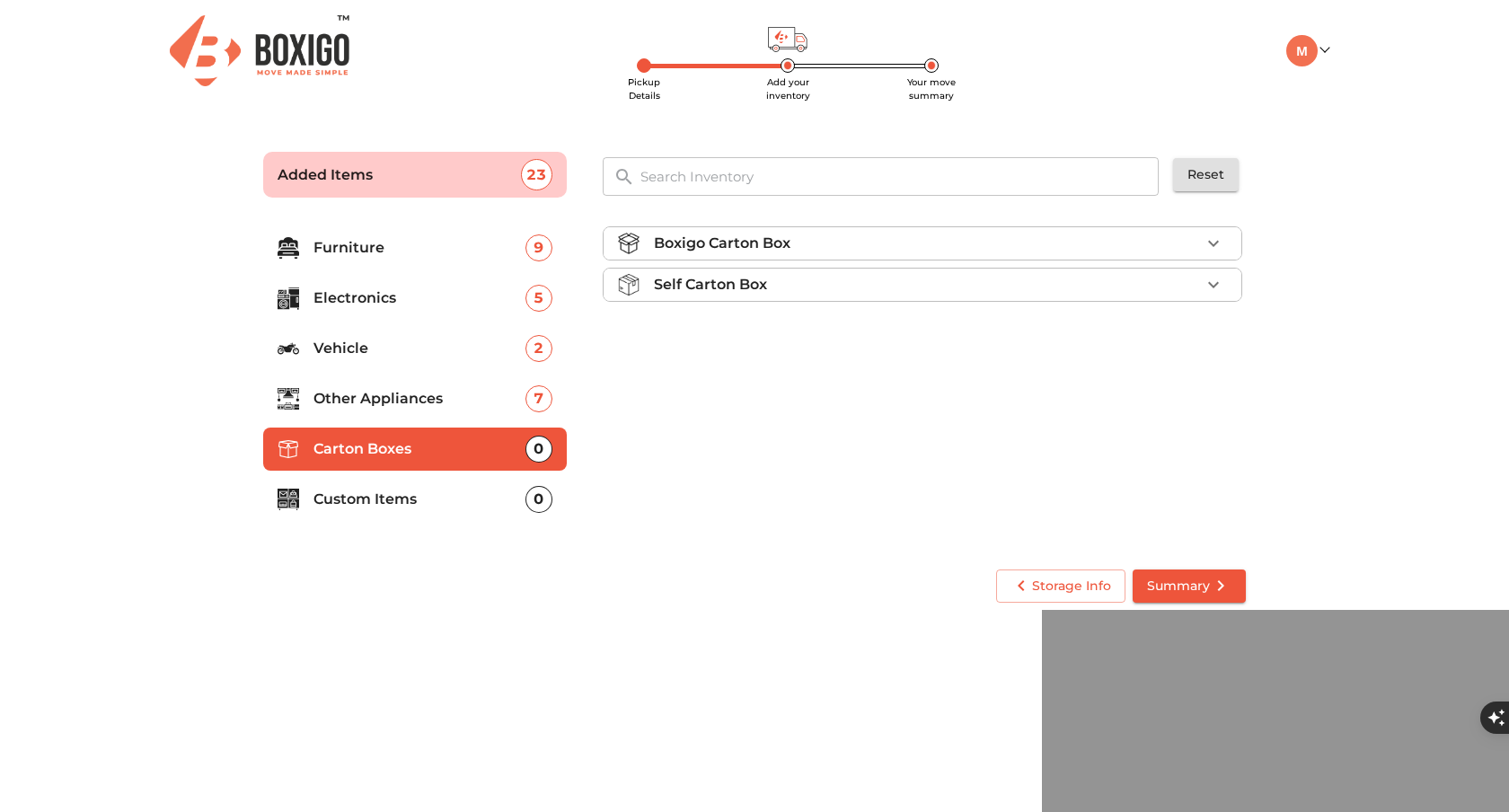
click at [943, 240] on div "Boxigo Carton Box" at bounding box center [927, 244] width 546 height 21
click at [1188, 292] on span "Add" at bounding box center [1197, 287] width 39 height 21
click at [1214, 290] on icon "button" at bounding box center [1213, 285] width 12 height 12
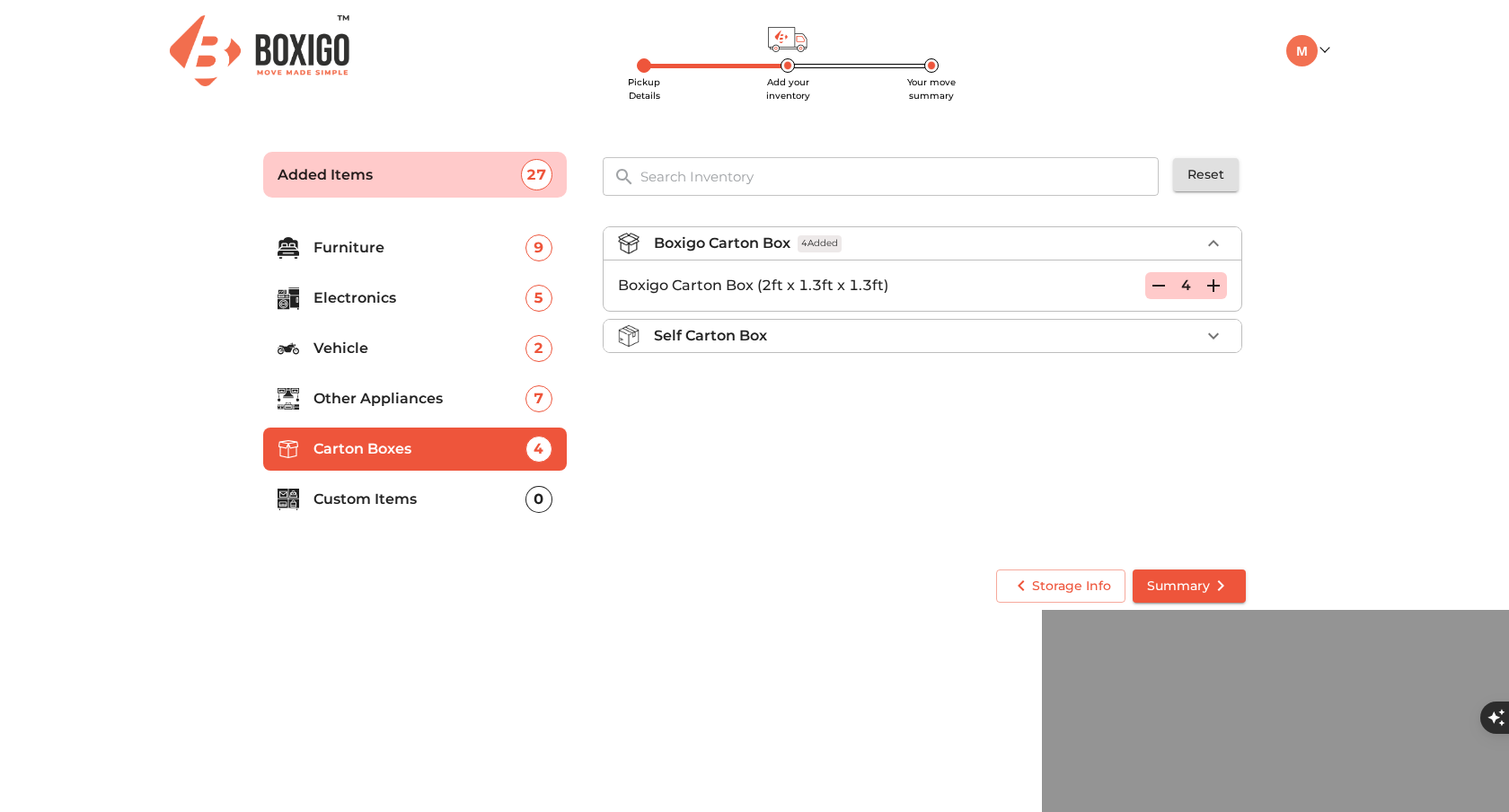
click at [1214, 290] on icon "button" at bounding box center [1213, 285] width 12 height 12
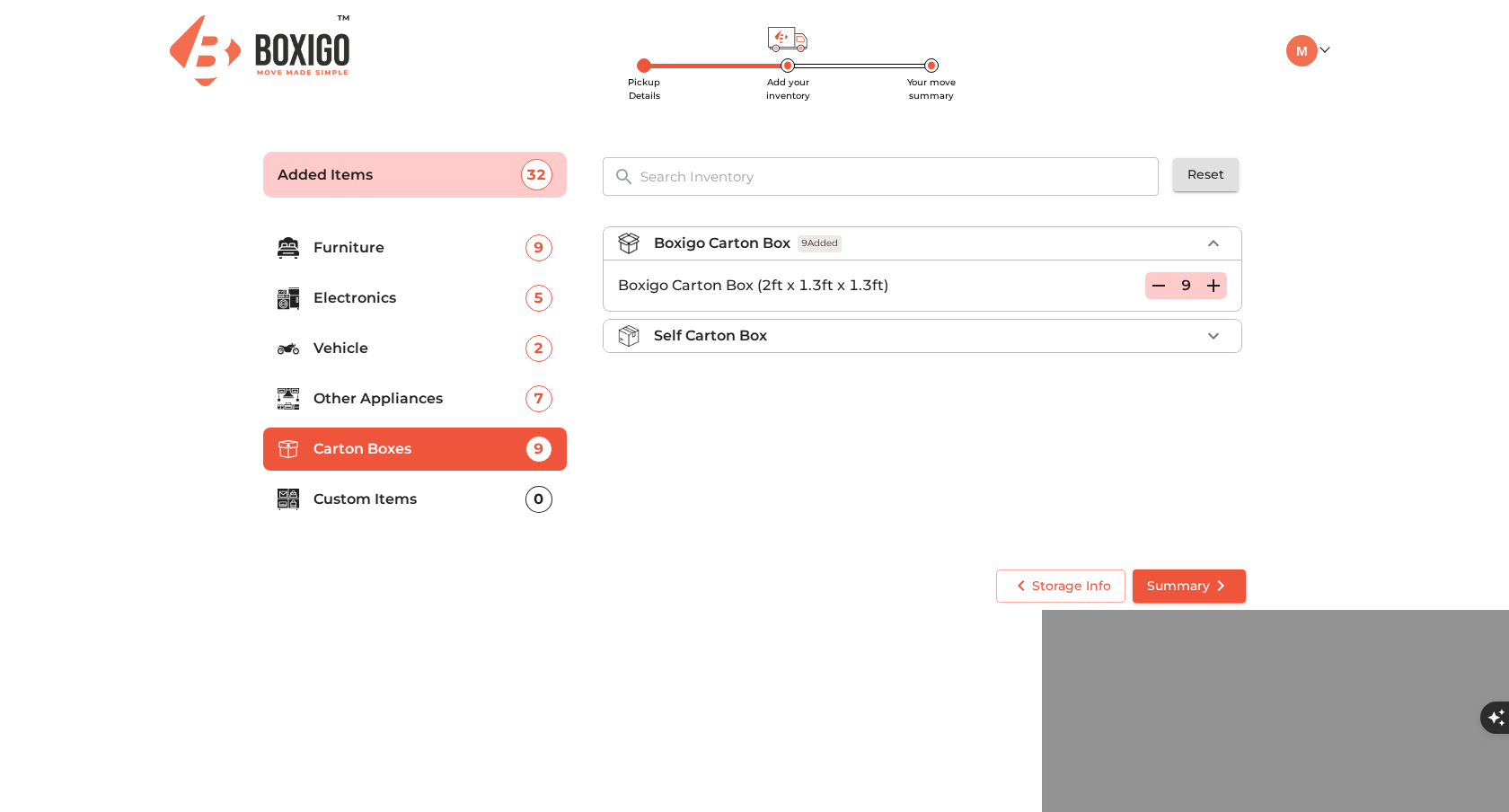
click at [1214, 290] on icon "button" at bounding box center [1213, 285] width 12 height 12
click at [443, 501] on p "Custom Items" at bounding box center [419, 499] width 212 height 21
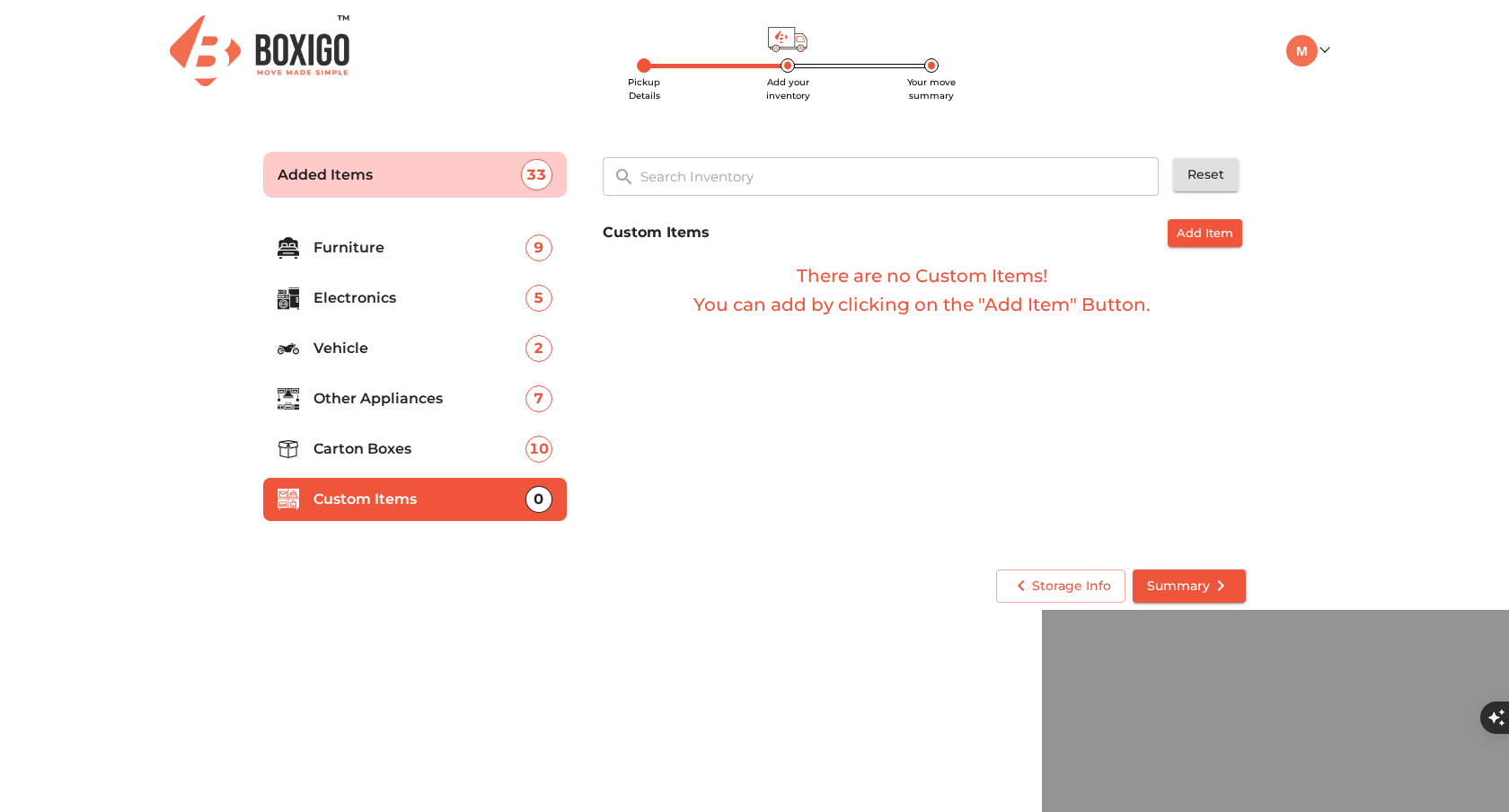
click at [1179, 592] on span "Summary" at bounding box center [1190, 586] width 84 height 22
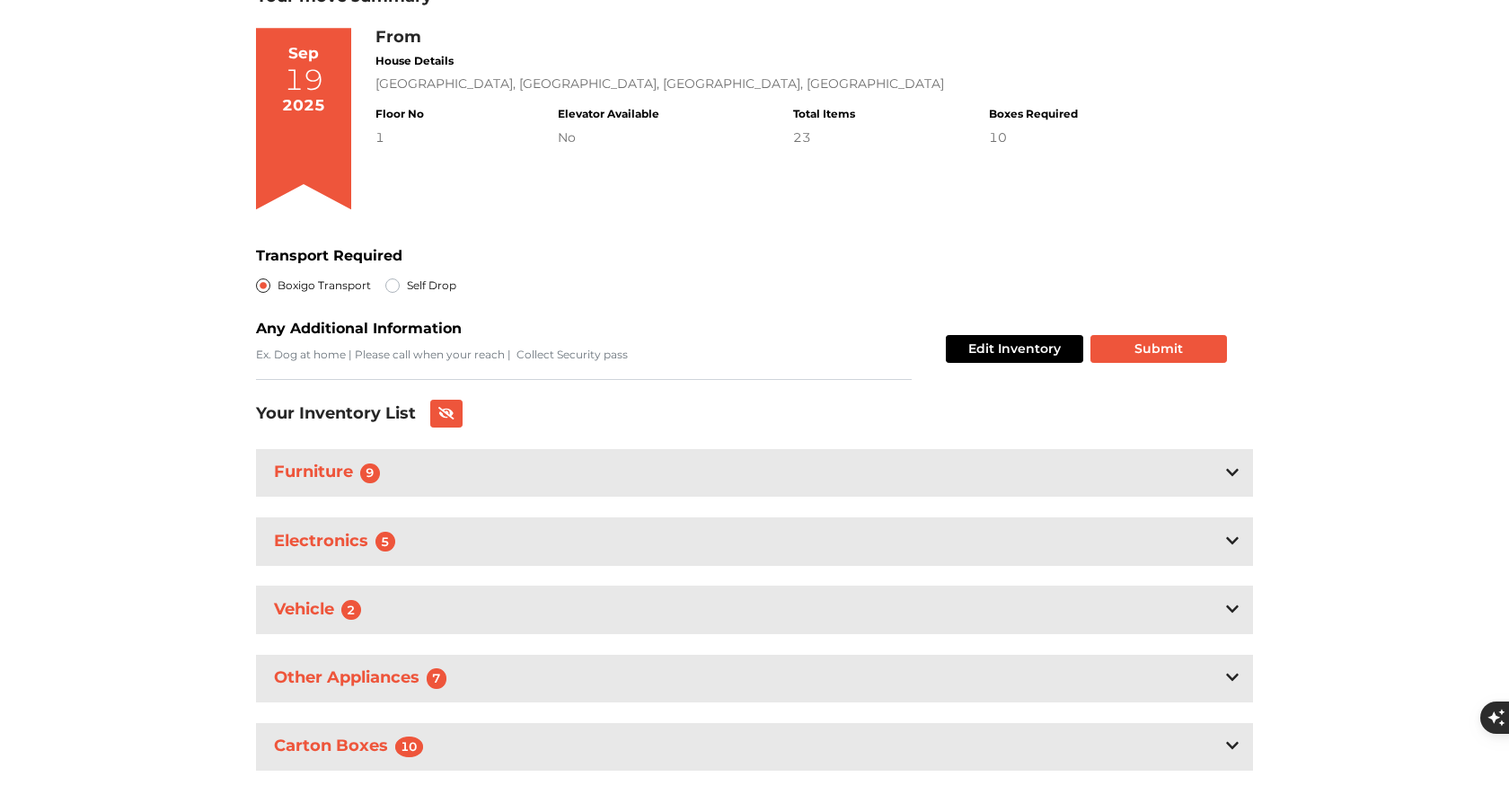
scroll to position [169, 0]
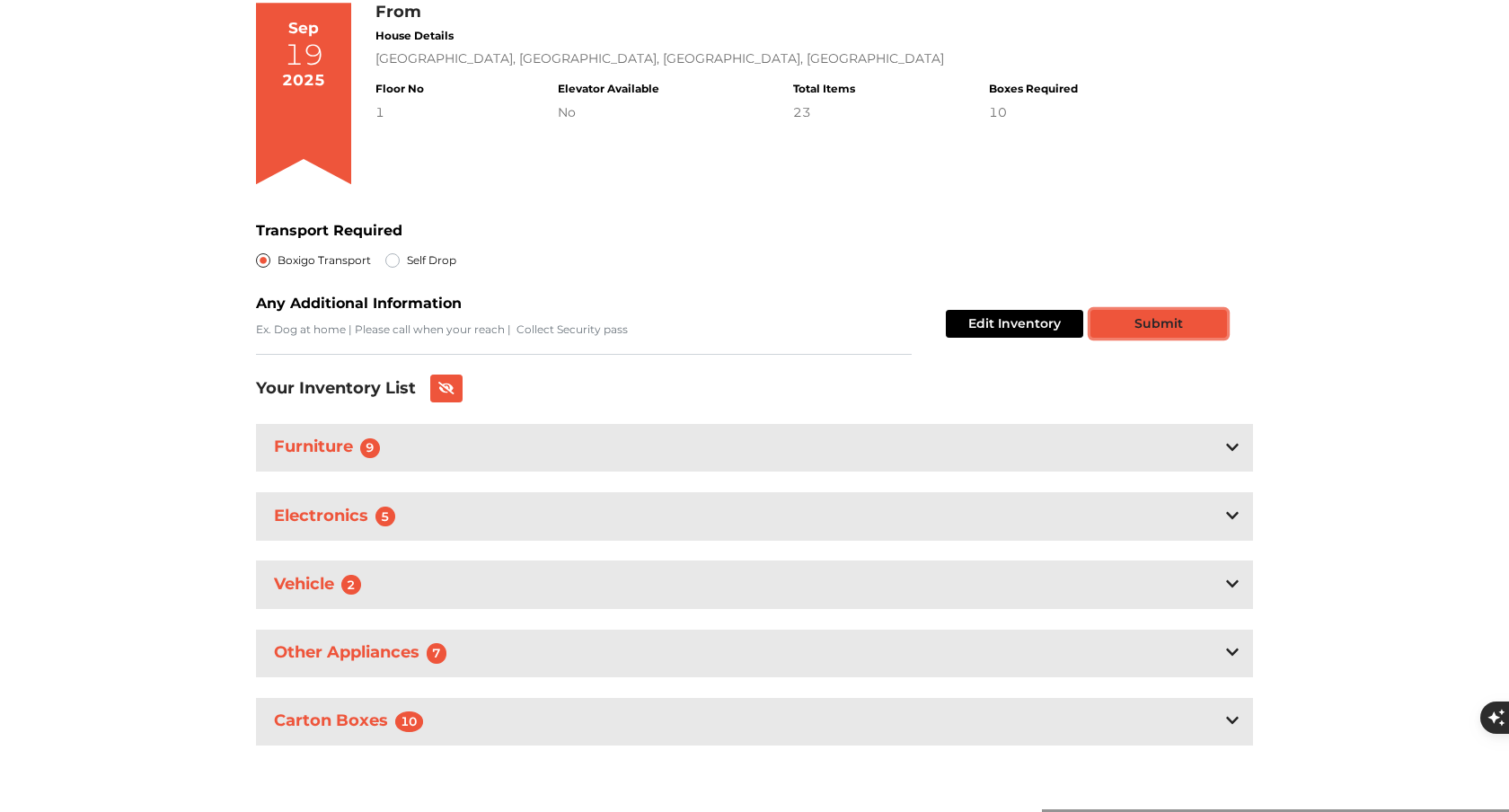
click at [1175, 325] on button "Submit" at bounding box center [1159, 323] width 136 height 28
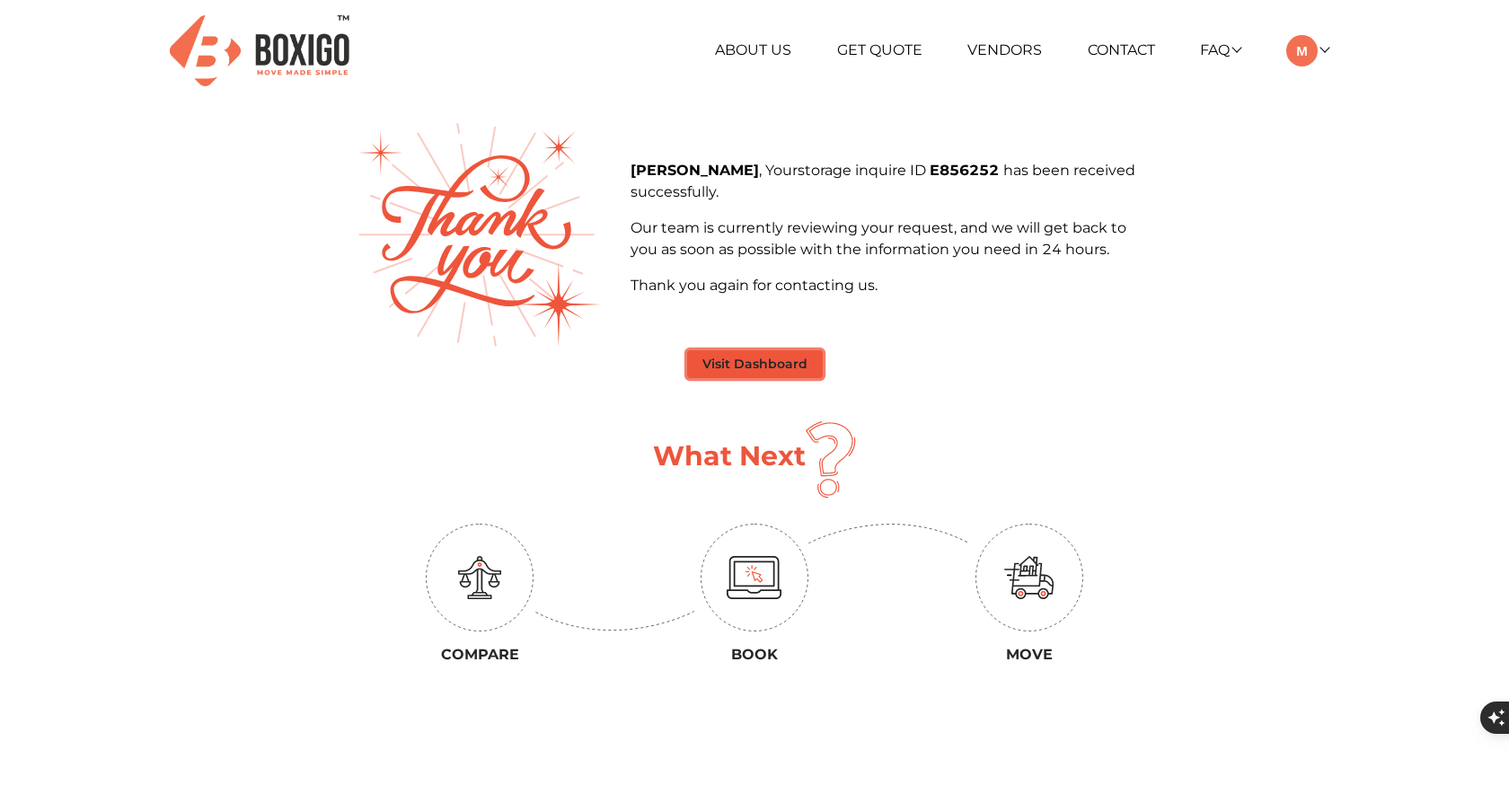
click at [745, 361] on button "Visit Dashboard" at bounding box center [754, 363] width 135 height 28
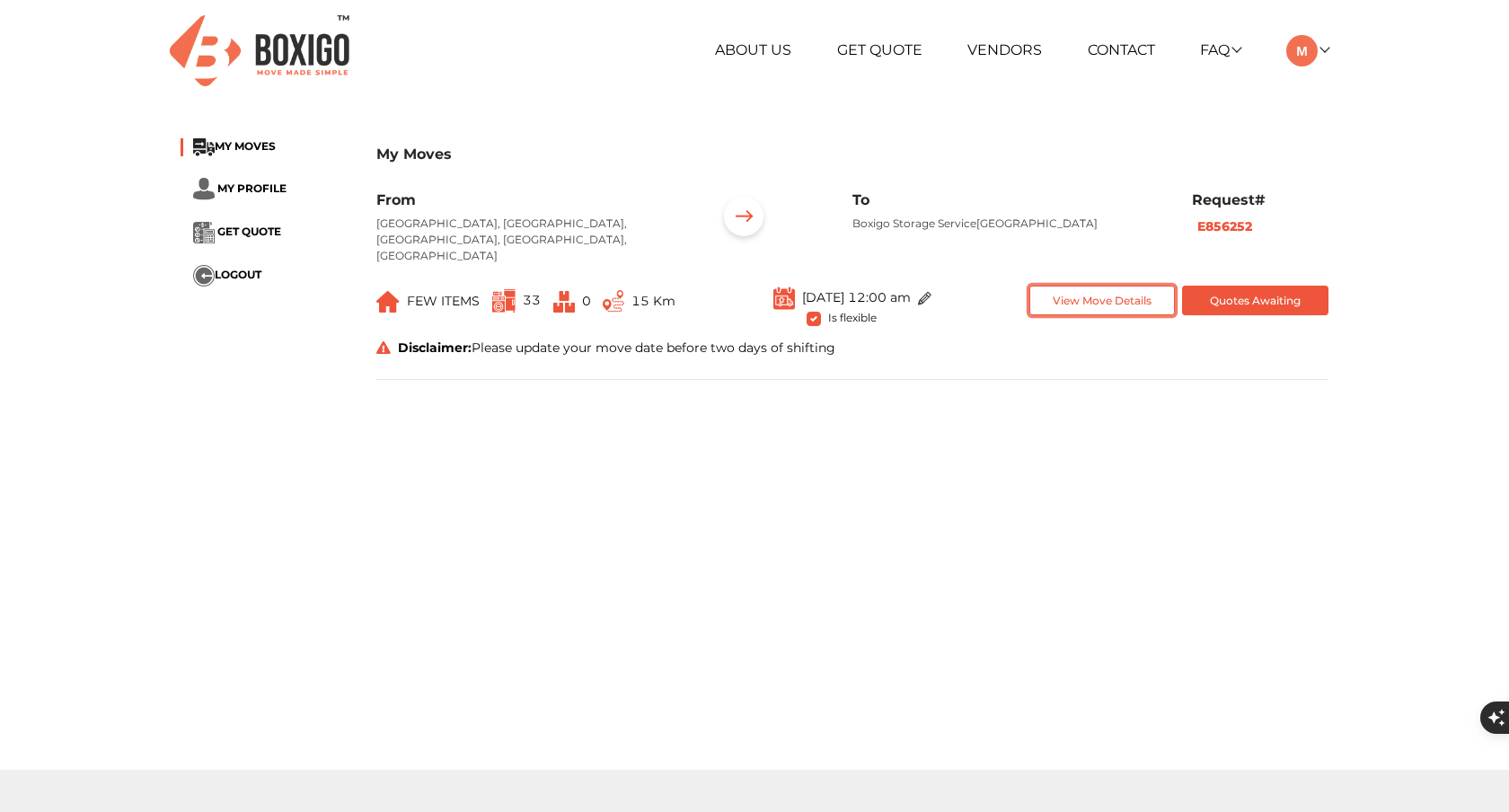
click at [1137, 286] on button "View Move Details" at bounding box center [1103, 300] width 147 height 30
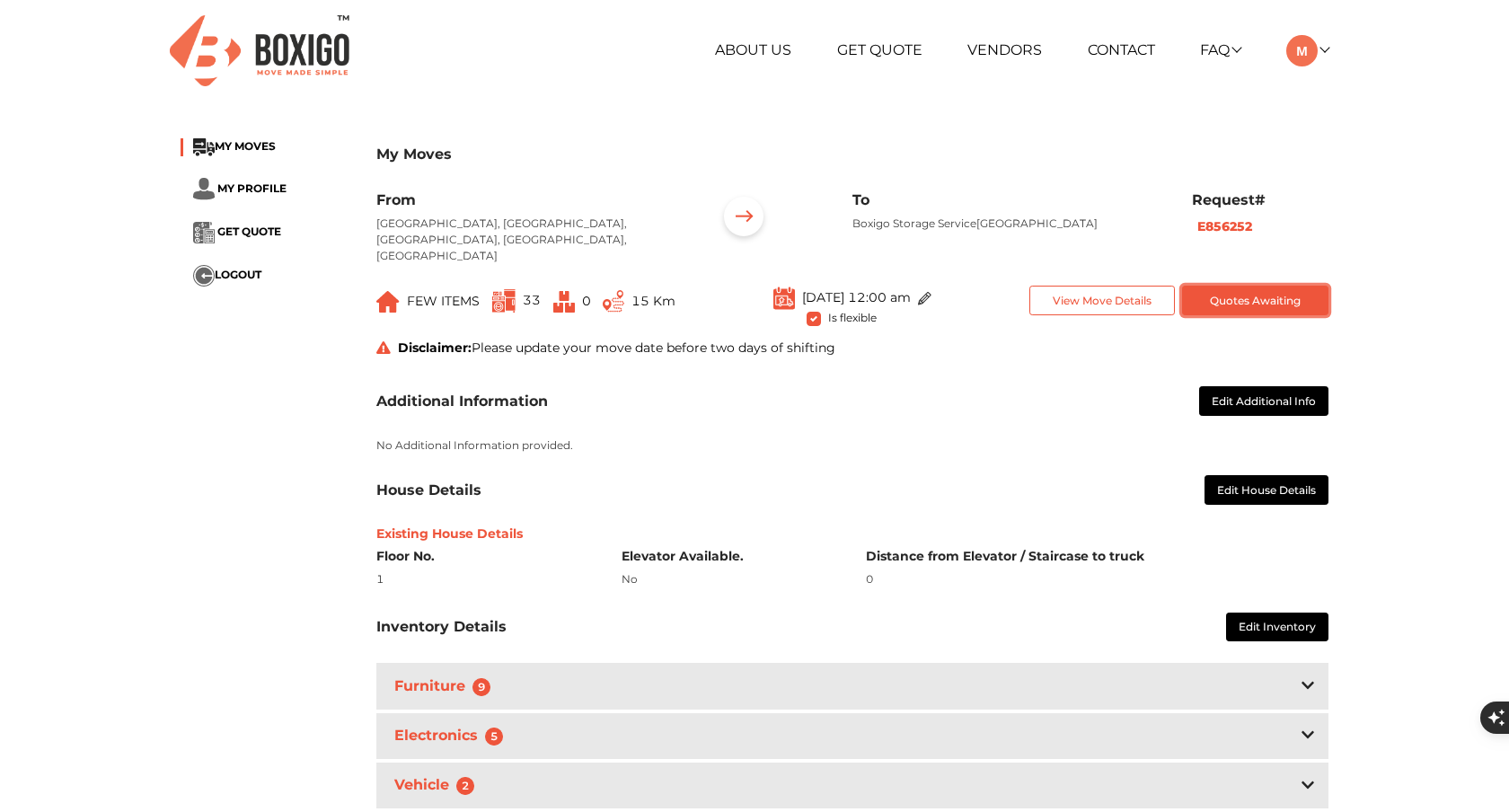
click at [1285, 286] on button "Quotes Awaiting" at bounding box center [1255, 300] width 147 height 30
click at [1109, 286] on button "View Move Details" at bounding box center [1103, 300] width 147 height 30
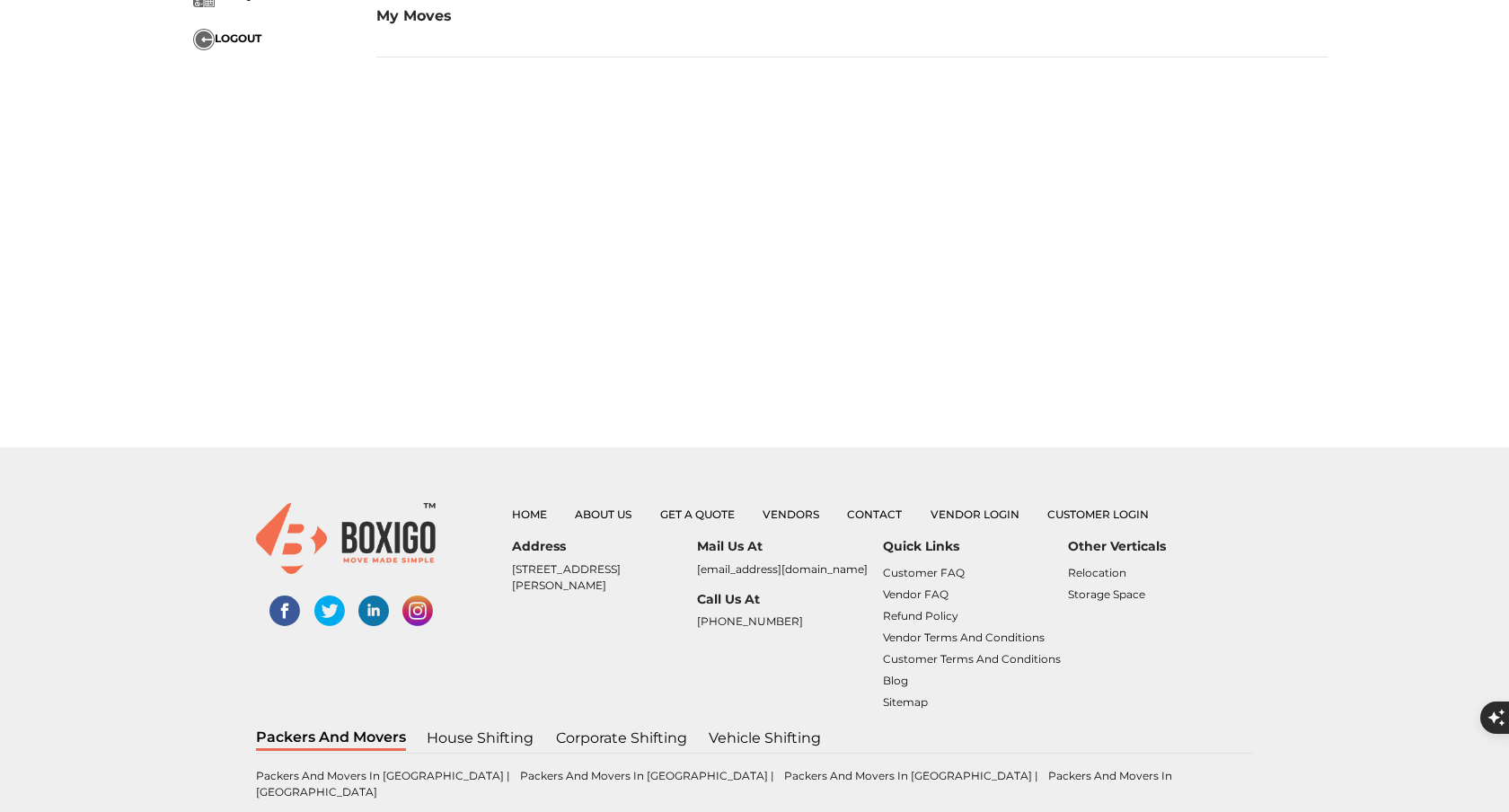
scroll to position [324, 0]
